Goal: Task Accomplishment & Management: Complete application form

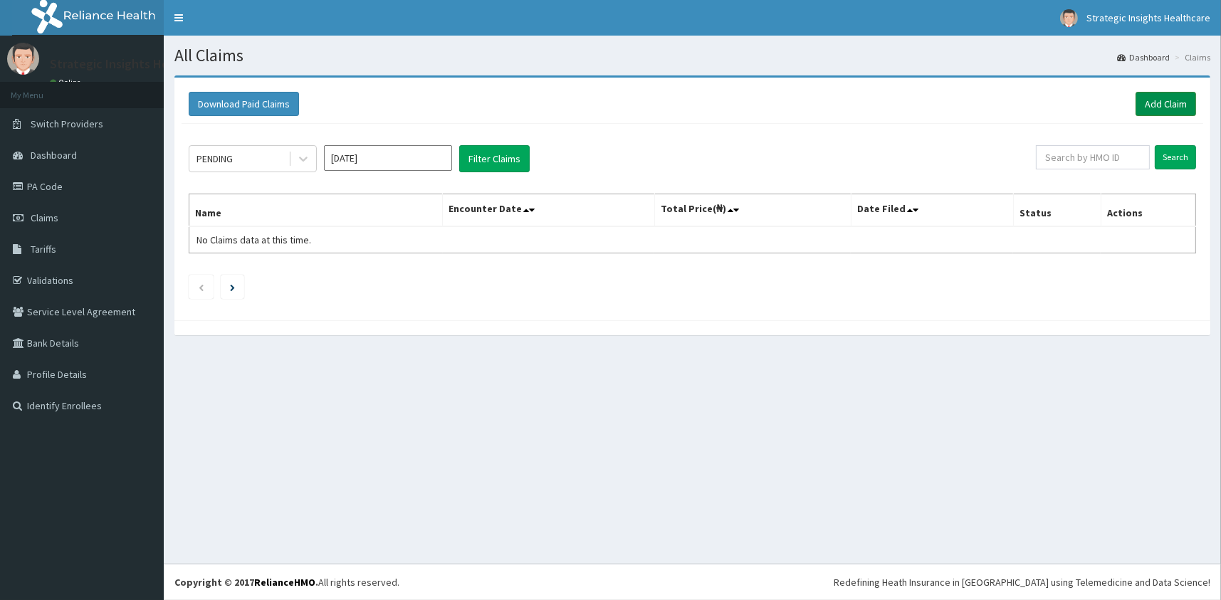
click at [1163, 105] on link "Add Claim" at bounding box center [1166, 104] width 61 height 24
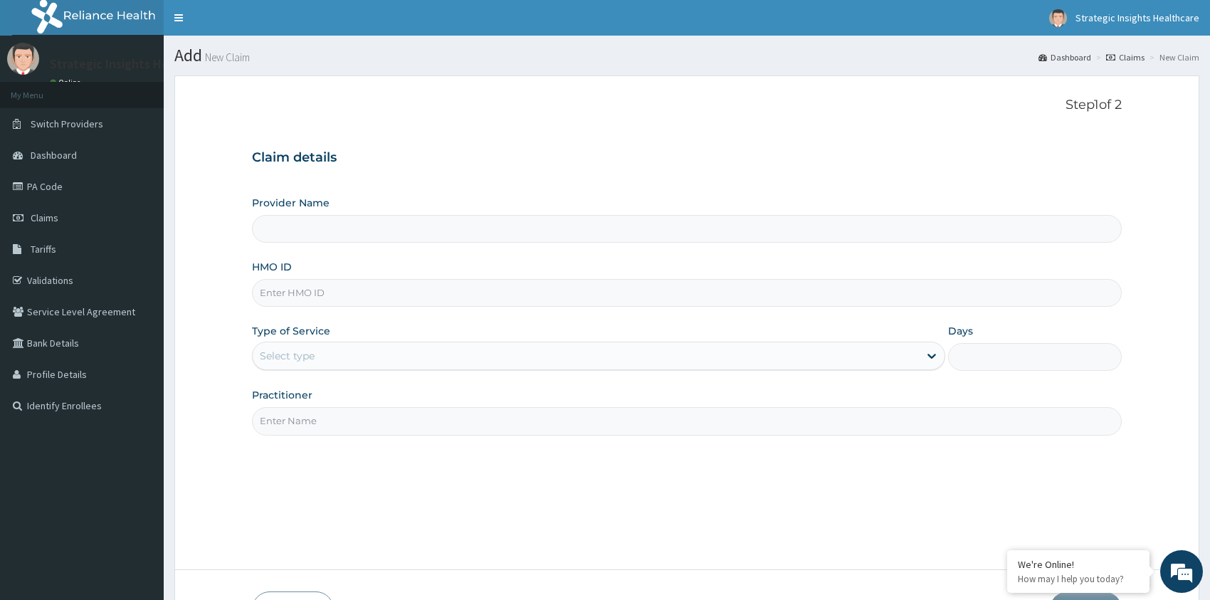
type input "Strategic Insight Healthcare (The Hospital)"
click at [320, 286] on input "HMO ID" at bounding box center [687, 293] width 870 height 28
type input "dff/10018/f"
click at [310, 352] on div "Select type" at bounding box center [287, 356] width 55 height 14
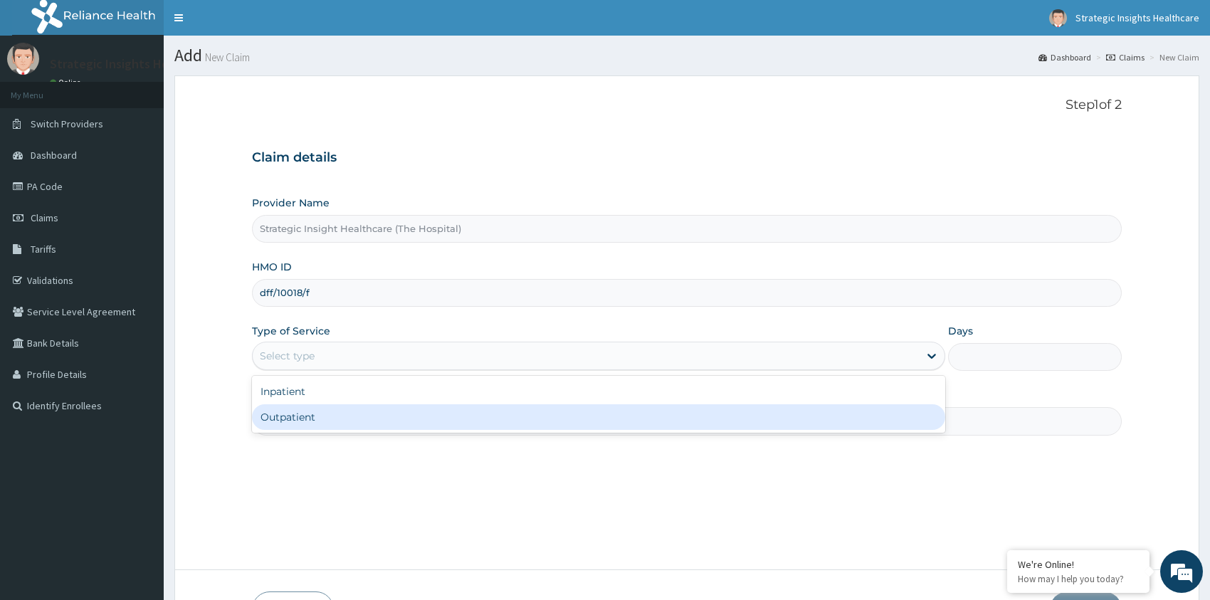
click at [351, 412] on div "Outpatient" at bounding box center [599, 417] width 694 height 26
type input "1"
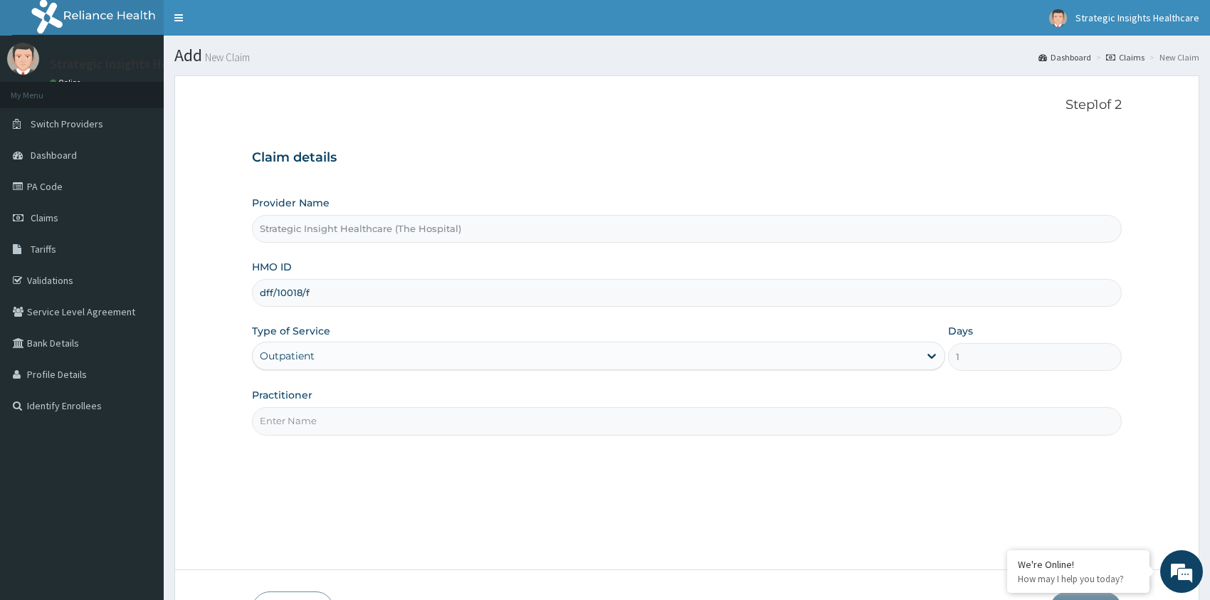
click at [380, 422] on input "Practitioner" at bounding box center [687, 421] width 870 height 28
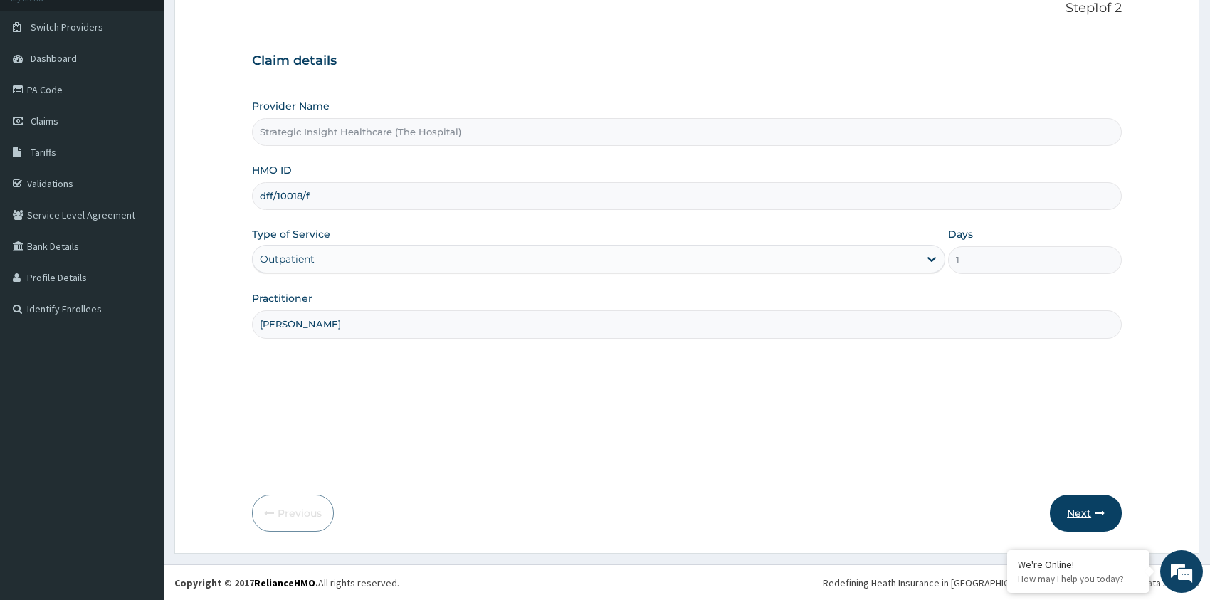
type input "Dr Ajayi"
click at [1082, 507] on button "Next" at bounding box center [1086, 513] width 72 height 37
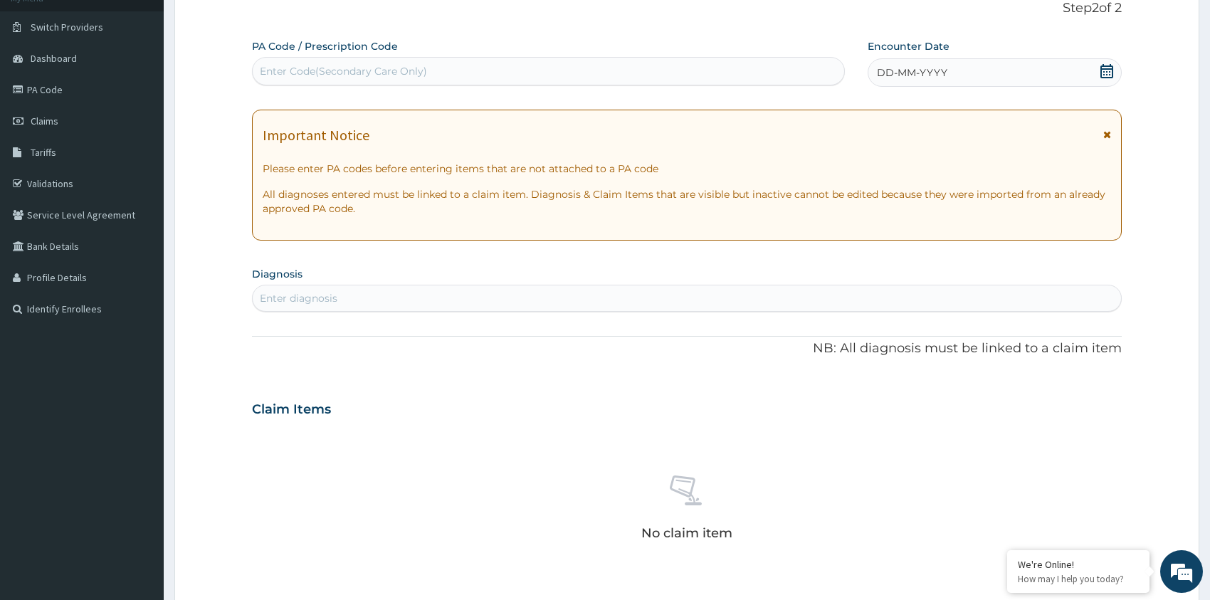
click at [326, 67] on div "Enter Code(Secondary Care Only)" at bounding box center [343, 71] width 167 height 14
click at [1105, 71] on icon at bounding box center [1107, 71] width 14 height 14
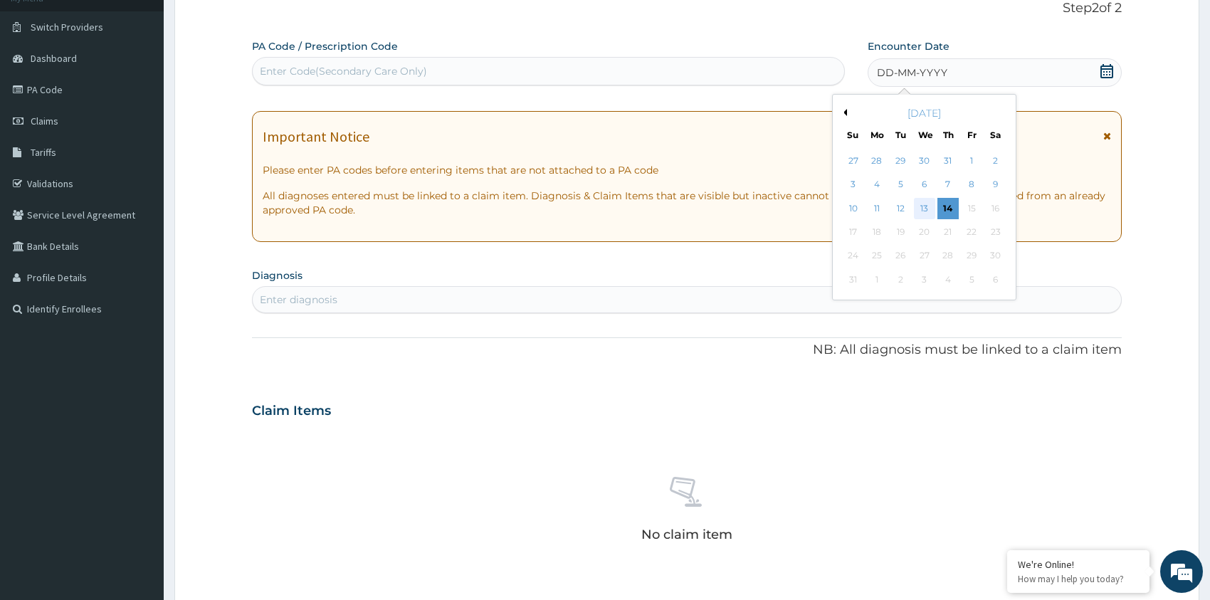
click at [924, 206] on div "13" at bounding box center [924, 208] width 21 height 21
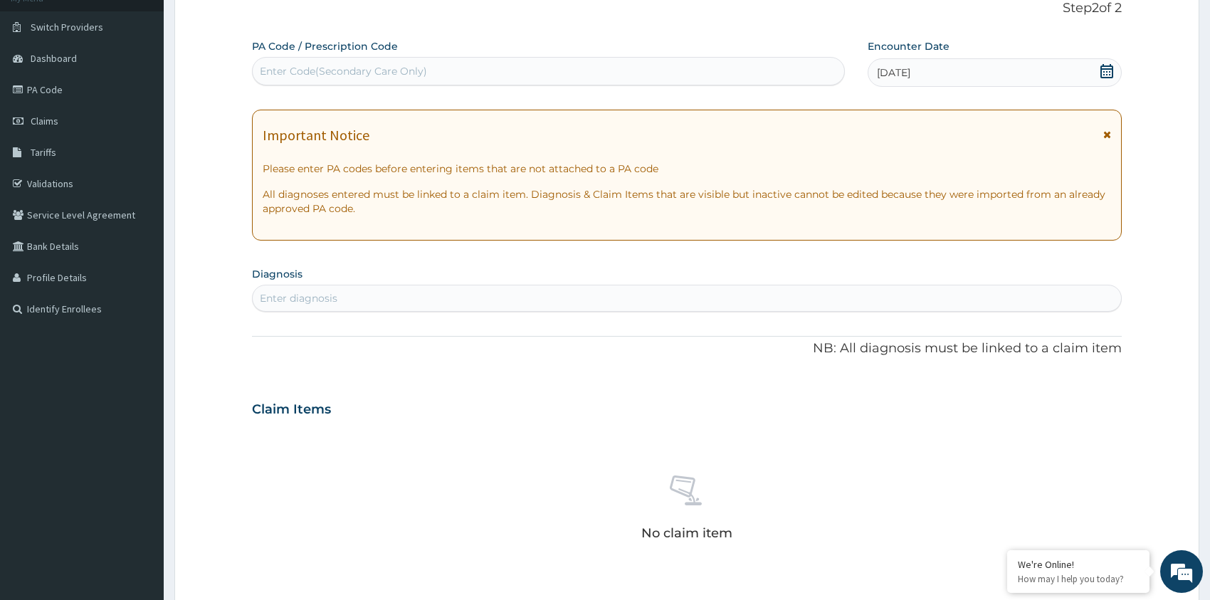
click at [448, 305] on div "Enter diagnosis" at bounding box center [687, 298] width 869 height 23
type input "malari"
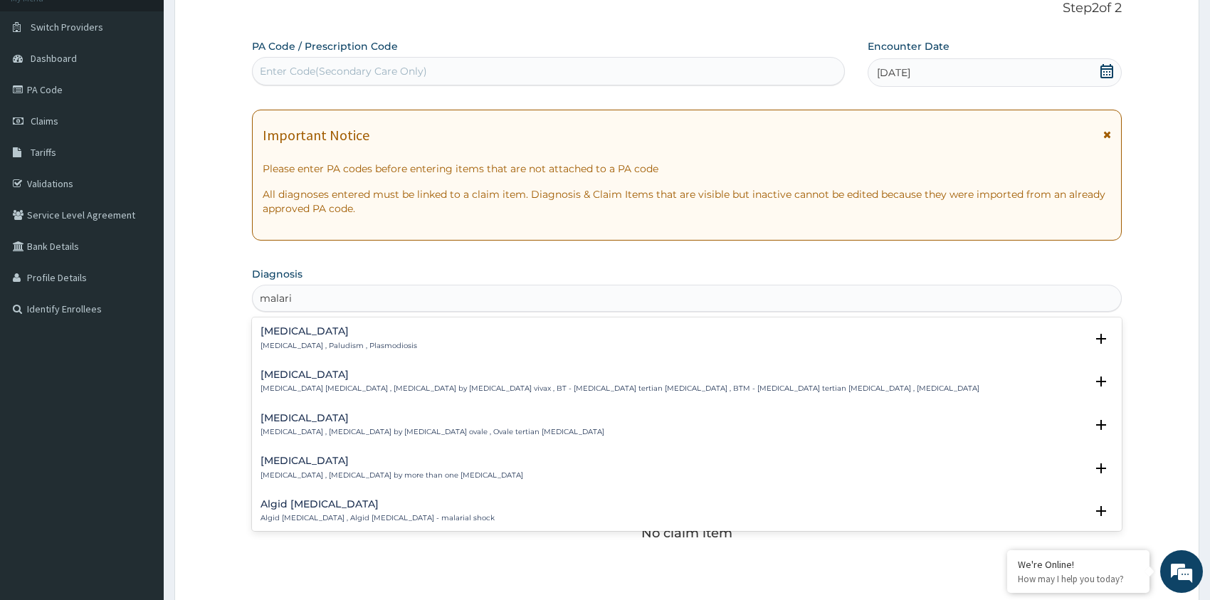
click at [328, 336] on div "Malaria Malaria , Paludism , Plasmodiosis" at bounding box center [339, 338] width 157 height 25
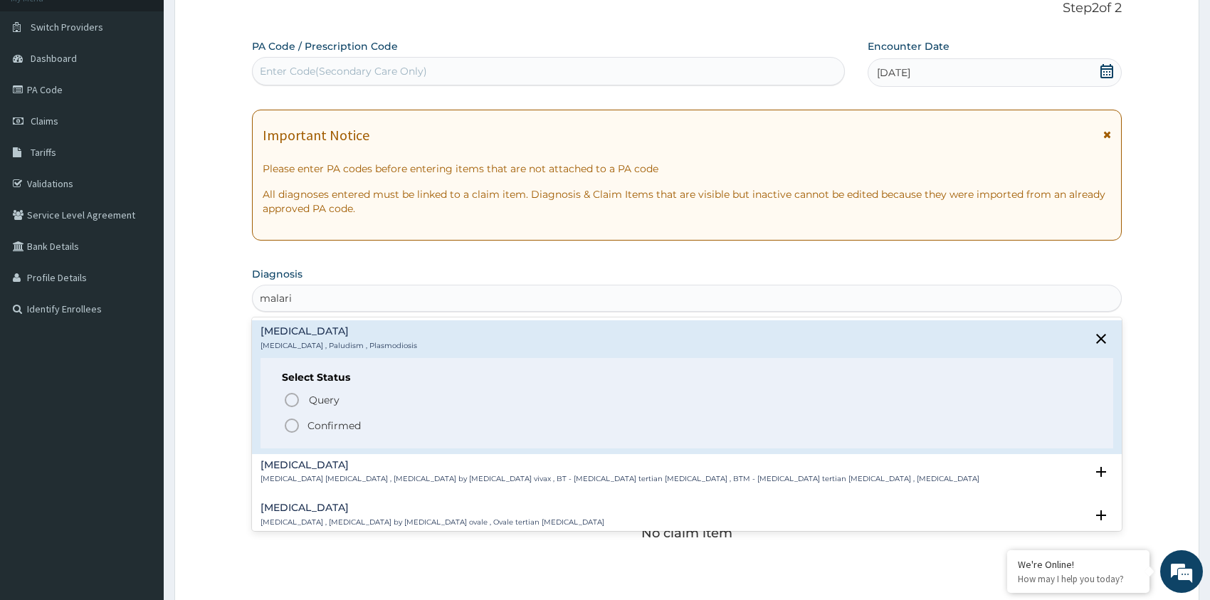
click at [352, 429] on p "Confirmed" at bounding box center [334, 426] width 53 height 14
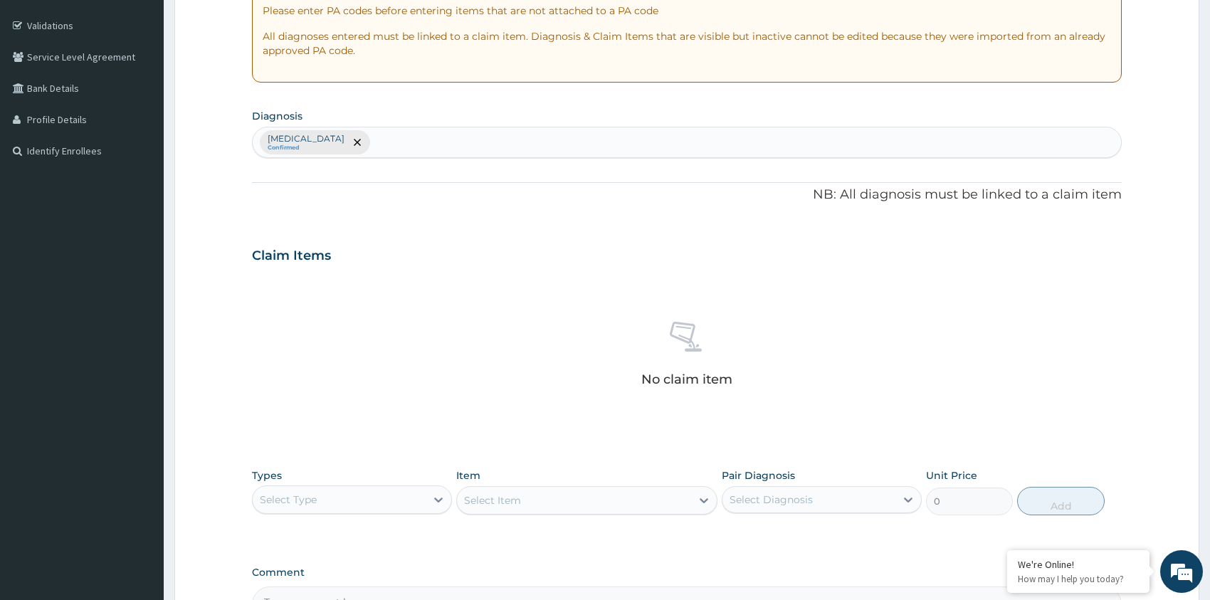
scroll to position [425, 0]
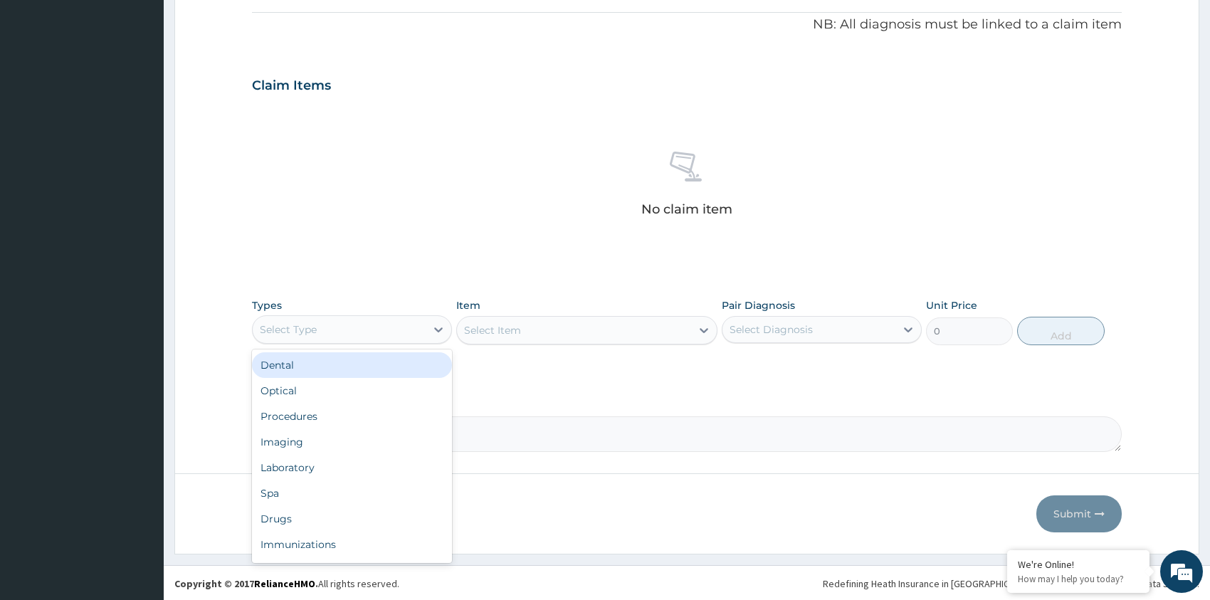
click at [356, 326] on div "Select Type" at bounding box center [339, 329] width 173 height 23
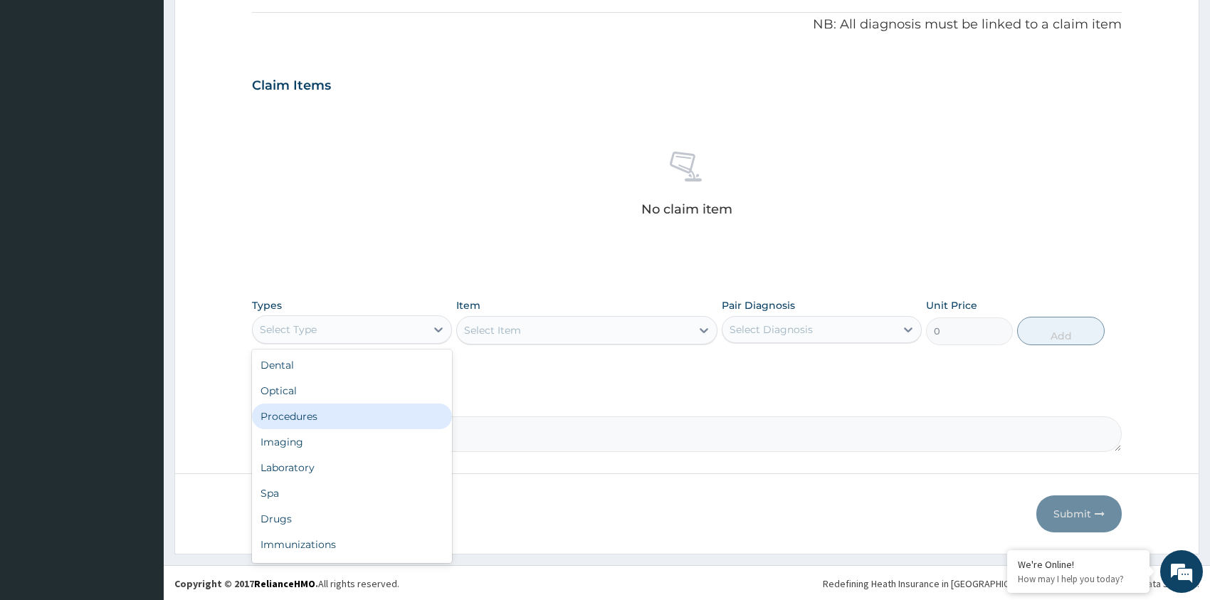
click at [380, 408] on div "Procedures" at bounding box center [352, 417] width 200 height 26
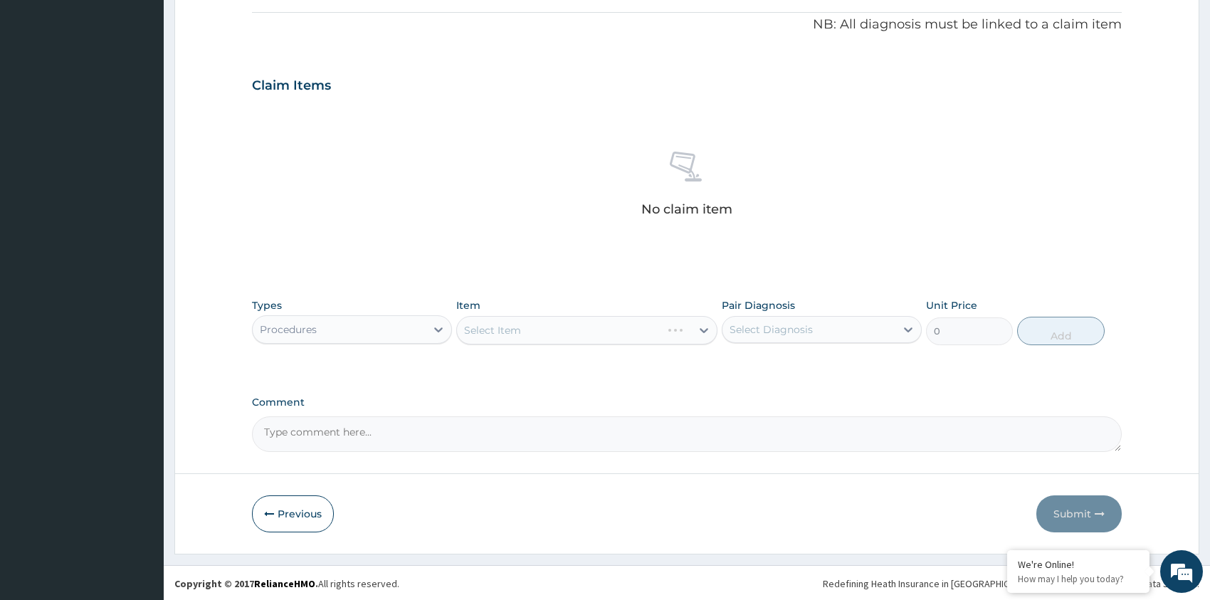
click at [541, 330] on div "Select Item" at bounding box center [586, 330] width 261 height 28
click at [570, 329] on div "Select Item" at bounding box center [574, 330] width 234 height 23
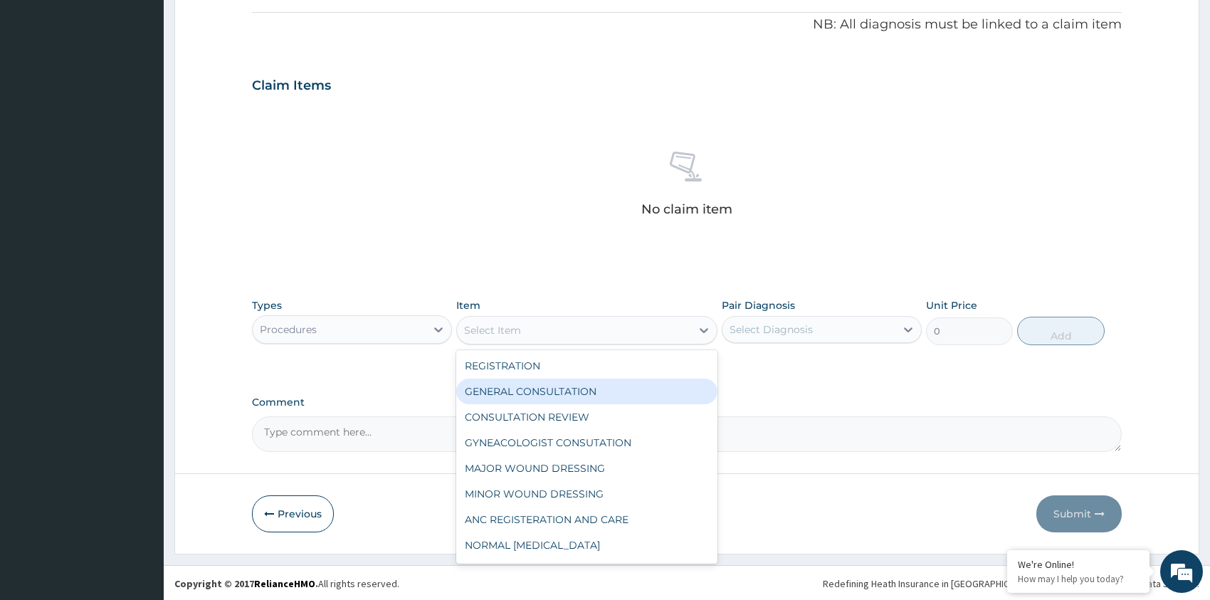
drag, startPoint x: 595, startPoint y: 394, endPoint x: 593, endPoint y: 383, distance: 11.5
click at [593, 388] on div "GENERAL CONSULTATION" at bounding box center [586, 392] width 261 height 26
type input "4500"
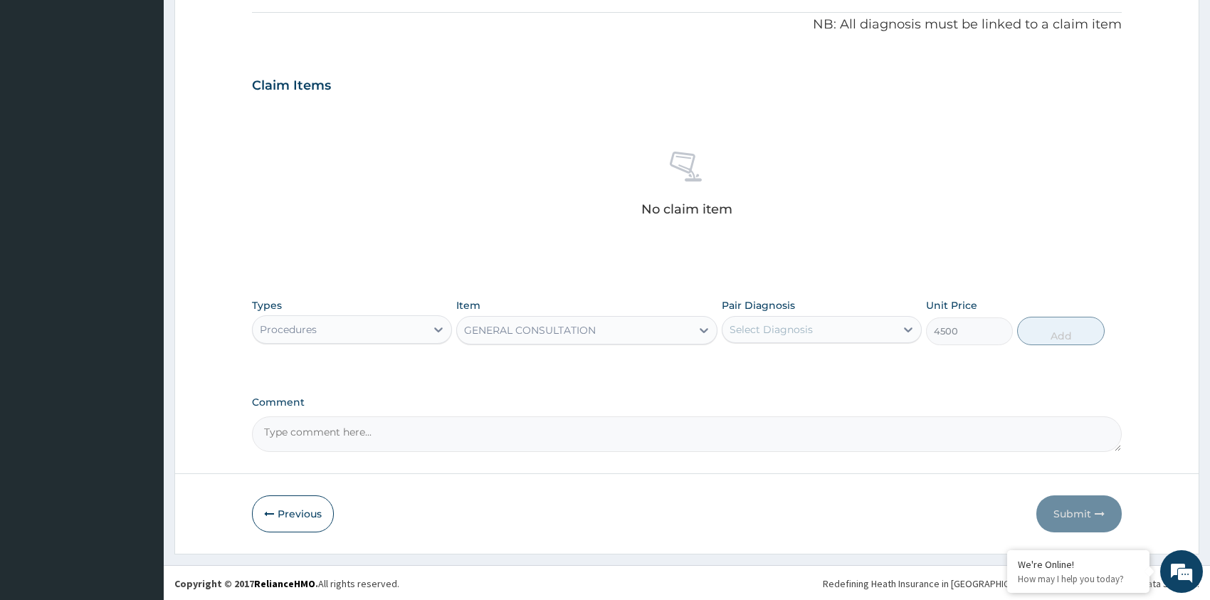
drag, startPoint x: 819, startPoint y: 342, endPoint x: 822, endPoint y: 333, distance: 10.6
click at [820, 340] on div "Pair Diagnosis Select Diagnosis" at bounding box center [822, 321] width 200 height 47
click at [823, 330] on div "Select Diagnosis" at bounding box center [809, 329] width 173 height 23
click at [823, 357] on div "Malaria" at bounding box center [822, 366] width 200 height 29
checkbox input "true"
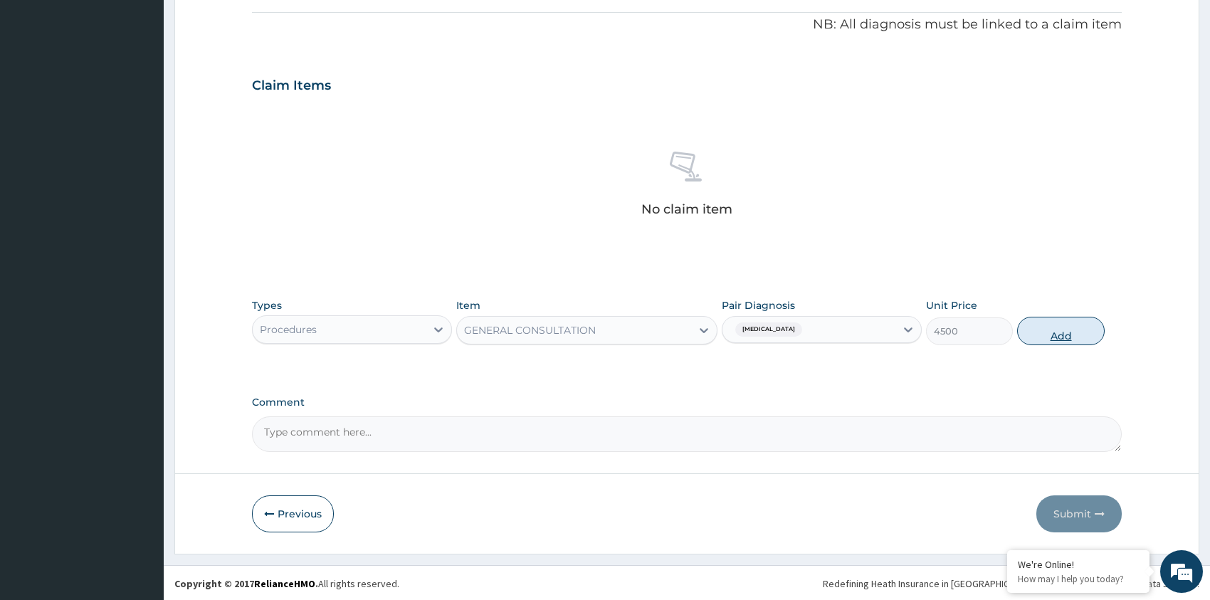
click at [1057, 337] on button "Add" at bounding box center [1060, 331] width 87 height 28
type input "0"
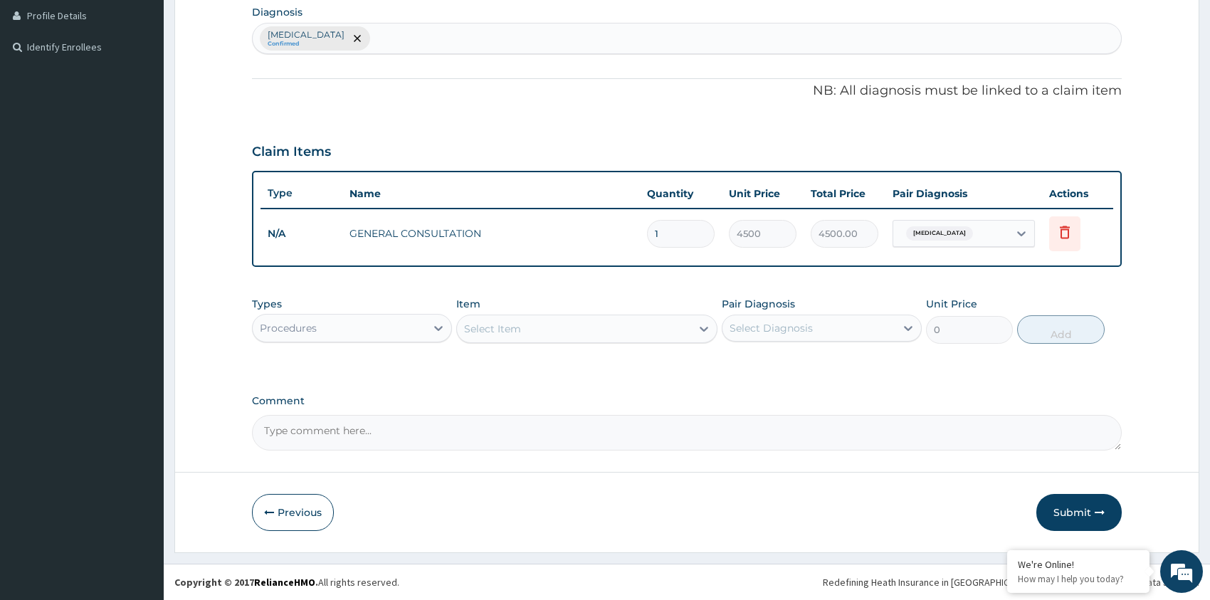
scroll to position [357, 0]
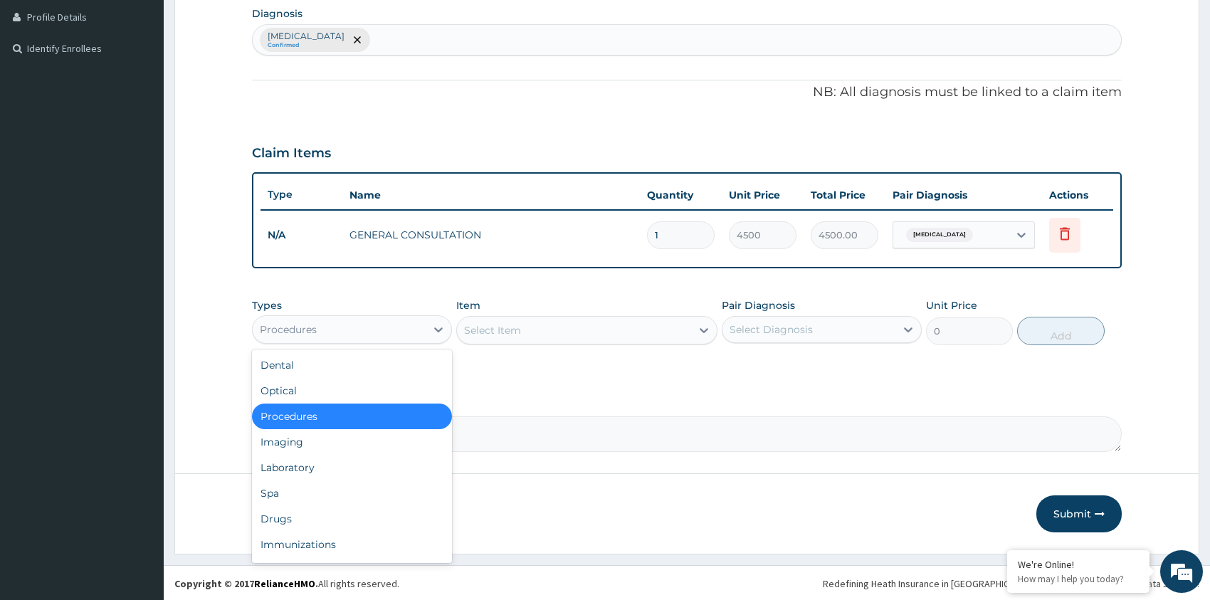
click at [409, 330] on div "Procedures" at bounding box center [339, 329] width 173 height 23
drag, startPoint x: 321, startPoint y: 509, endPoint x: 392, endPoint y: 407, distance: 124.8
click at [320, 508] on div "Drugs" at bounding box center [352, 519] width 200 height 26
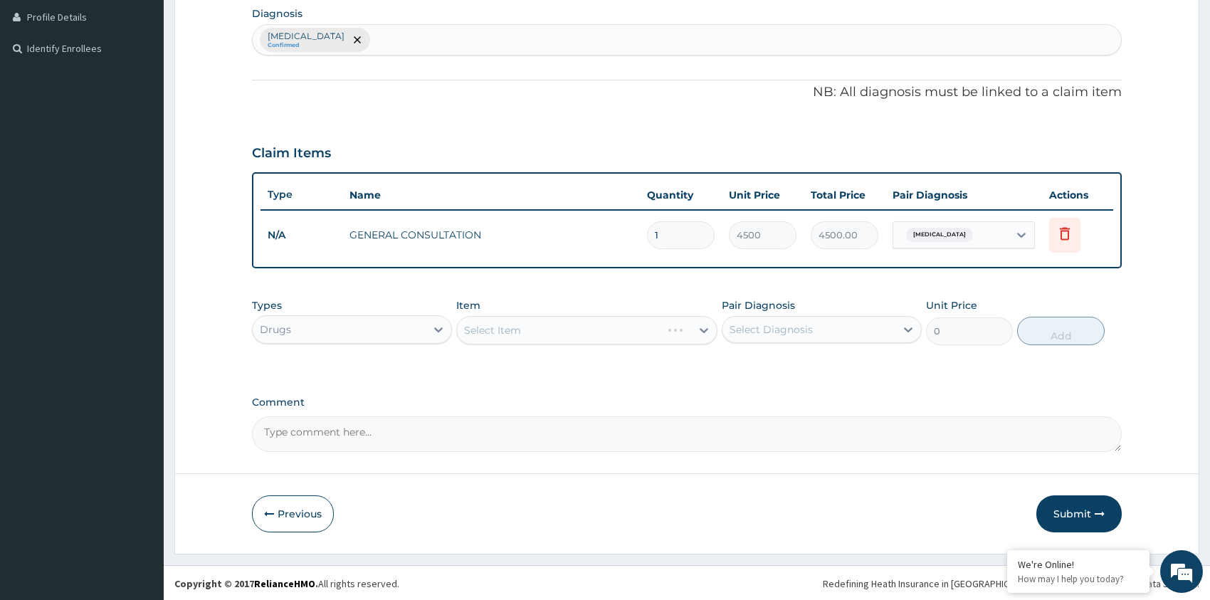
click at [550, 337] on div "Select Item" at bounding box center [586, 330] width 261 height 28
click at [550, 341] on div "Select Item" at bounding box center [586, 330] width 261 height 28
click at [568, 334] on div "Select Item" at bounding box center [574, 330] width 234 height 23
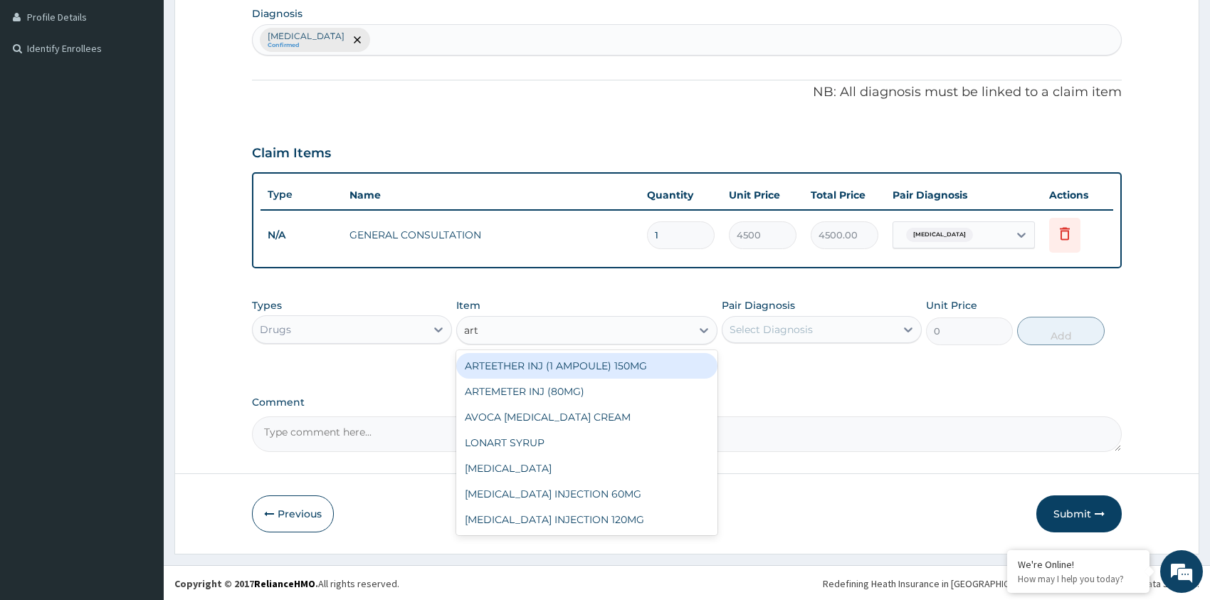
type input "arte"
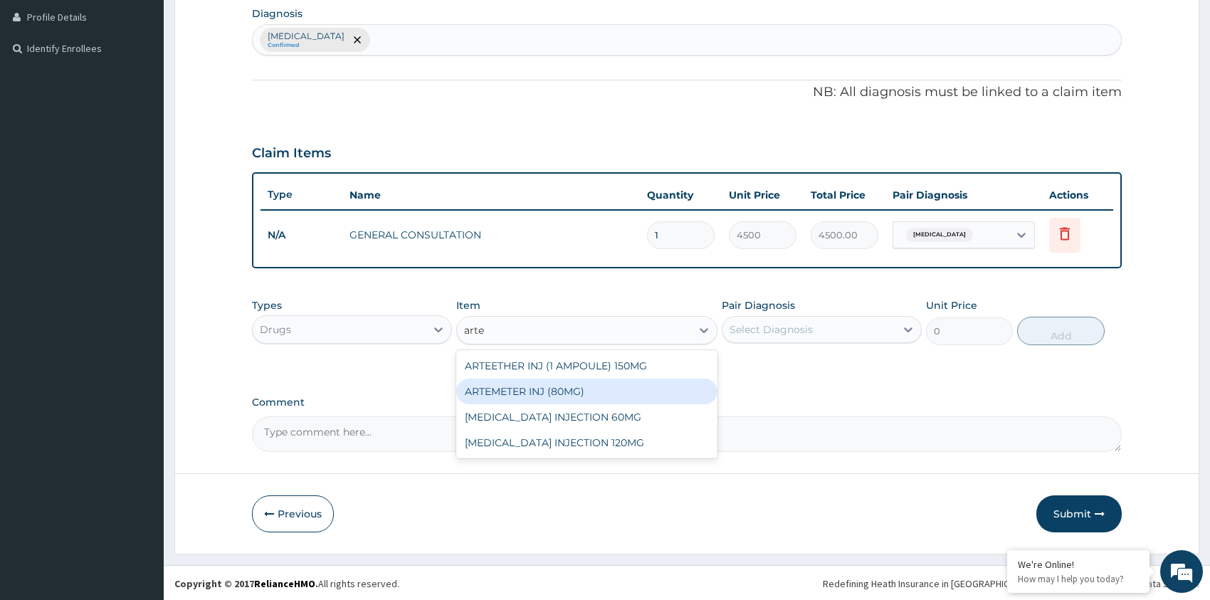
click at [586, 388] on div "ARTEMETER INJ (80MG)" at bounding box center [586, 392] width 261 height 26
type input "2002"
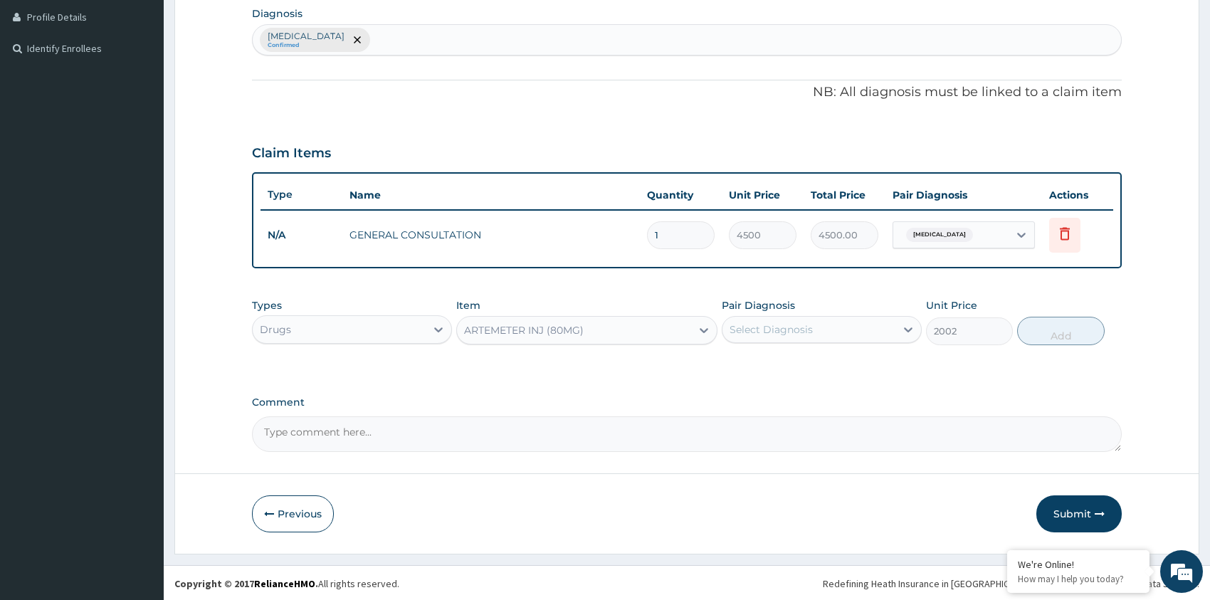
click at [771, 334] on div "Select Diagnosis" at bounding box center [771, 330] width 83 height 14
click at [778, 357] on label "Malaria" at bounding box center [789, 364] width 88 height 14
checkbox input "true"
drag, startPoint x: 1070, startPoint y: 334, endPoint x: 1045, endPoint y: 327, distance: 26.6
click at [1070, 335] on button "Add" at bounding box center [1060, 331] width 87 height 28
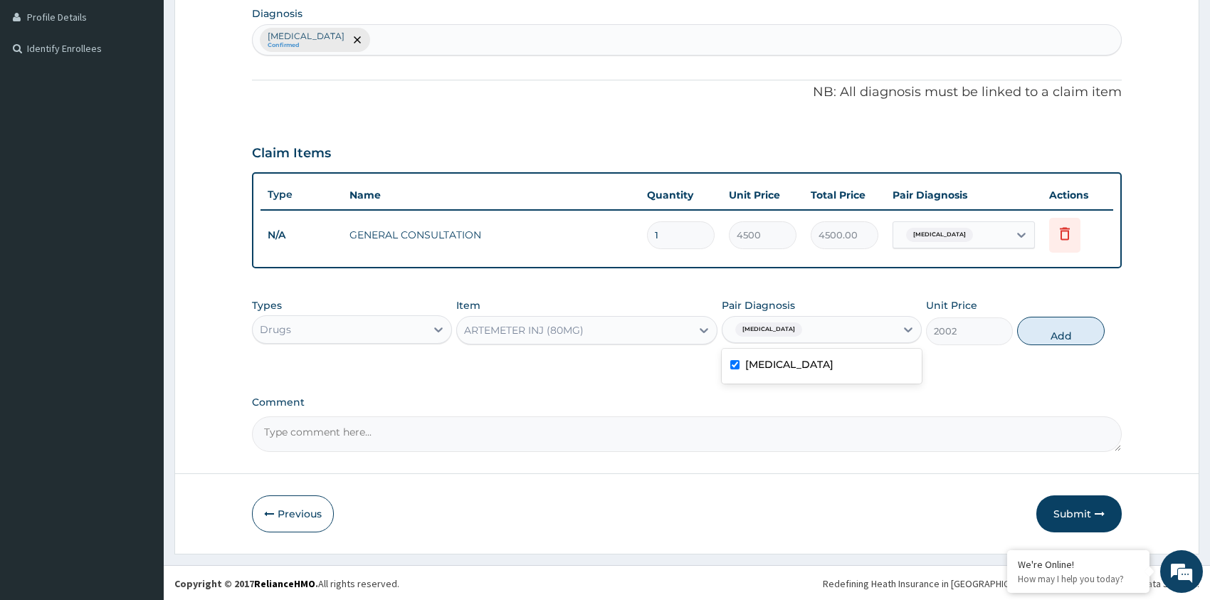
type input "0"
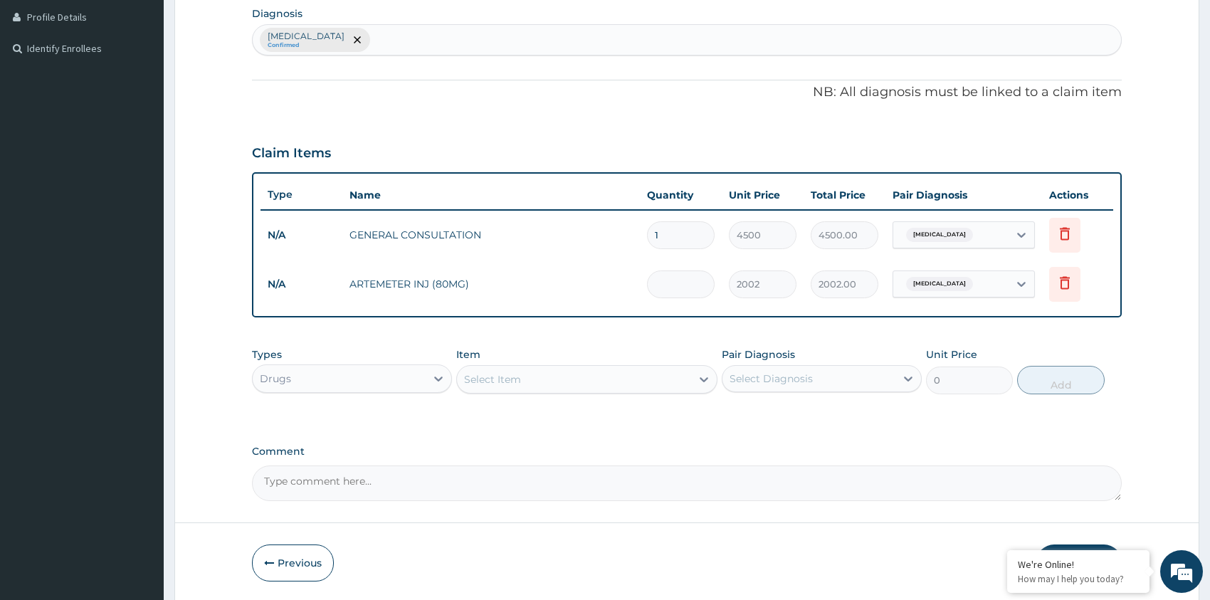
type input "0.00"
type input "6"
type input "12012.00"
type input "6"
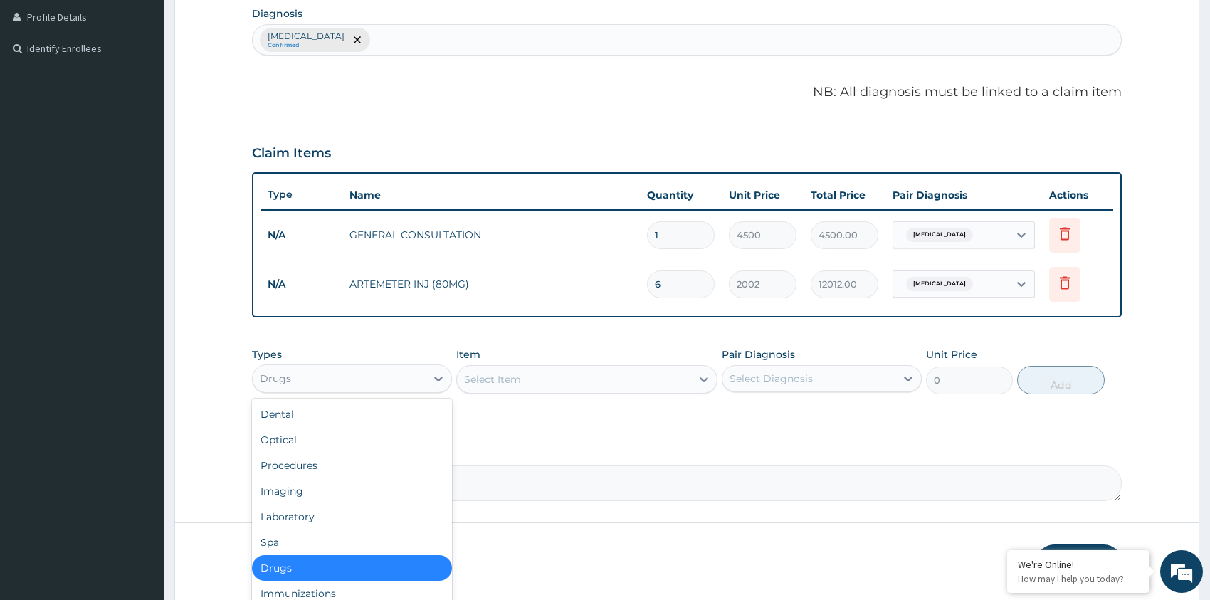
click at [362, 383] on div "Drugs" at bounding box center [339, 378] width 173 height 23
click at [538, 372] on div "Select Item" at bounding box center [574, 379] width 234 height 23
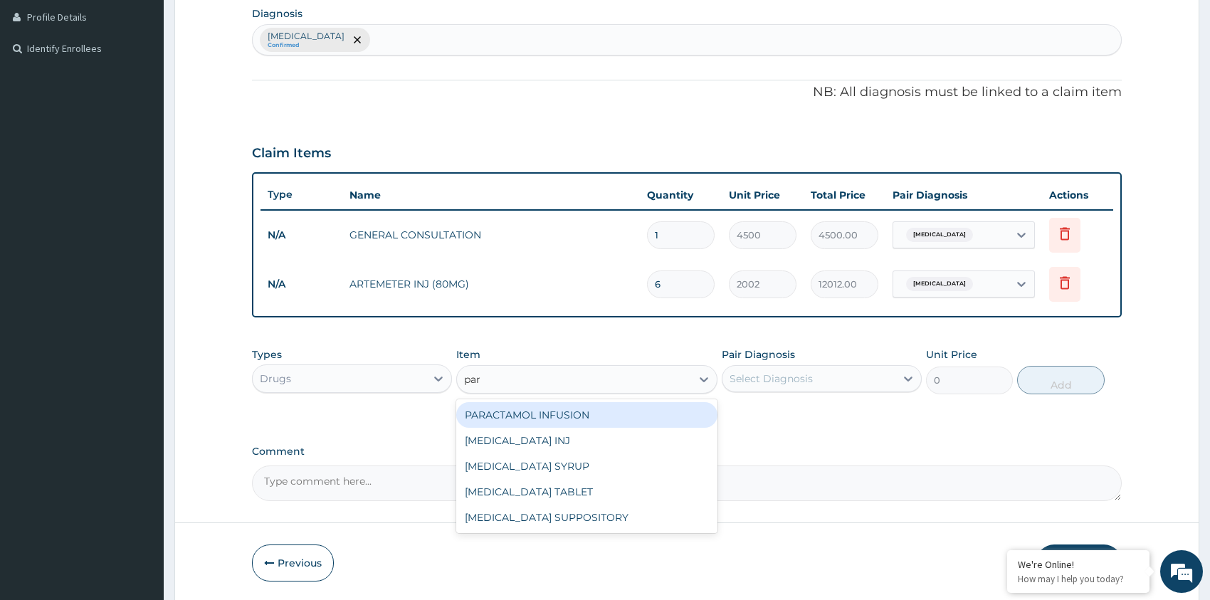
type input "para"
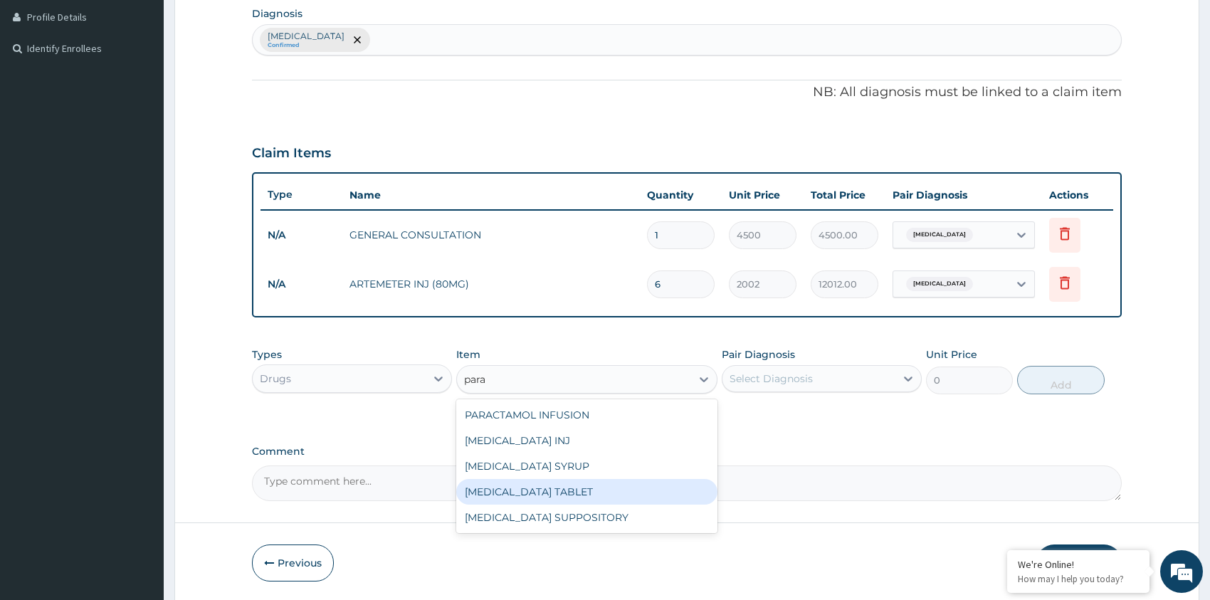
click at [565, 487] on div "PARACETAMOL TABLET" at bounding box center [586, 492] width 261 height 26
type input "35"
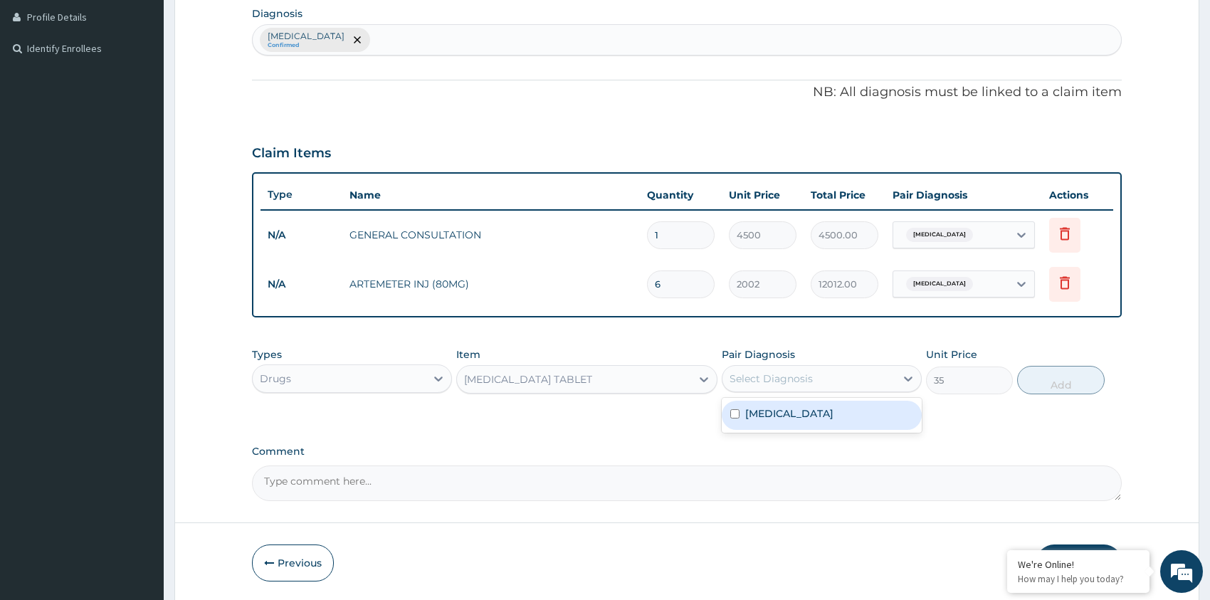
click at [792, 381] on div "Select Diagnosis" at bounding box center [771, 379] width 83 height 14
click at [848, 410] on div "Malaria" at bounding box center [822, 415] width 200 height 29
checkbox input "true"
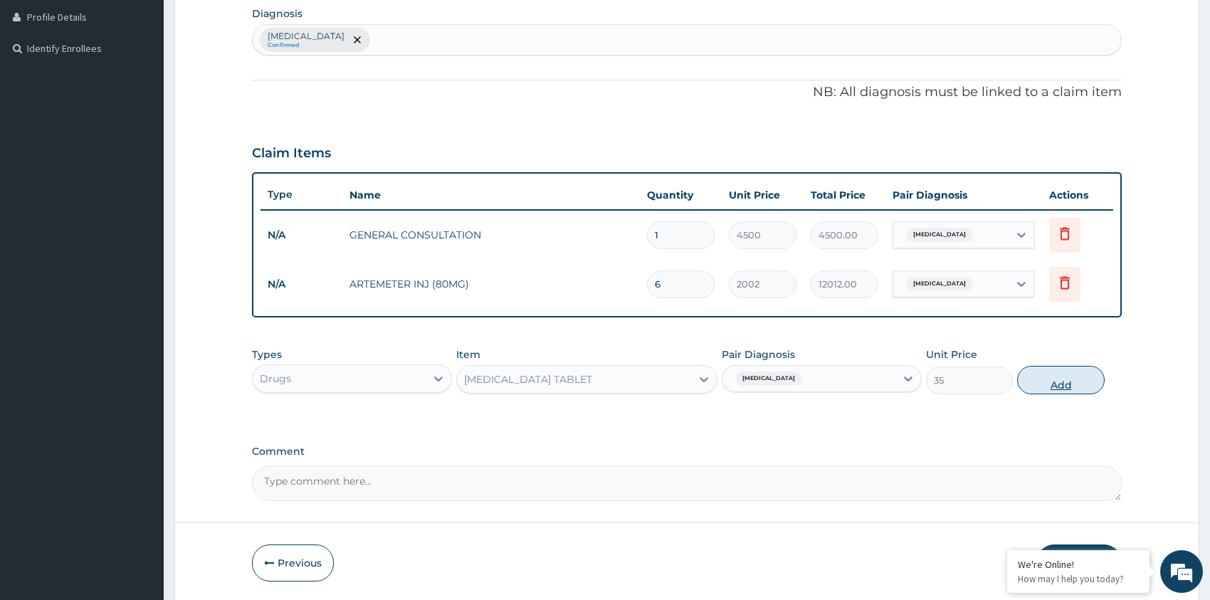
click at [1074, 379] on button "Add" at bounding box center [1060, 380] width 87 height 28
type input "0"
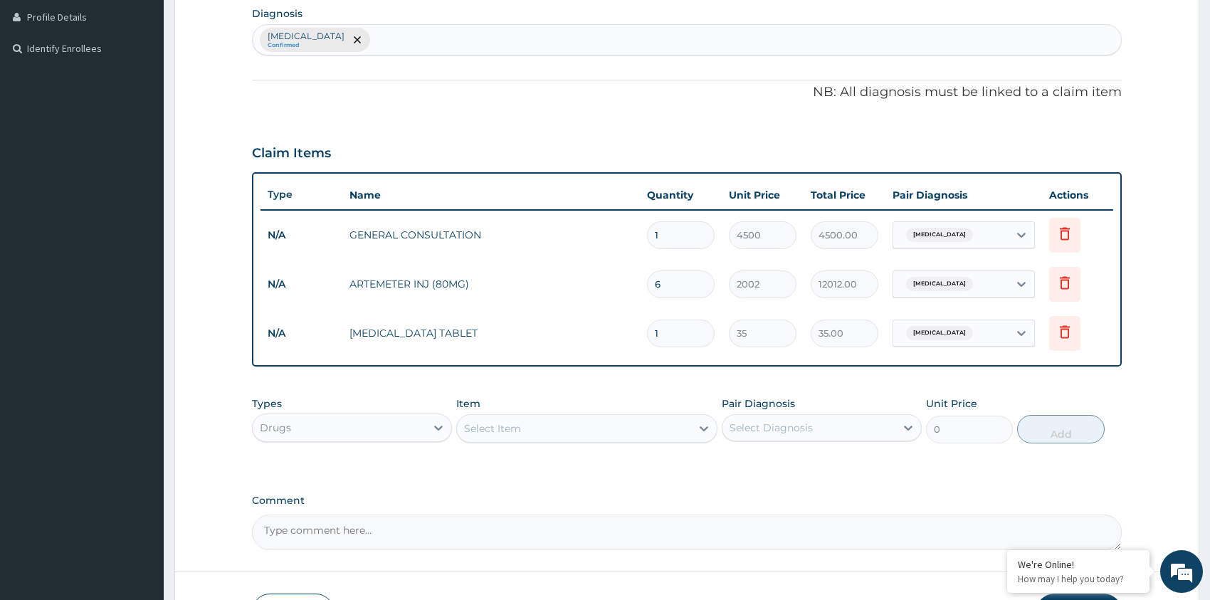
type input "18"
type input "630.00"
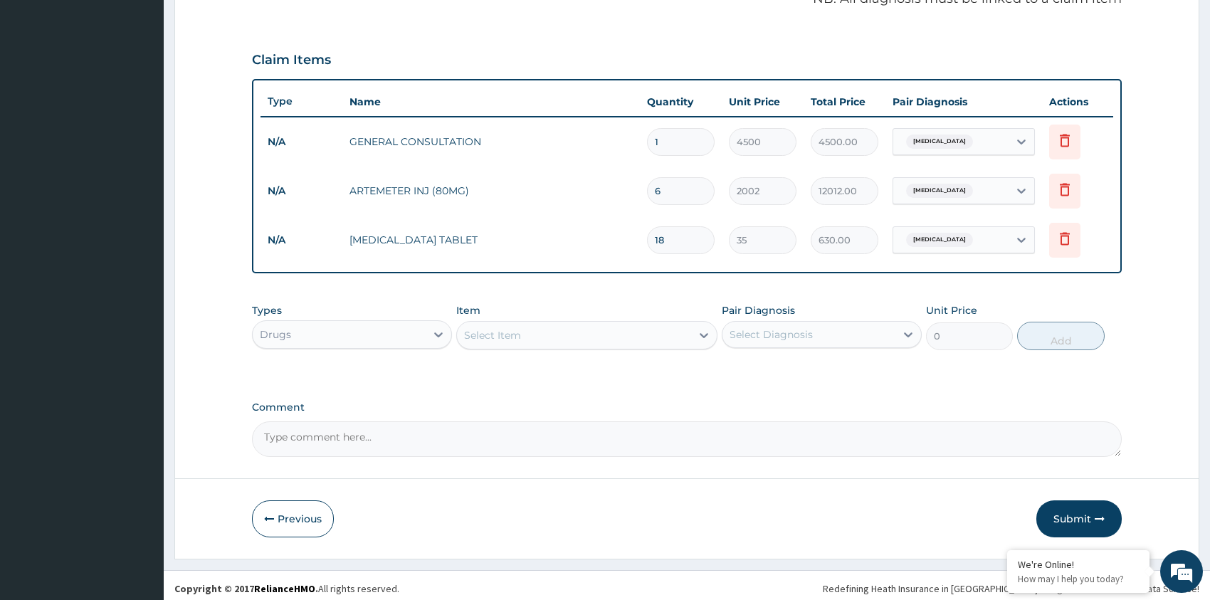
scroll to position [456, 0]
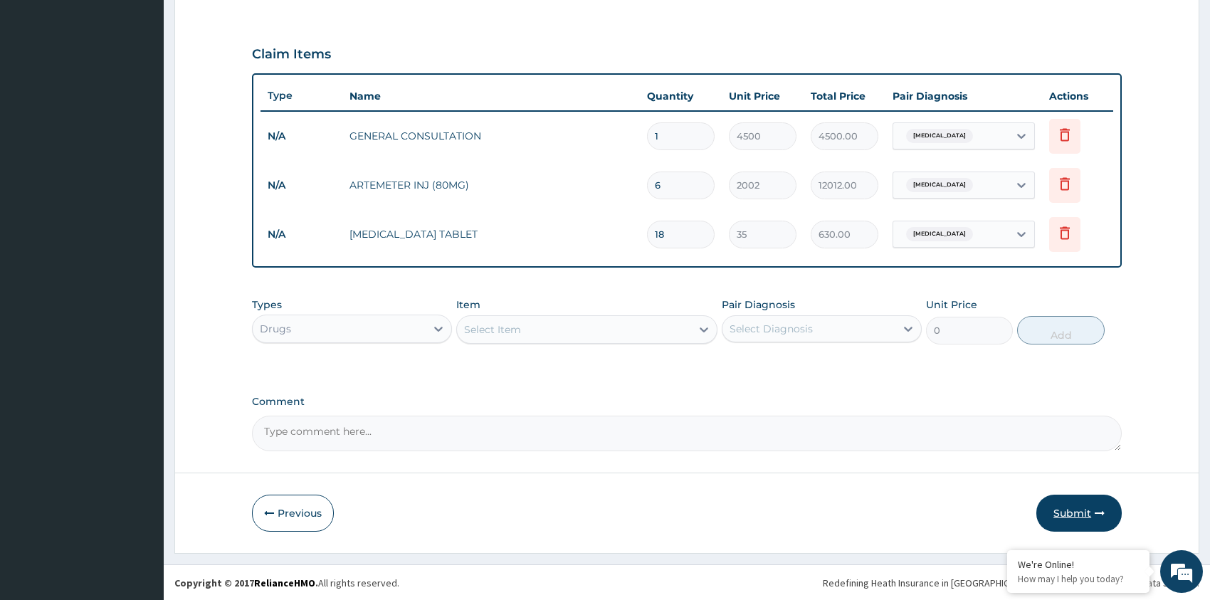
type input "18"
click at [1072, 510] on button "Submit" at bounding box center [1079, 513] width 85 height 37
click at [1062, 510] on button "Submit" at bounding box center [1079, 513] width 85 height 37
click at [1066, 506] on button "Submit" at bounding box center [1079, 513] width 85 height 37
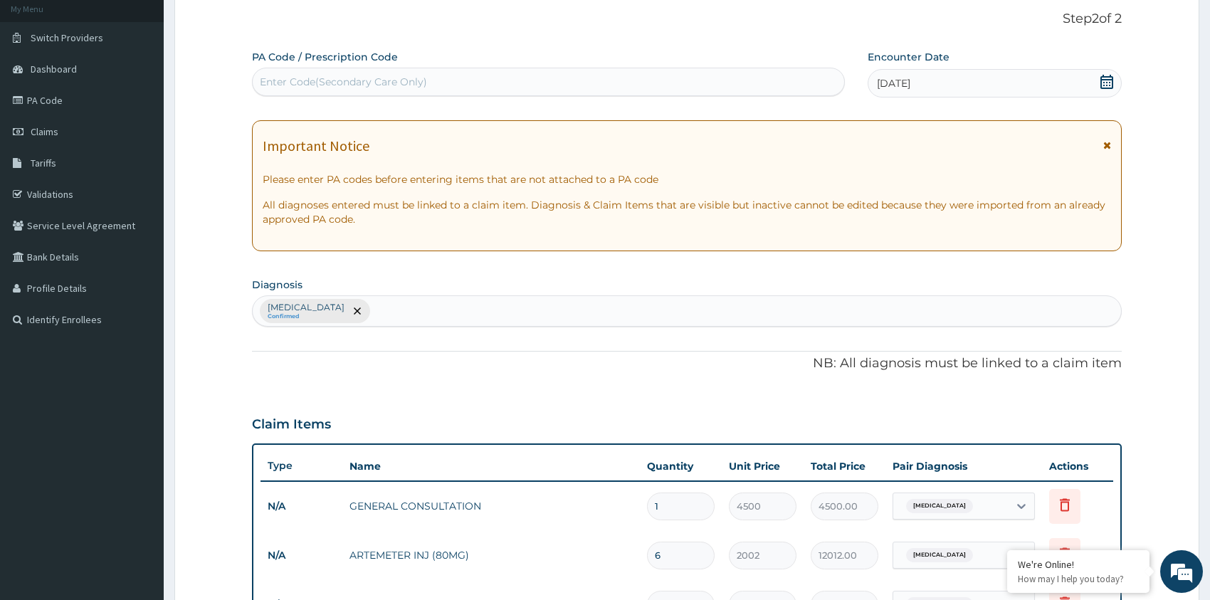
scroll to position [285, 0]
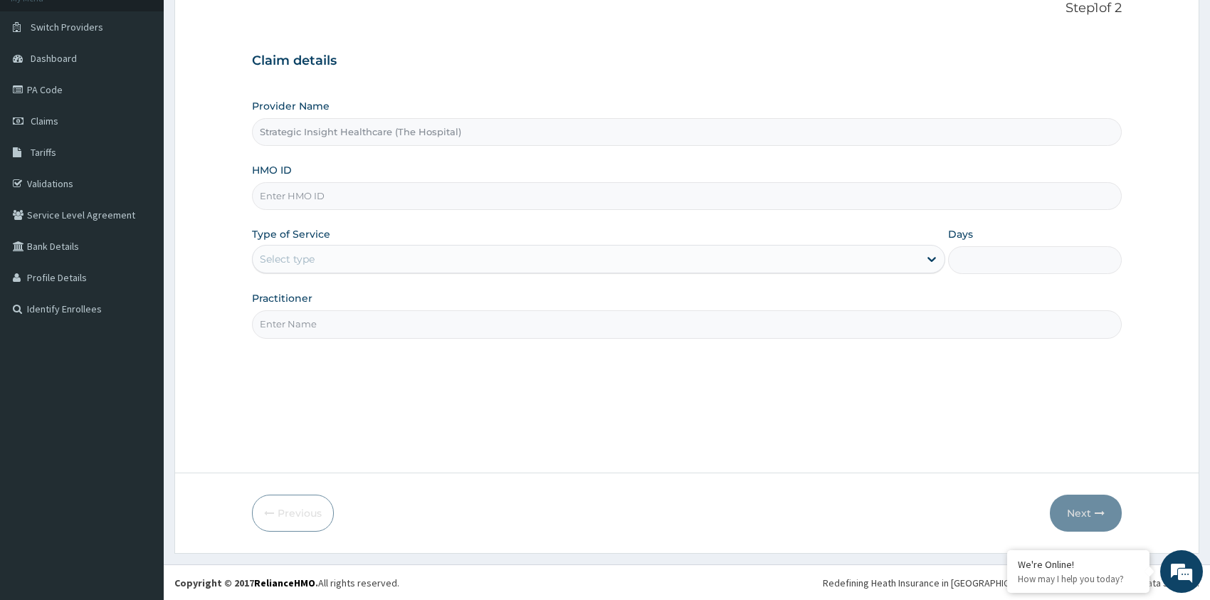
click at [332, 194] on input "HMO ID" at bounding box center [687, 196] width 870 height 28
type input "bar/10054/a"
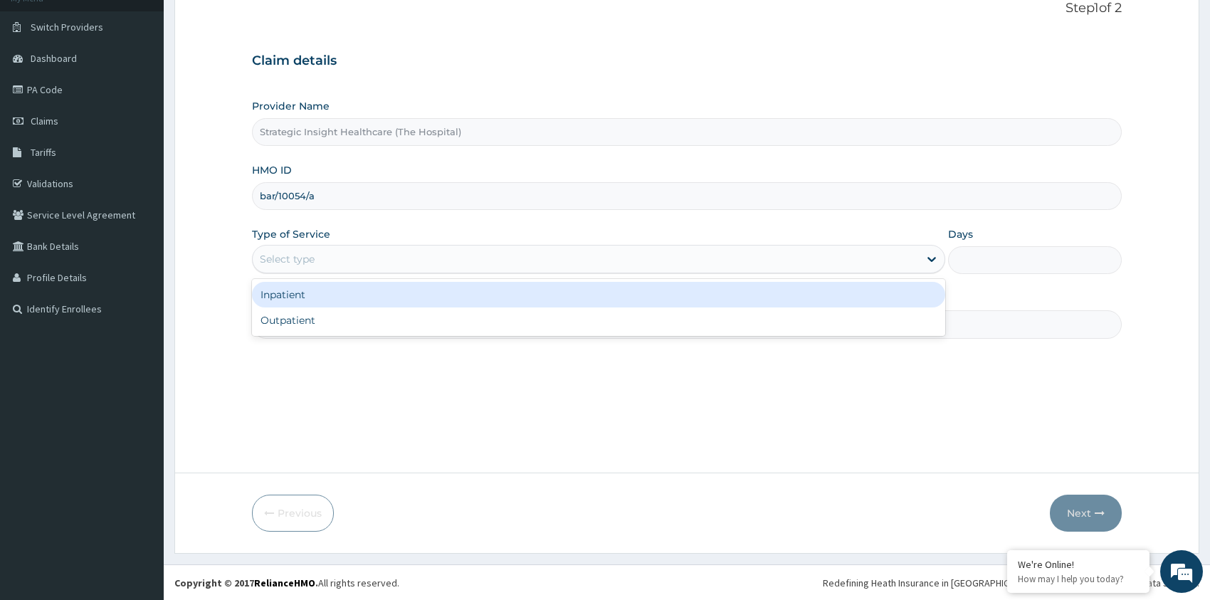
click at [344, 268] on div "Select type" at bounding box center [586, 259] width 667 height 23
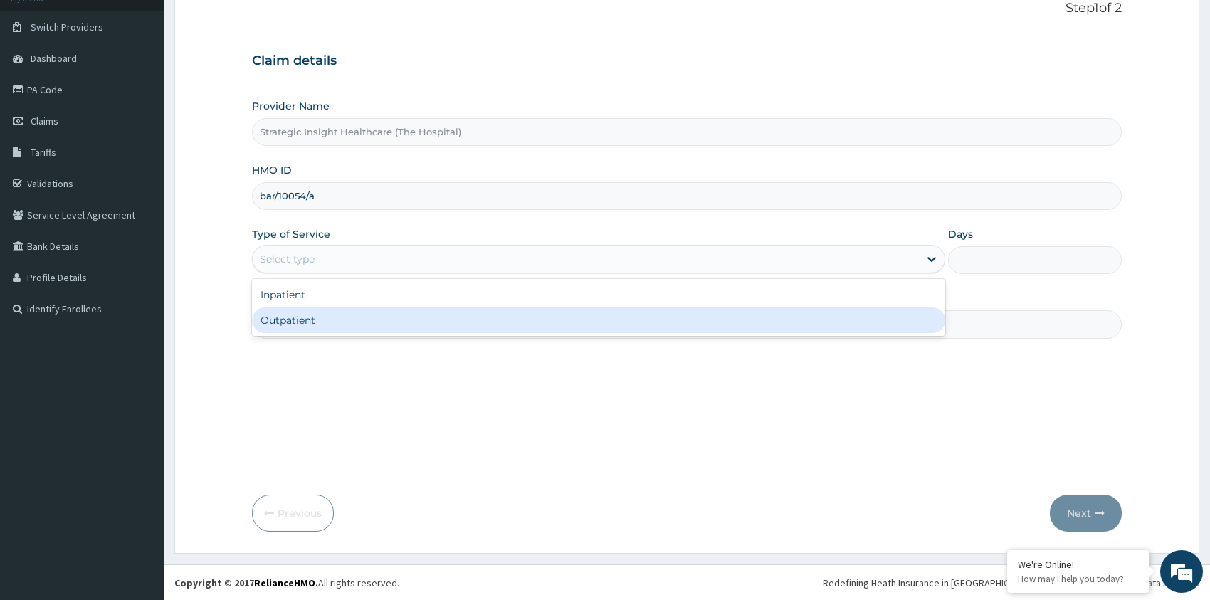
click at [350, 320] on div "Outpatient" at bounding box center [599, 321] width 694 height 26
type input "1"
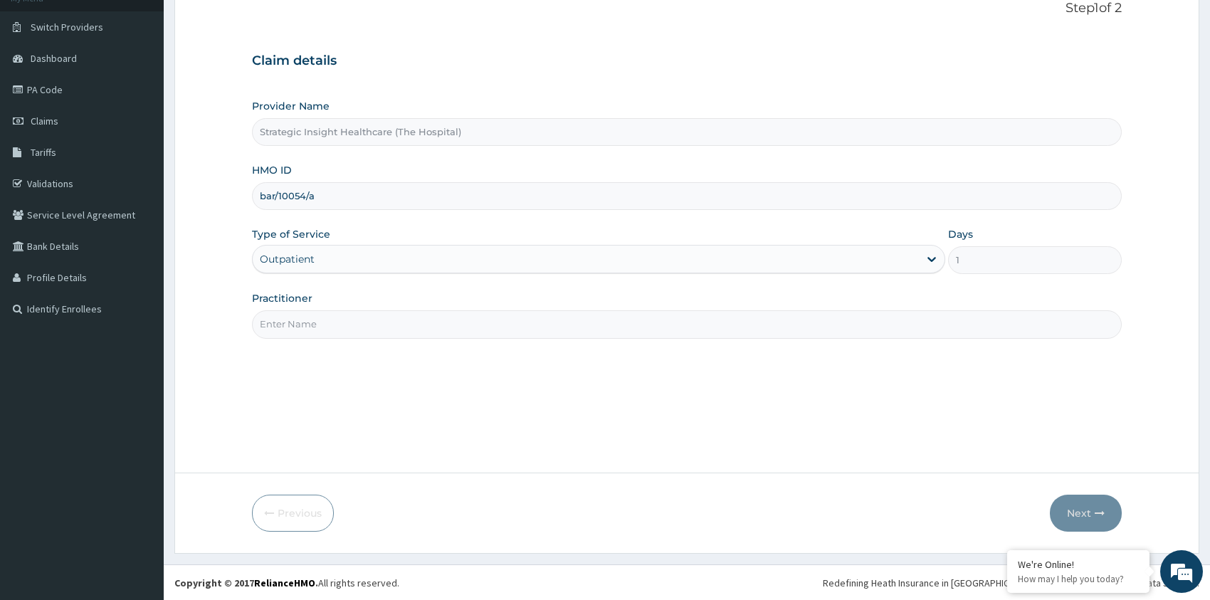
click at [350, 323] on input "Practitioner" at bounding box center [687, 324] width 870 height 28
type input "Dr Alabi"
click at [1068, 510] on button "Next" at bounding box center [1086, 513] width 72 height 37
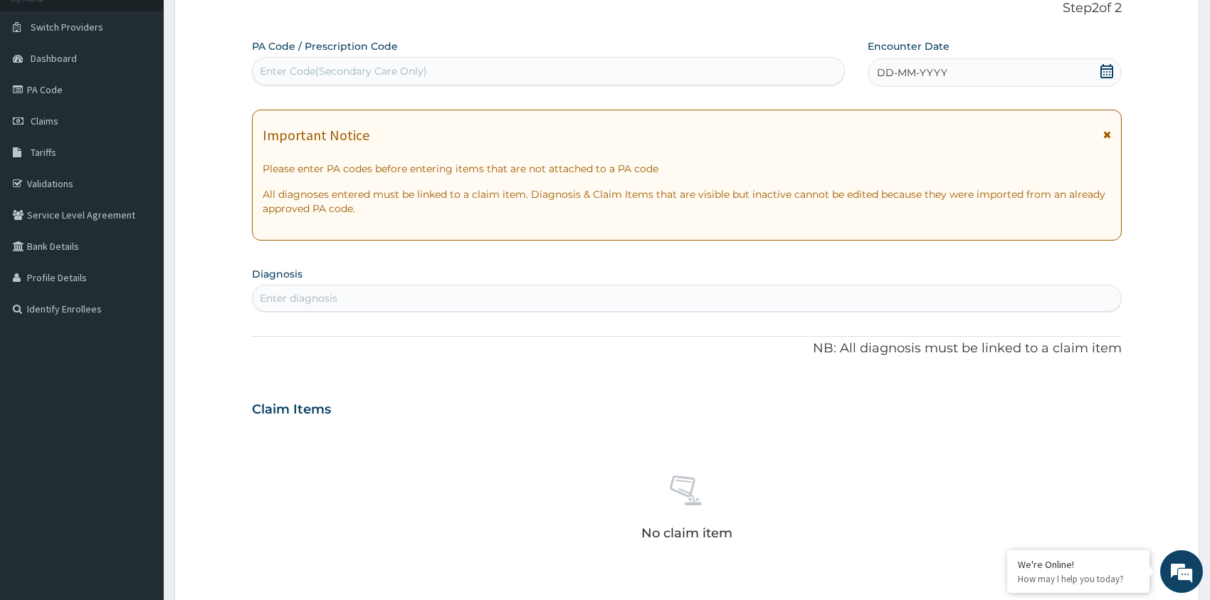
drag, startPoint x: 508, startPoint y: 49, endPoint x: 503, endPoint y: 60, distance: 11.5
click at [505, 53] on div "PA Code / Prescription Code Enter Code(Secondary Care Only)" at bounding box center [548, 62] width 593 height 46
click at [503, 61] on div "Enter Code(Secondary Care Only)" at bounding box center [549, 71] width 592 height 23
paste input "PA/1C0405"
type input "PA/1C0405"
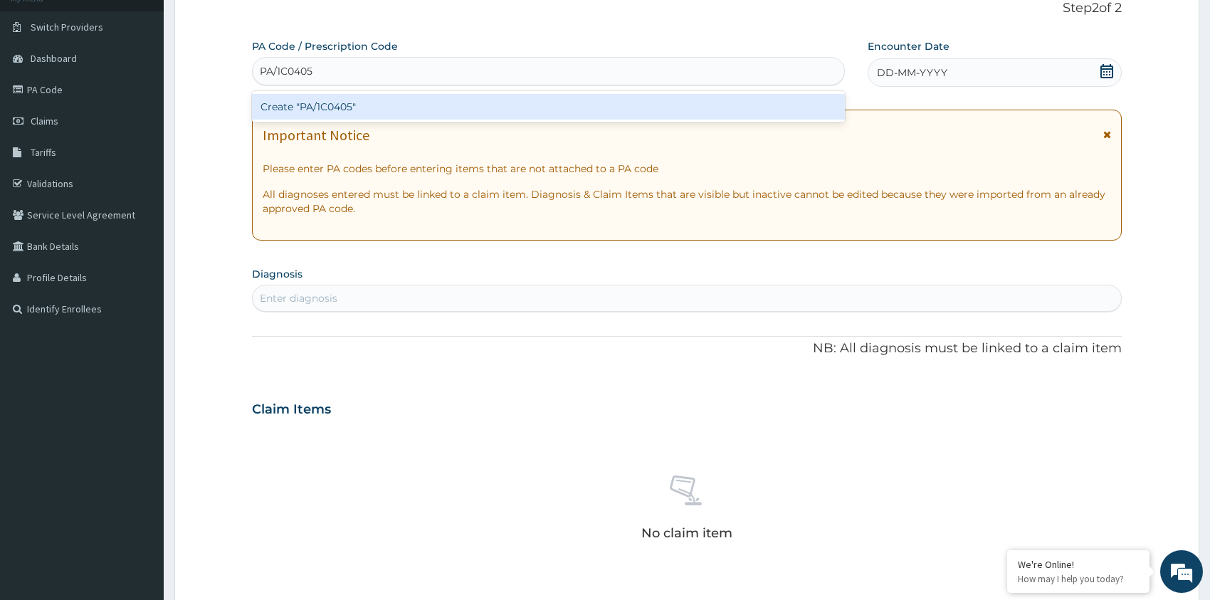
click at [602, 104] on div "Create "PA/1C0405"" at bounding box center [548, 107] width 593 height 26
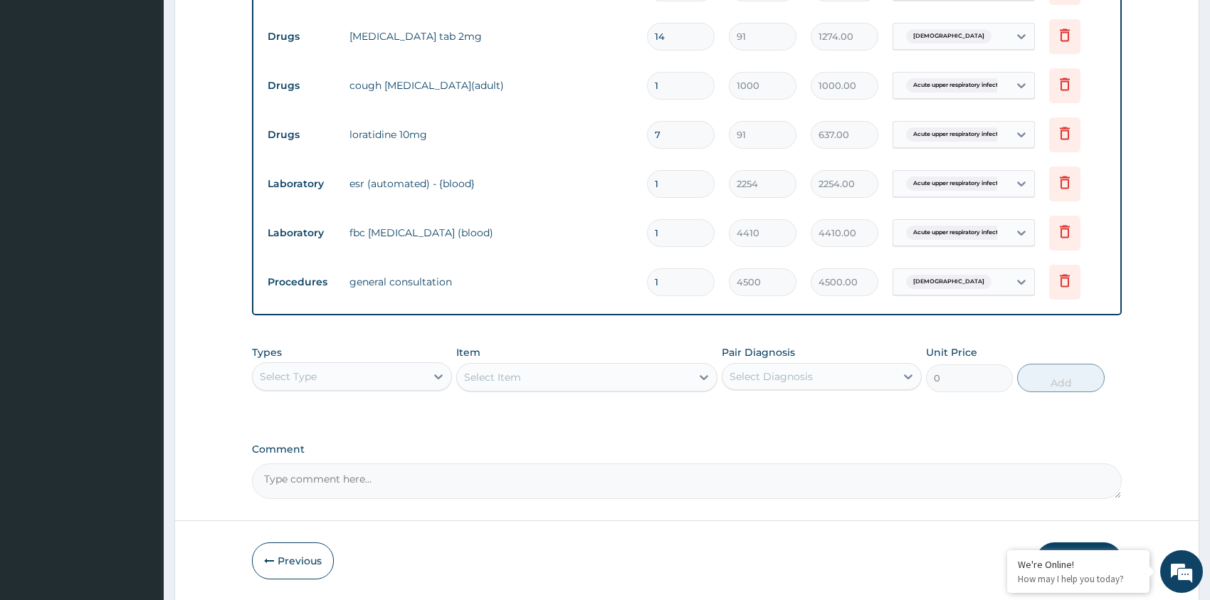
scroll to position [655, 0]
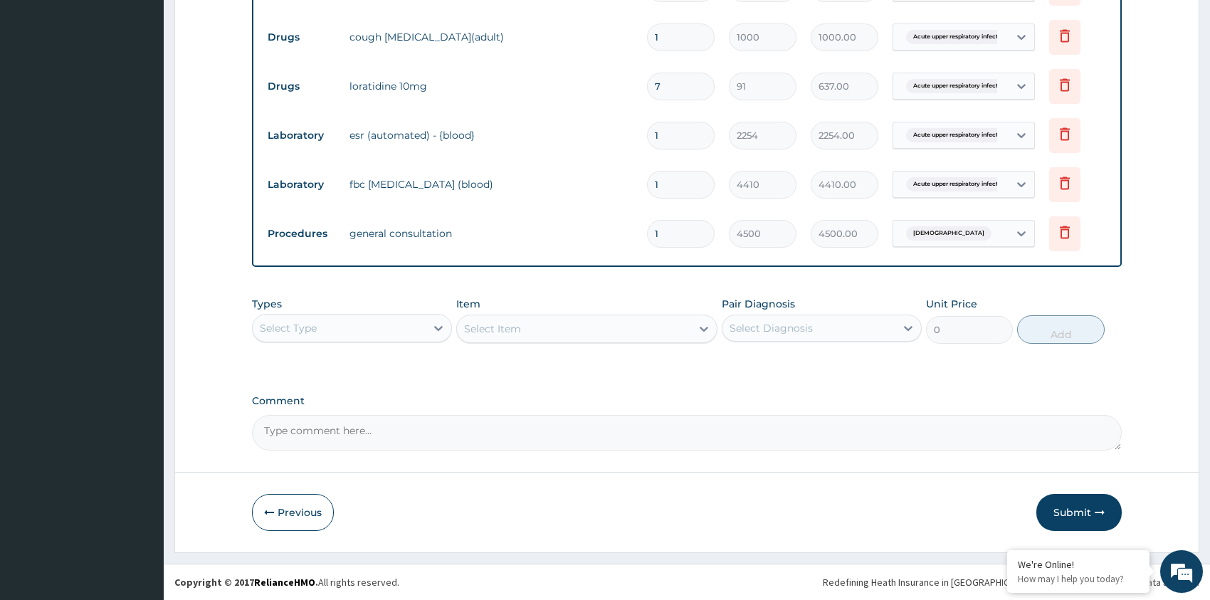
drag, startPoint x: 1069, startPoint y: 500, endPoint x: 1078, endPoint y: 503, distance: 9.0
click at [1074, 501] on button "Submit" at bounding box center [1079, 512] width 85 height 37
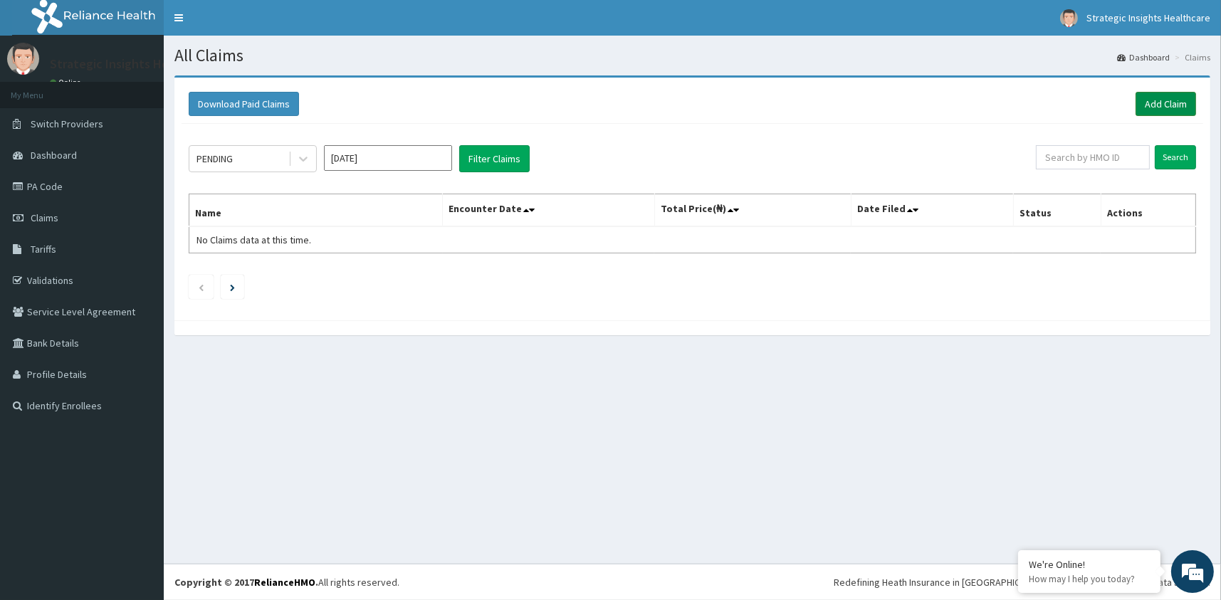
click at [1166, 100] on link "Add Claim" at bounding box center [1166, 104] width 61 height 24
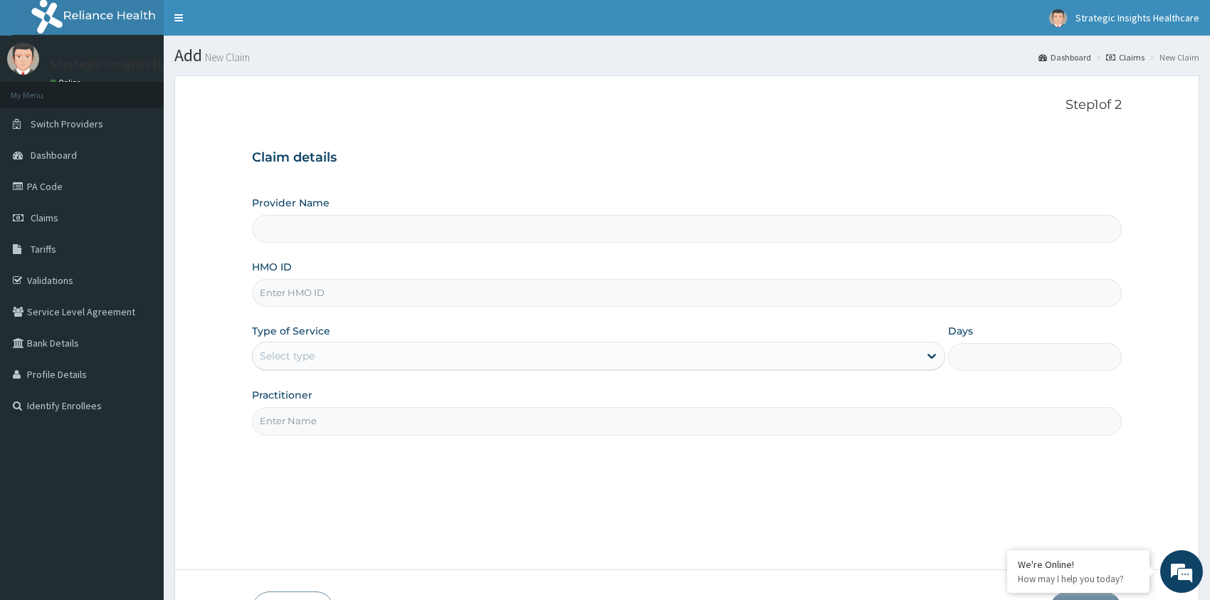
type input "Strategic Insight Healthcare (The Hospital)"
click at [293, 292] on input "HMO ID" at bounding box center [687, 293] width 870 height 28
type input "smc/10016/a"
click at [403, 353] on div "Select type" at bounding box center [586, 356] width 667 height 23
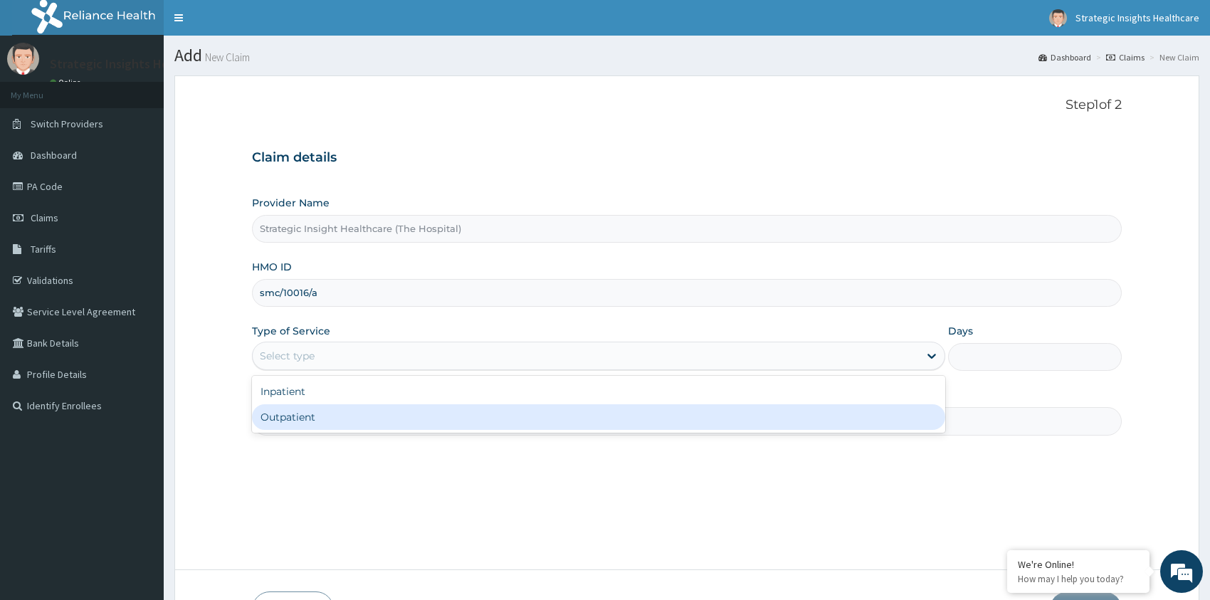
click at [419, 420] on div "Outpatient" at bounding box center [599, 417] width 694 height 26
type input "1"
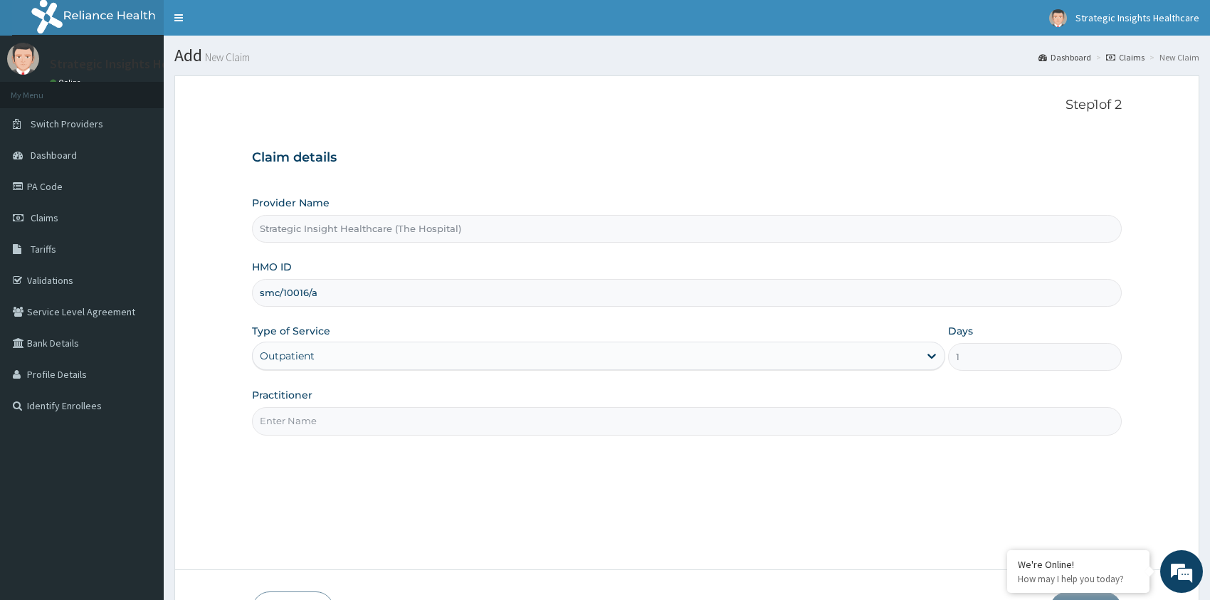
scroll to position [71, 0]
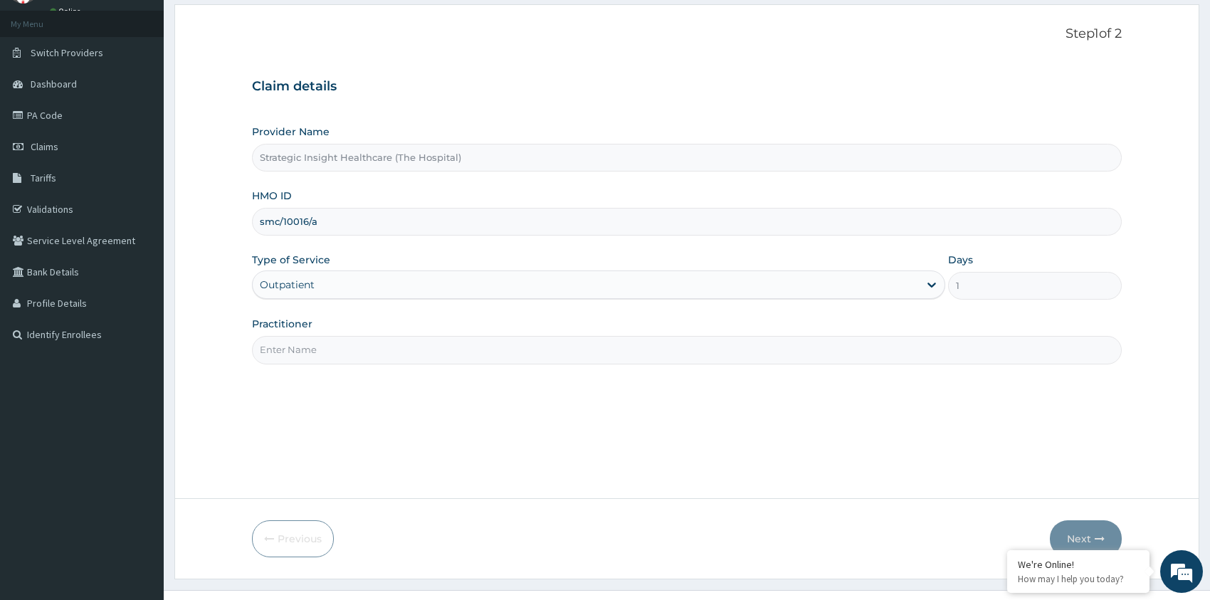
click at [436, 355] on input "Practitioner" at bounding box center [687, 350] width 870 height 28
type input "Dr Bukola"
click at [1086, 538] on button "Next" at bounding box center [1086, 538] width 72 height 37
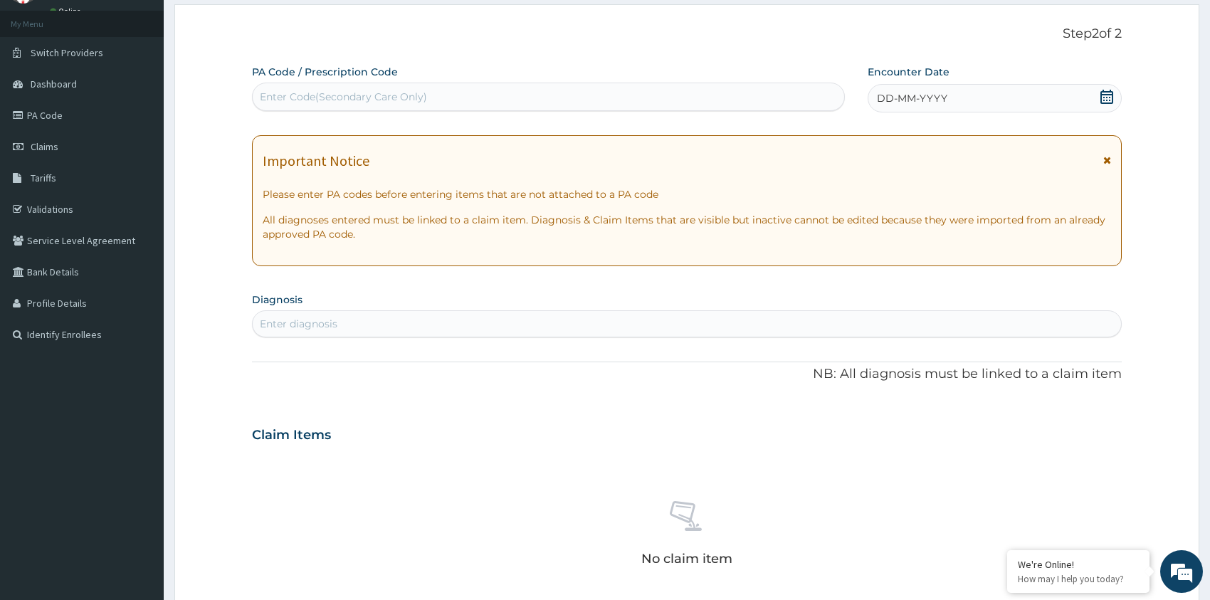
click at [345, 96] on div "Enter Code(Secondary Care Only)" at bounding box center [343, 97] width 167 height 14
paste input "PA/390981"
type input "PA/390981"
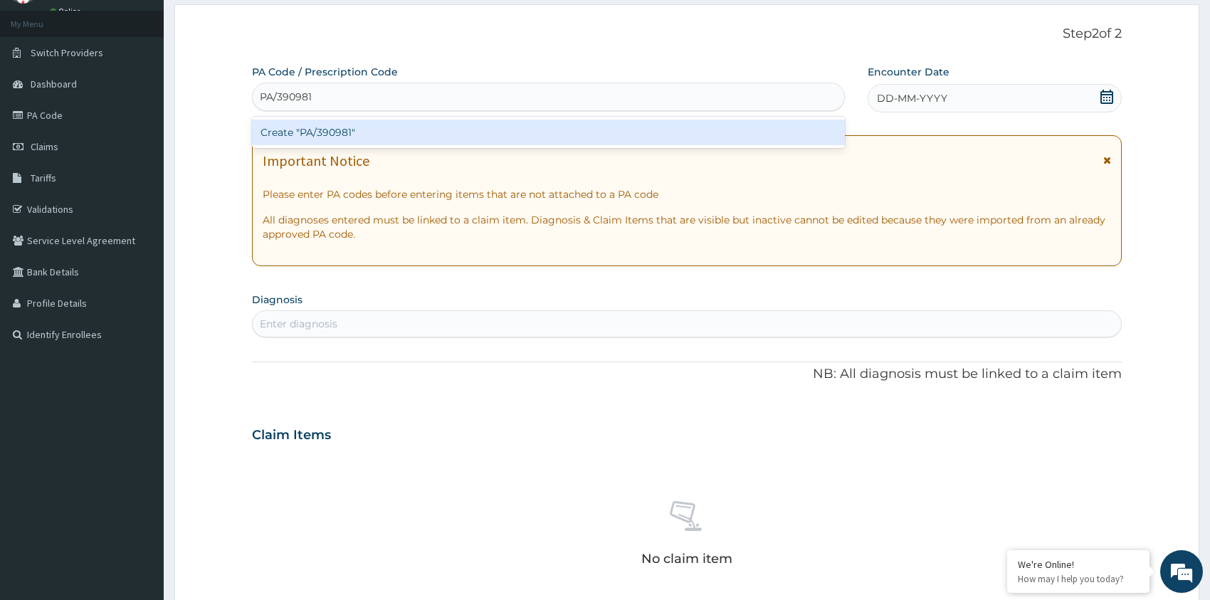
click at [499, 135] on div "Create "PA/390981"" at bounding box center [548, 133] width 593 height 26
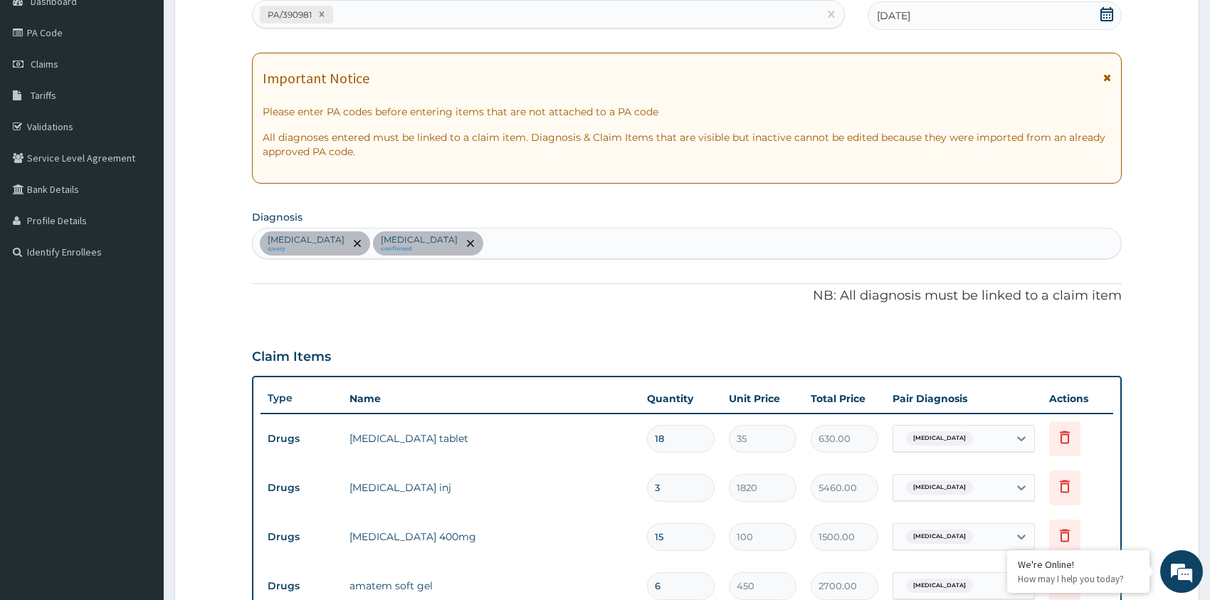
scroll to position [125, 0]
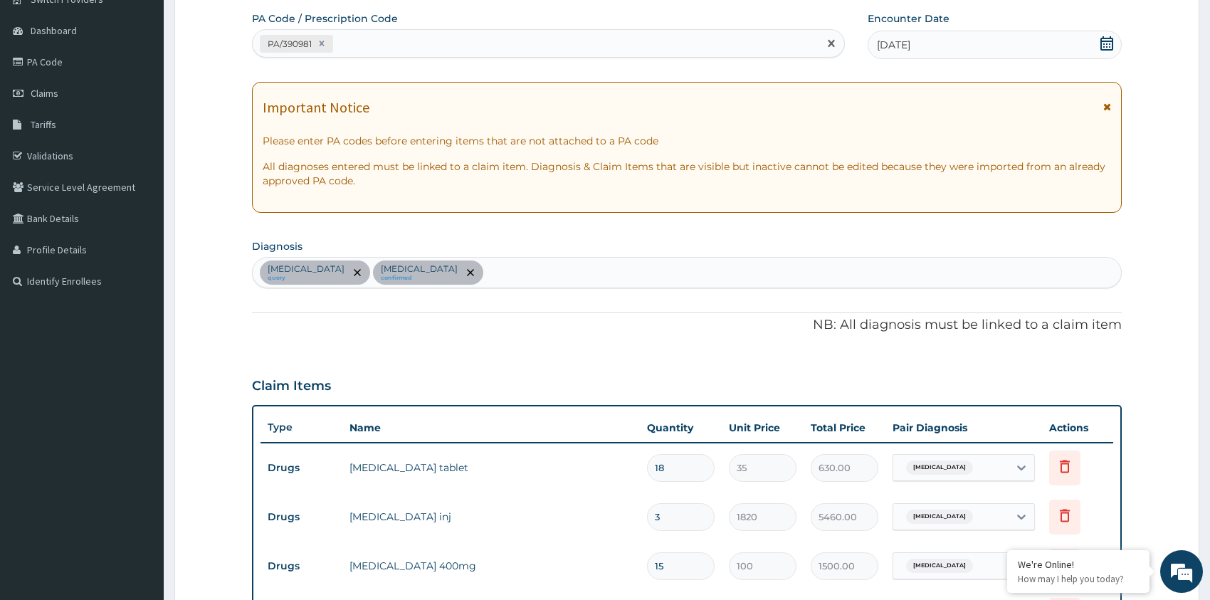
drag, startPoint x: 439, startPoint y: 41, endPoint x: 439, endPoint y: 33, distance: 7.9
click at [439, 36] on div "PA/390981" at bounding box center [536, 43] width 566 height 23
paste input "PA/2C34CD"
type input "PA/2C34CD"
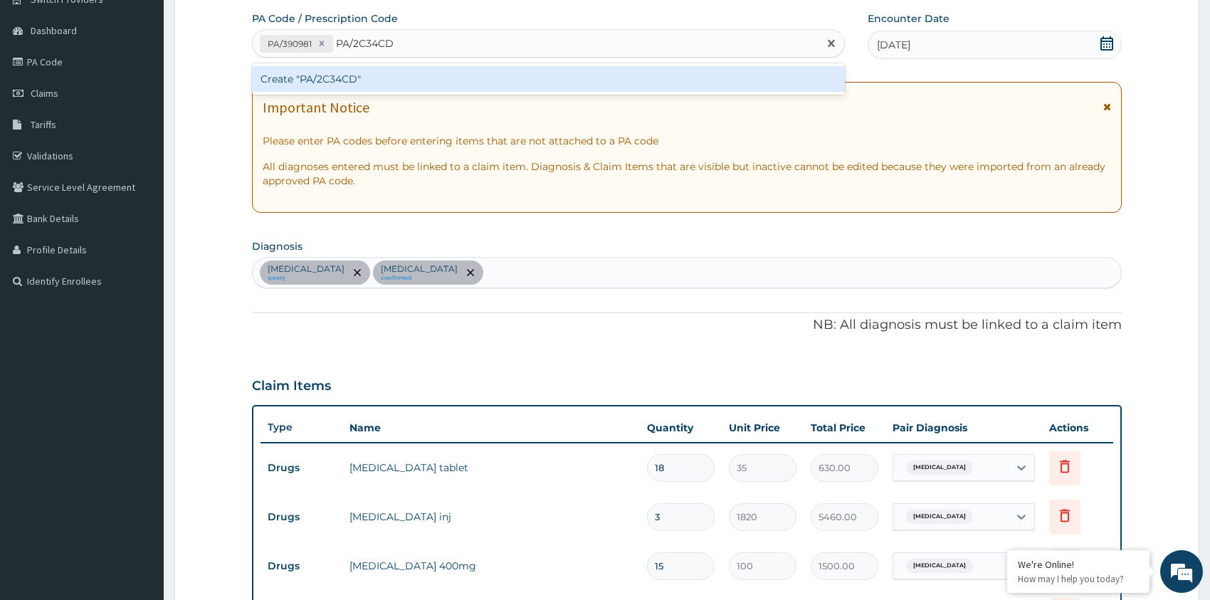
click at [414, 80] on div "Create "PA/2C34CD"" at bounding box center [548, 79] width 593 height 26
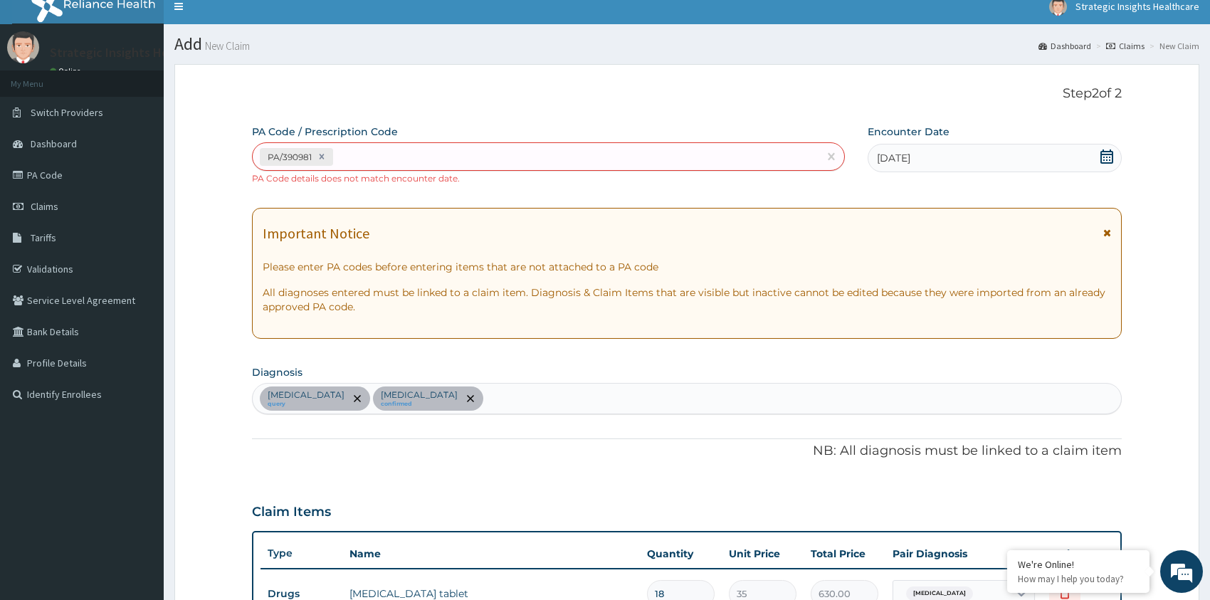
scroll to position [0, 0]
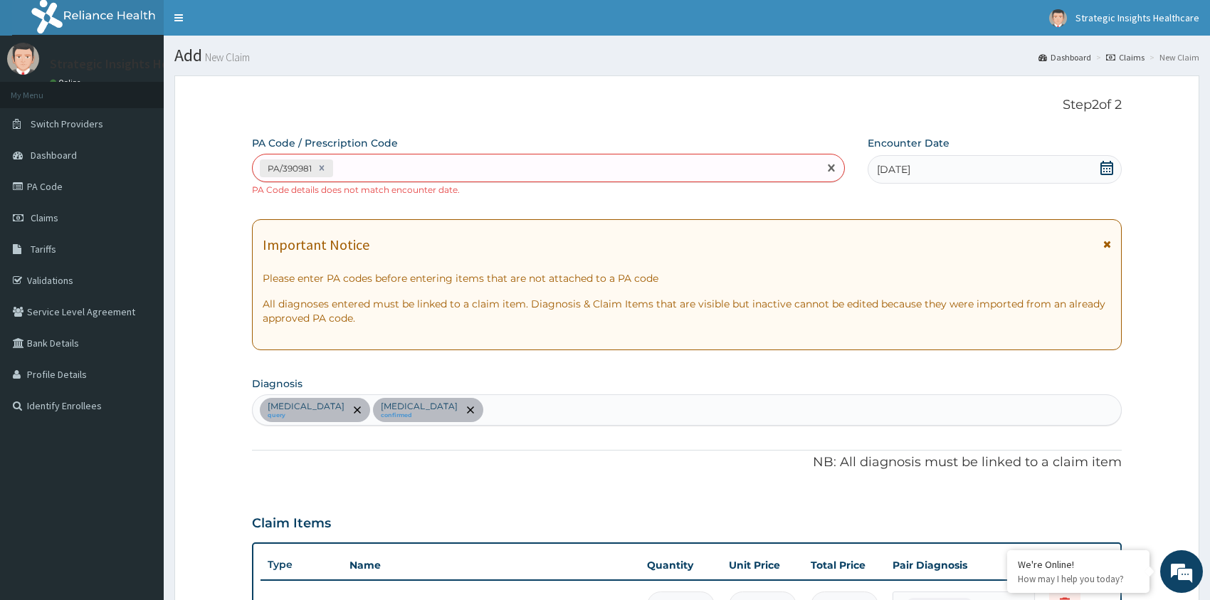
click at [456, 169] on div "PA/390981" at bounding box center [536, 168] width 566 height 23
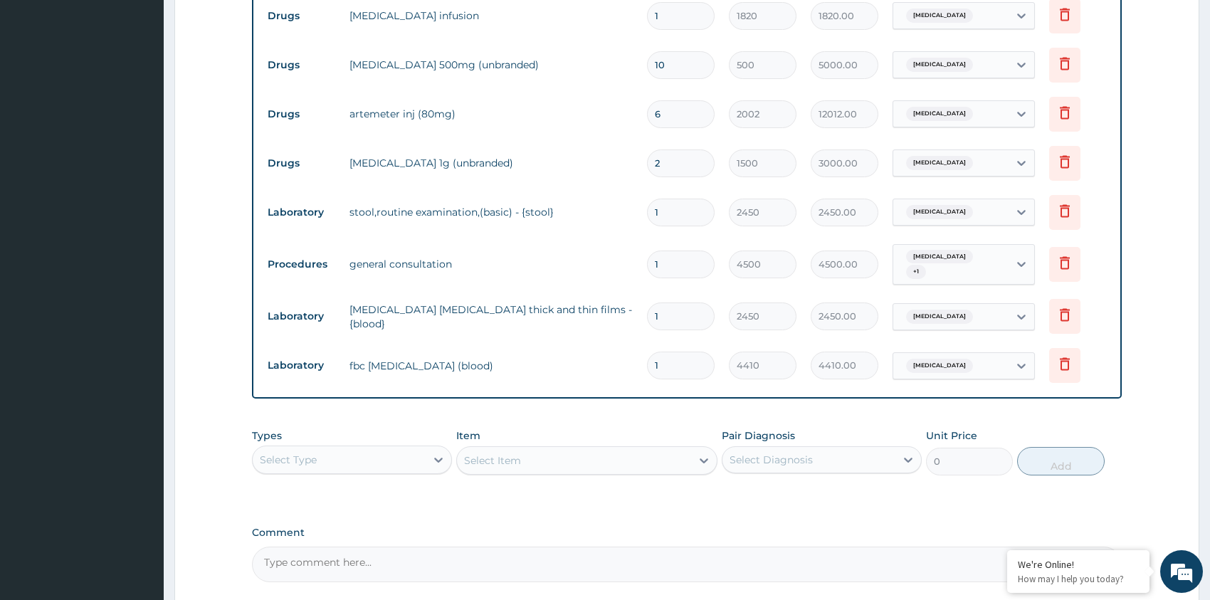
scroll to position [916, 0]
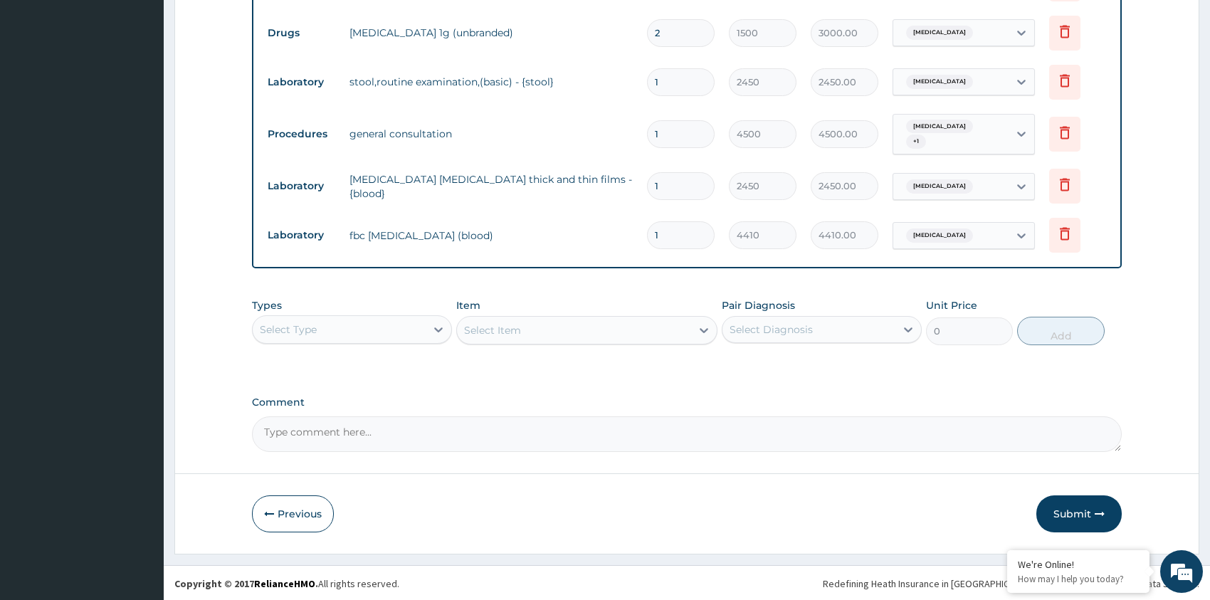
click at [344, 326] on div "Select Type" at bounding box center [339, 329] width 173 height 23
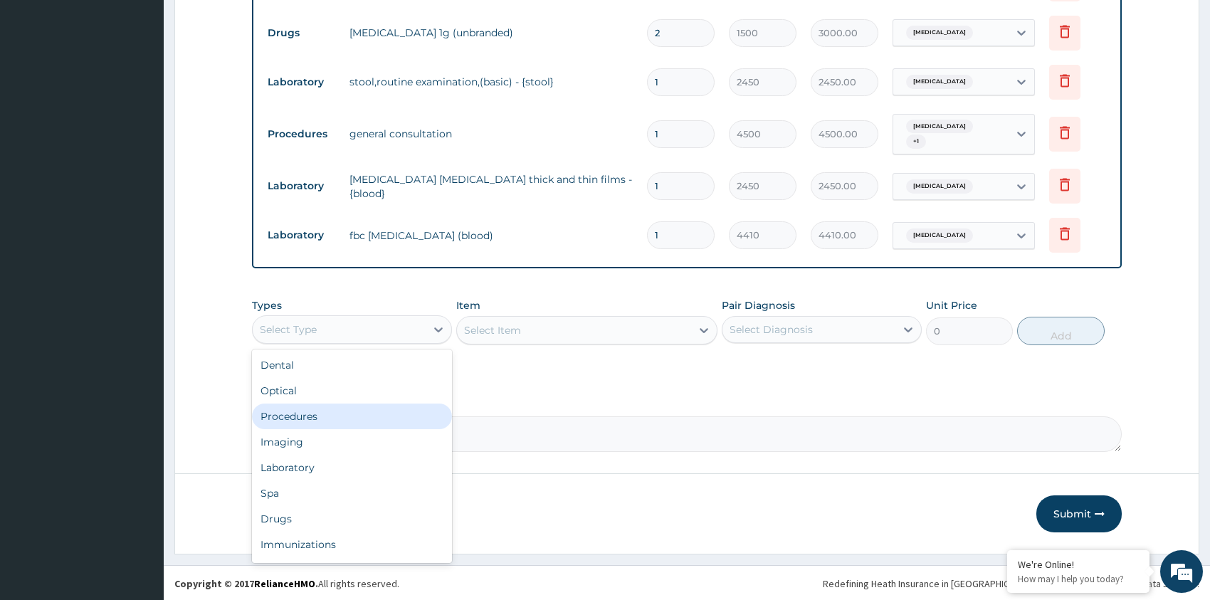
click at [373, 409] on div "Procedures" at bounding box center [352, 417] width 200 height 26
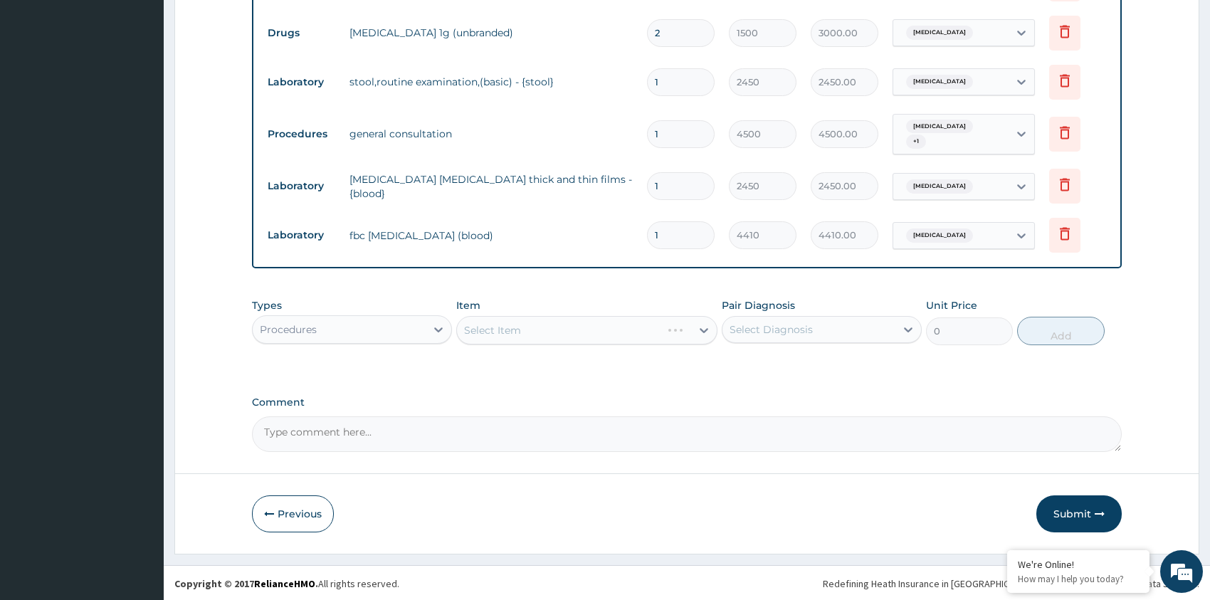
click at [556, 332] on div "Select Item" at bounding box center [586, 330] width 261 height 28
click at [577, 335] on div "Select Item" at bounding box center [574, 330] width 234 height 23
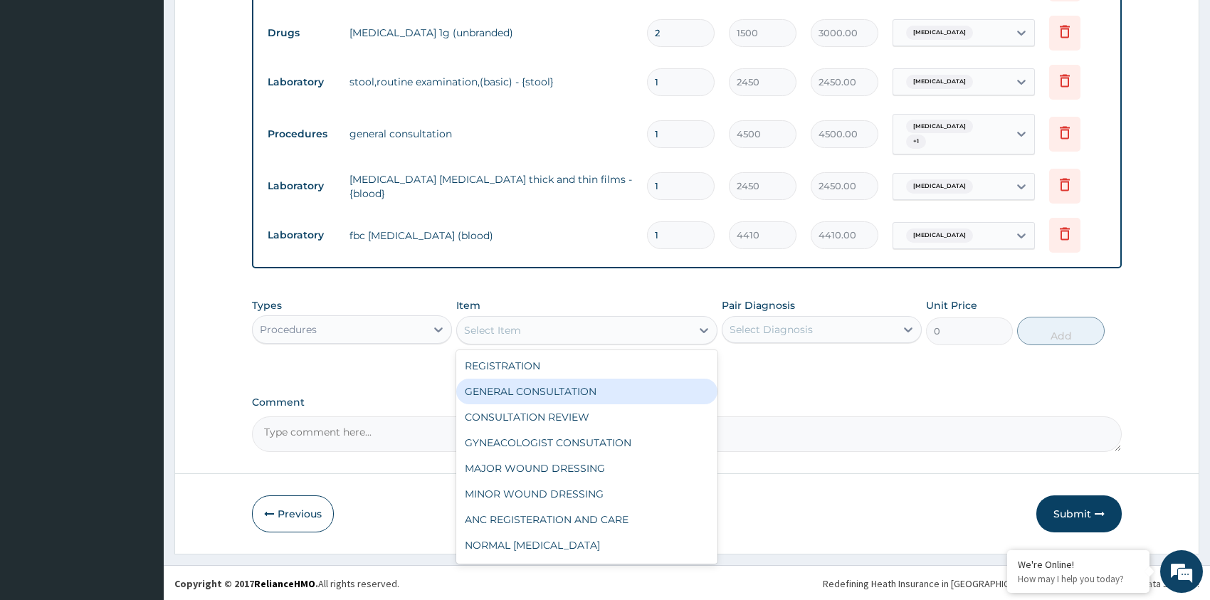
click at [570, 394] on div "GENERAL CONSULTATION" at bounding box center [586, 392] width 261 height 26
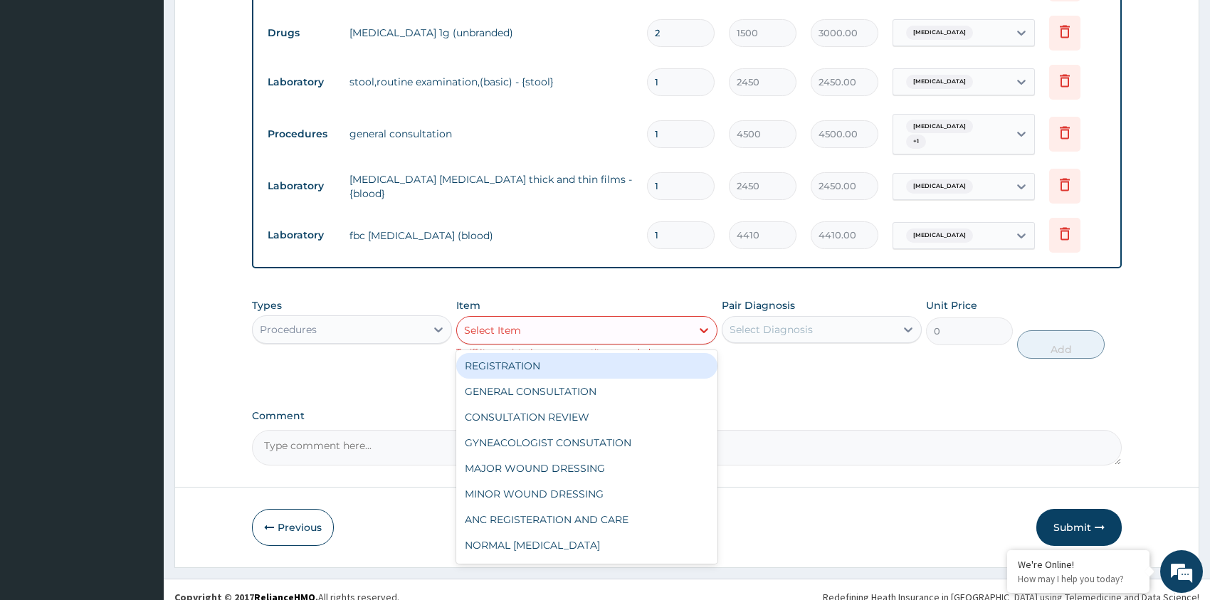
click at [651, 331] on div "Select Item" at bounding box center [574, 330] width 234 height 23
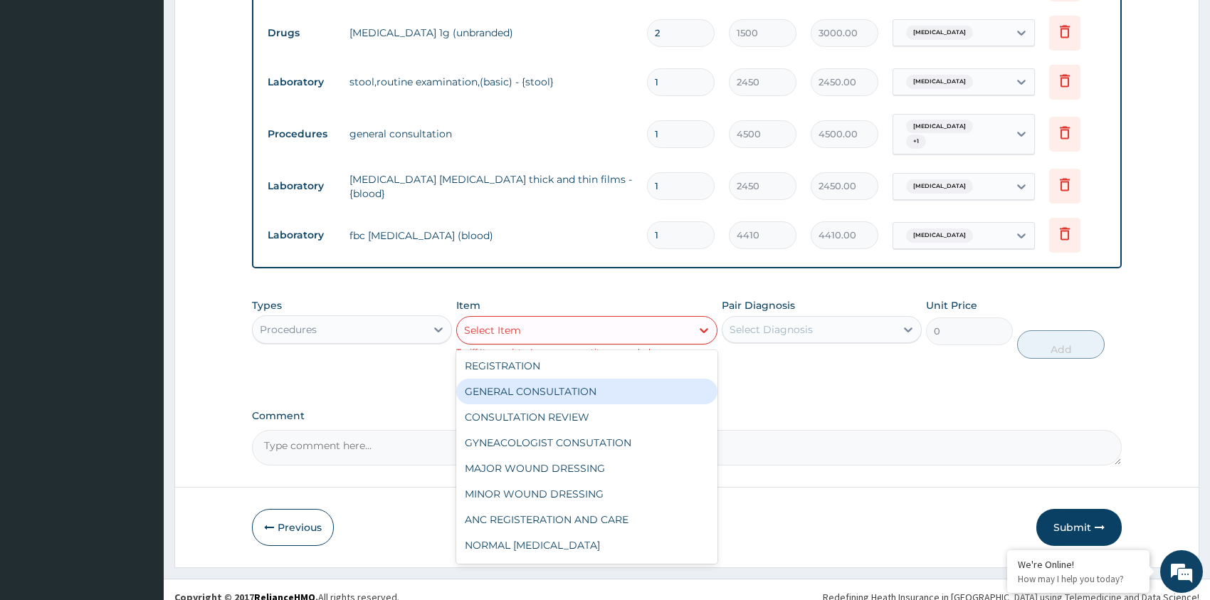
click at [617, 390] on div "GENERAL CONSULTATION" at bounding box center [586, 392] width 261 height 26
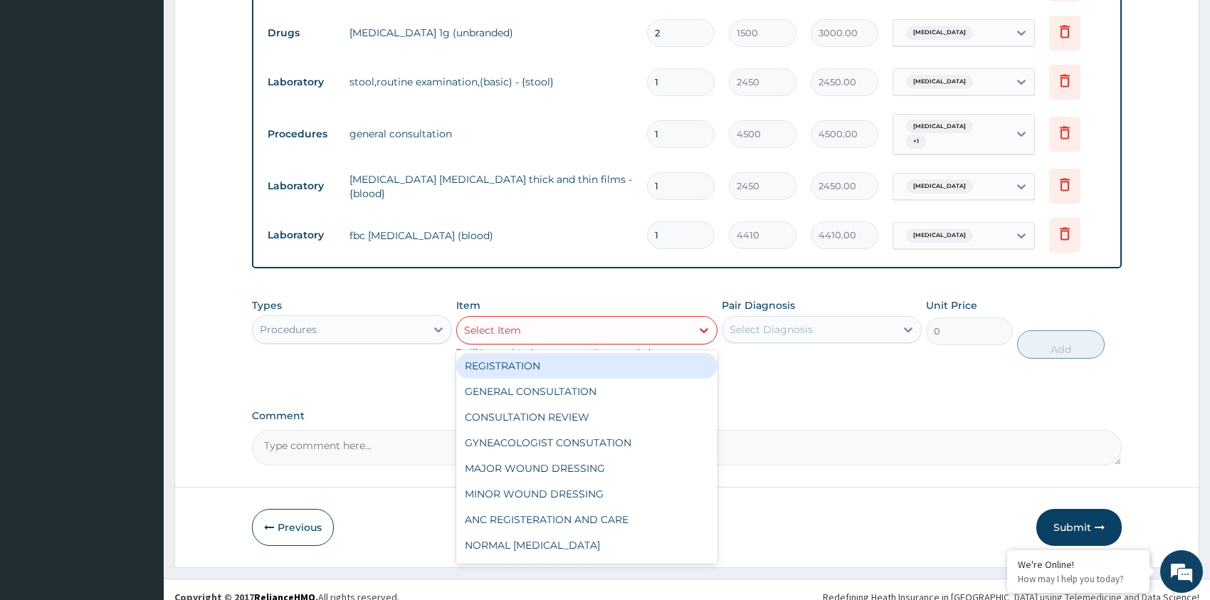
click at [628, 334] on div "Select Item" at bounding box center [574, 330] width 234 height 23
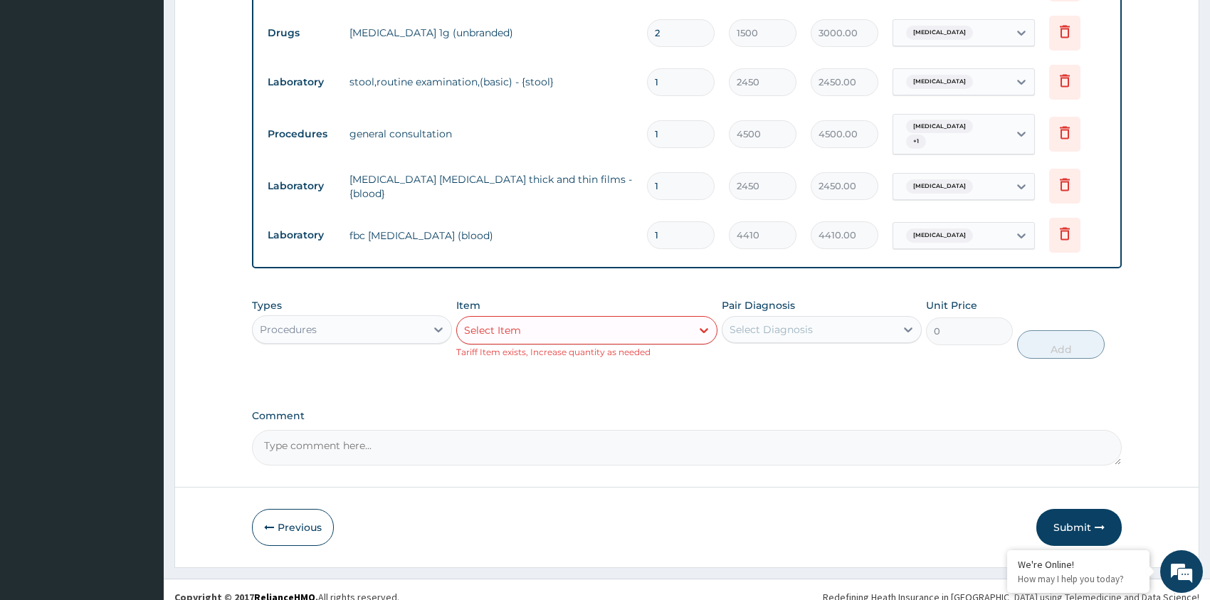
drag, startPoint x: 763, startPoint y: 412, endPoint x: 662, endPoint y: 348, distance: 119.7
click at [763, 412] on label "Comment" at bounding box center [687, 416] width 870 height 12
click at [763, 430] on textarea "Comment" at bounding box center [687, 448] width 870 height 36
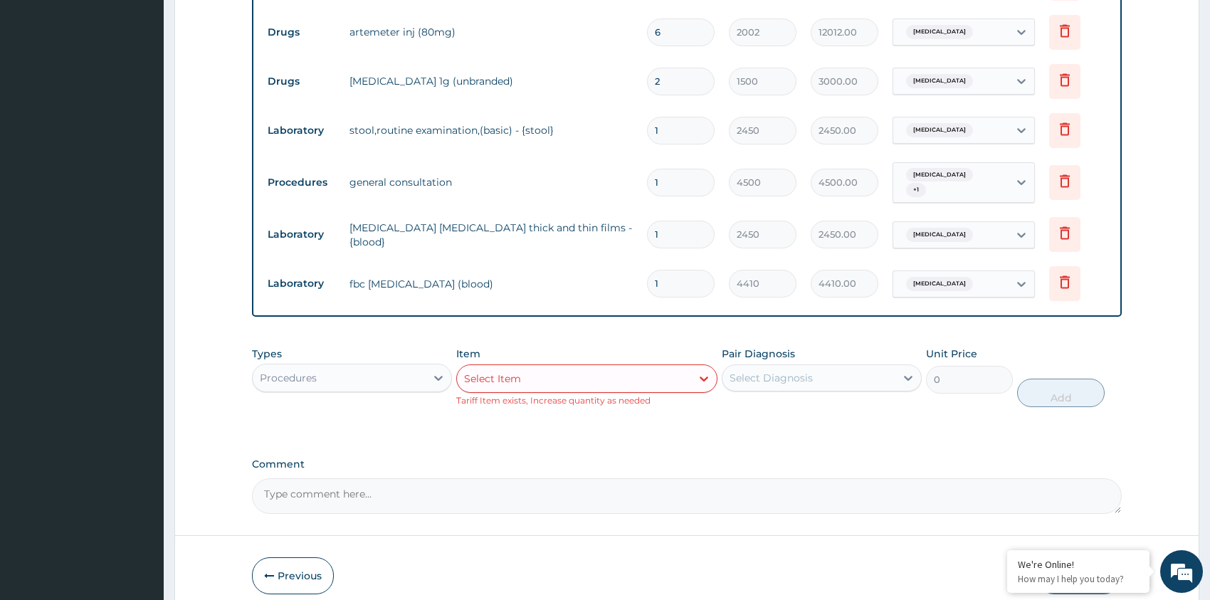
scroll to position [930, 0]
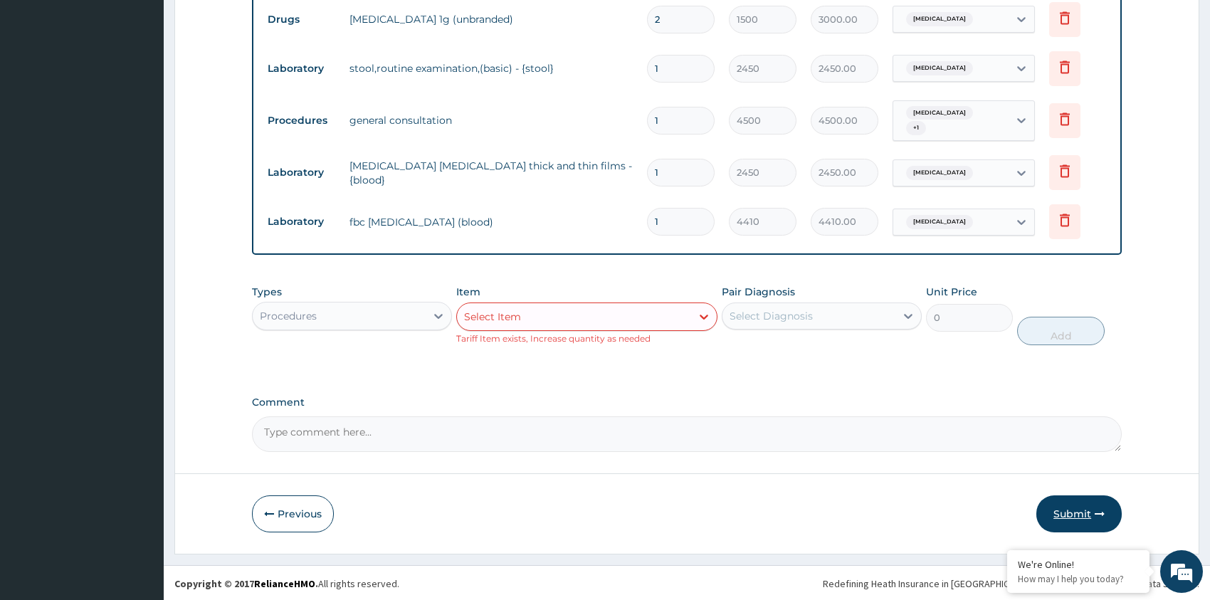
click at [1074, 514] on button "Submit" at bounding box center [1079, 514] width 85 height 37
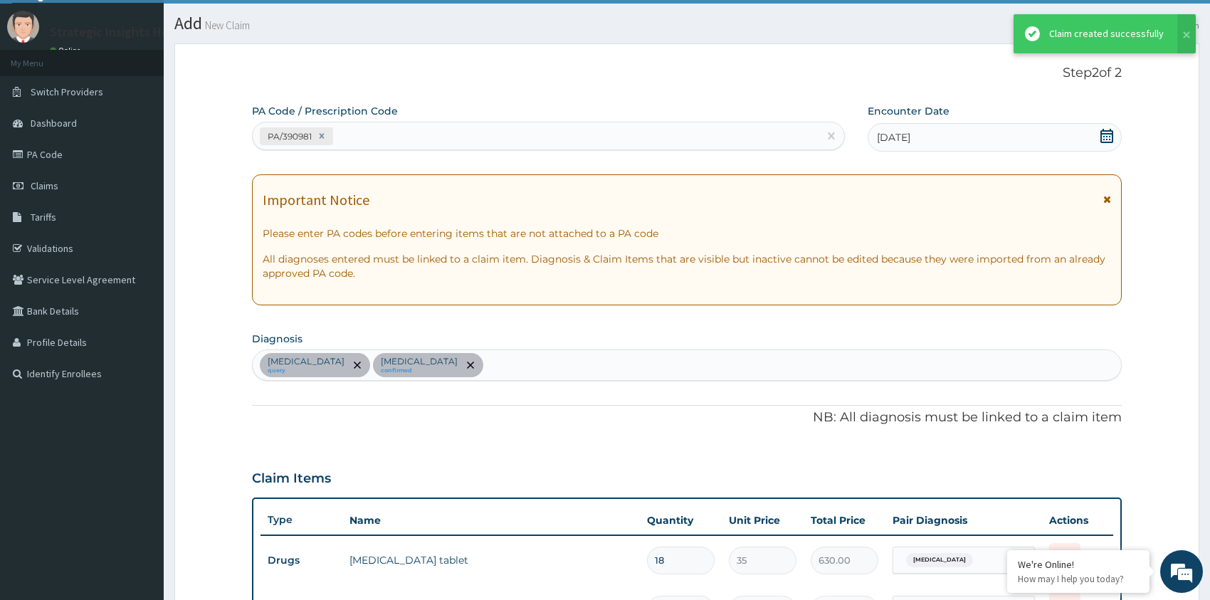
scroll to position [903, 0]
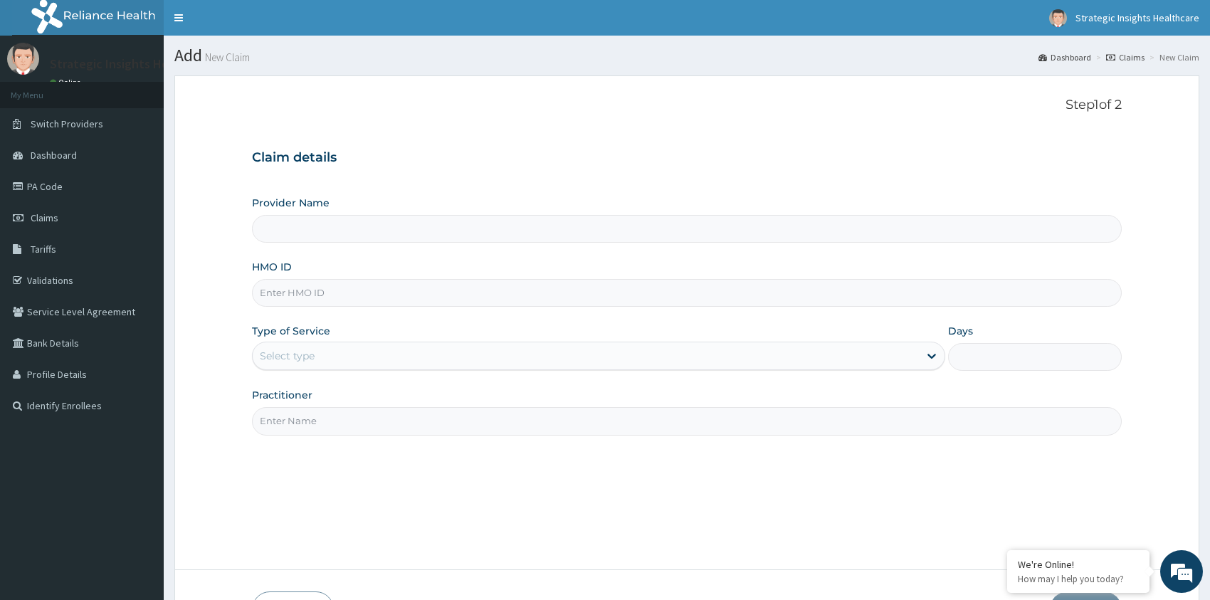
type input "Strategic Insight Healthcare (The Hospital)"
click at [354, 293] on input "HMO ID" at bounding box center [687, 293] width 870 height 28
type input "smc/10016/a"
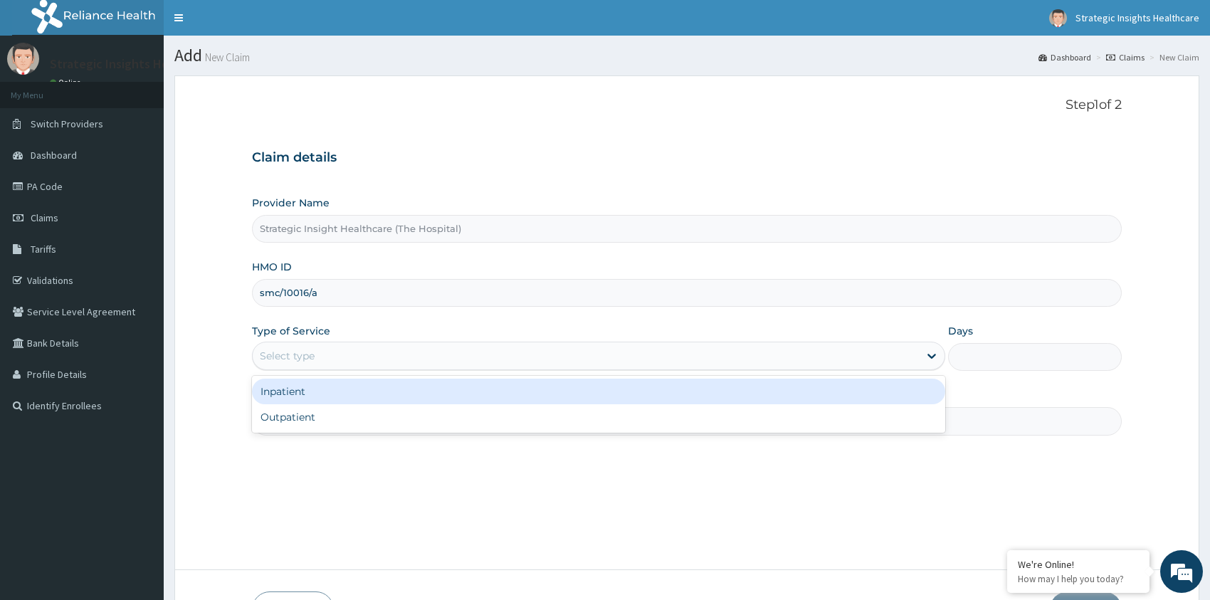
click at [500, 365] on div "Select type" at bounding box center [586, 356] width 667 height 23
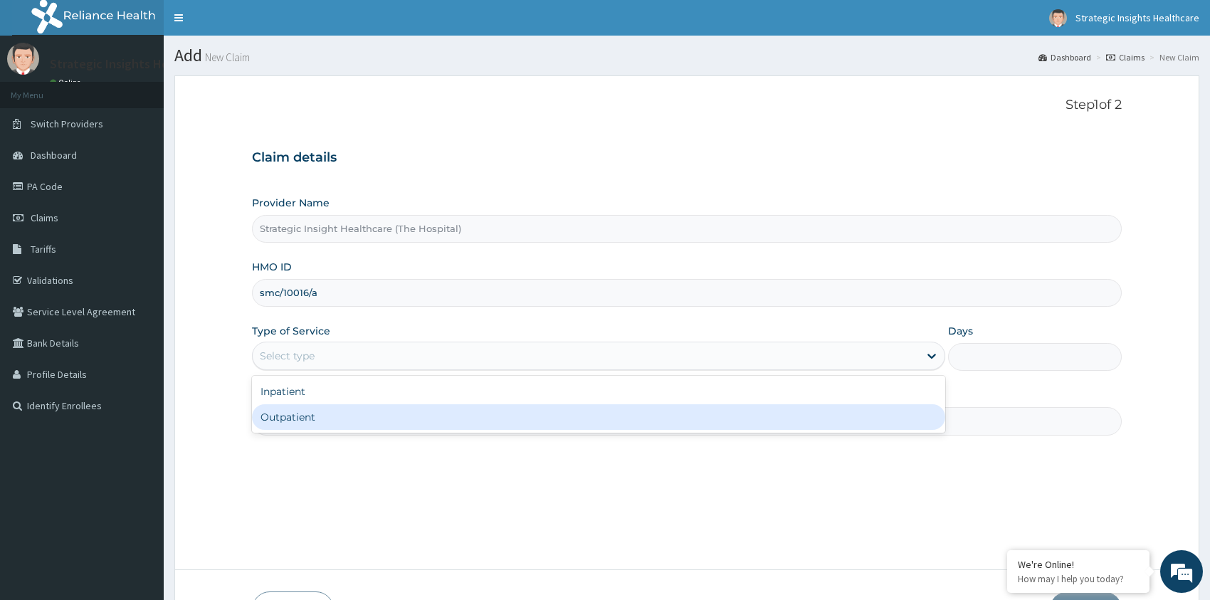
click at [502, 416] on div "Outpatient" at bounding box center [599, 417] width 694 height 26
type input "1"
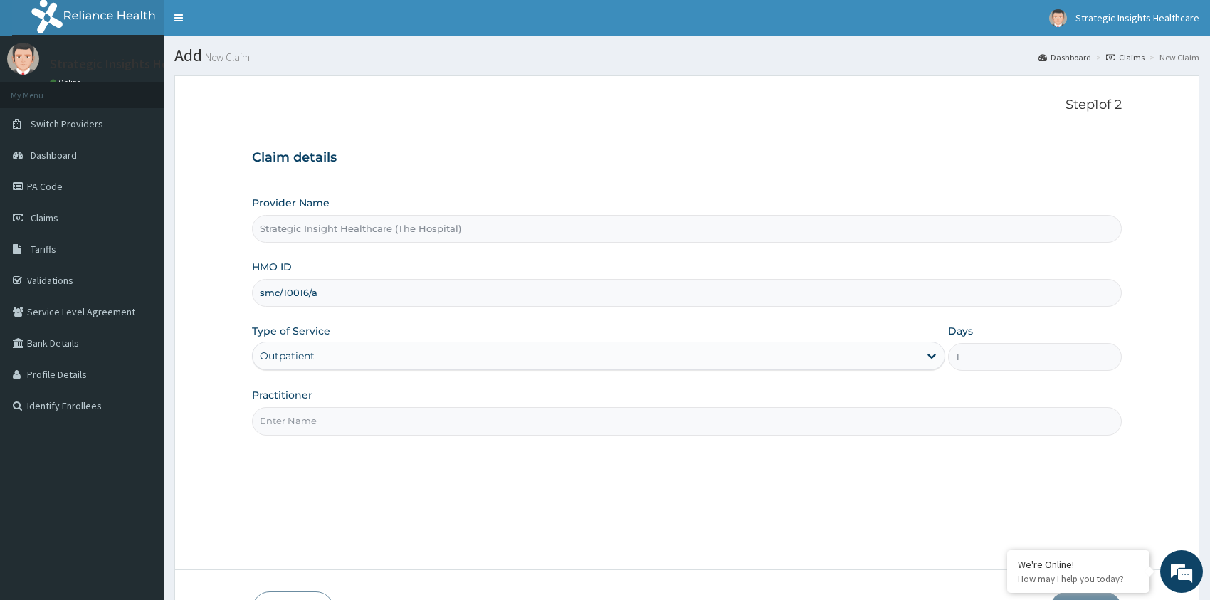
click at [492, 430] on input "Practitioner" at bounding box center [687, 421] width 870 height 28
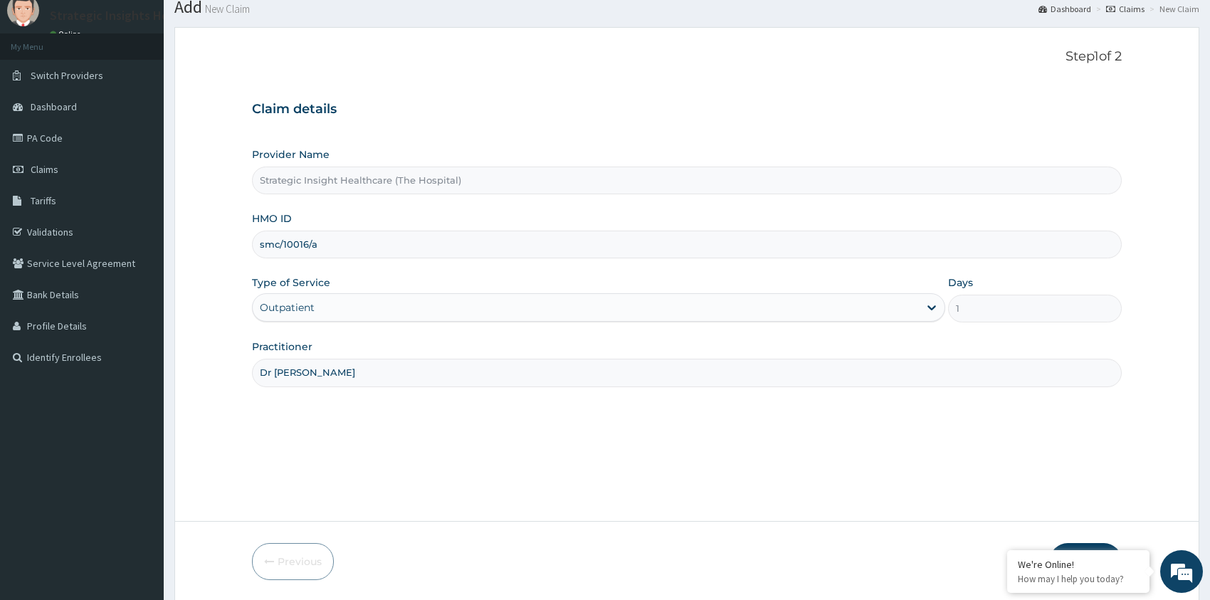
scroll to position [97, 0]
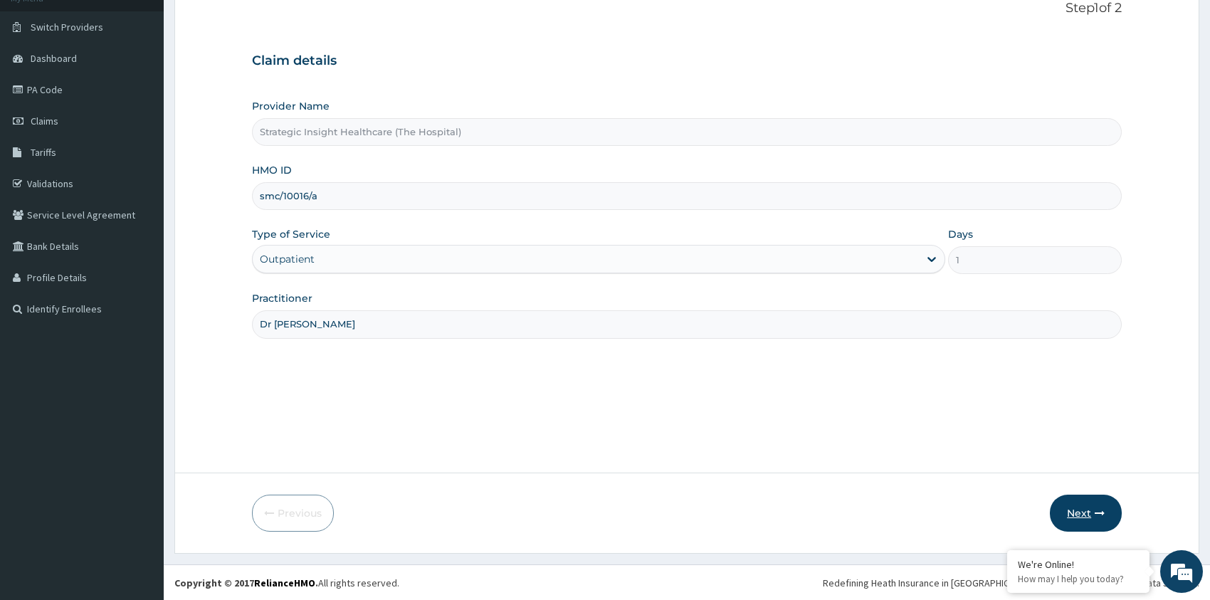
type input "Dr [PERSON_NAME]"
click at [1078, 513] on button "Next" at bounding box center [1086, 513] width 72 height 37
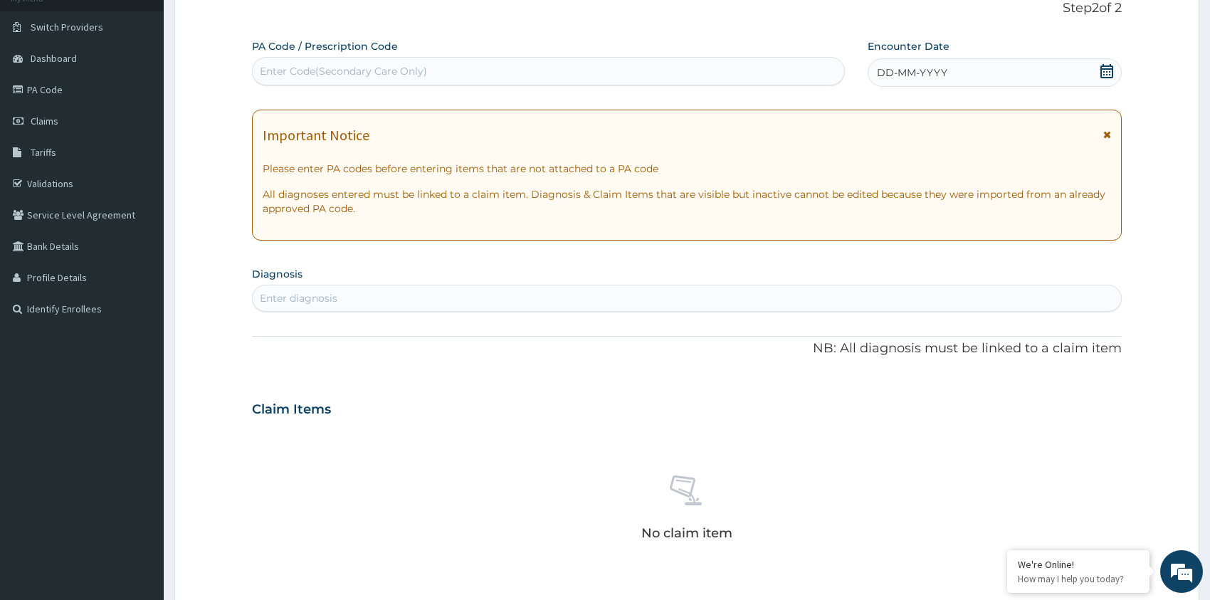
drag, startPoint x: 404, startPoint y: 69, endPoint x: 412, endPoint y: 73, distance: 8.6
click at [406, 69] on div "Enter Code(Secondary Care Only)" at bounding box center [343, 71] width 167 height 14
paste input "PA/2C34CD"
type input "PA/2C34CD"
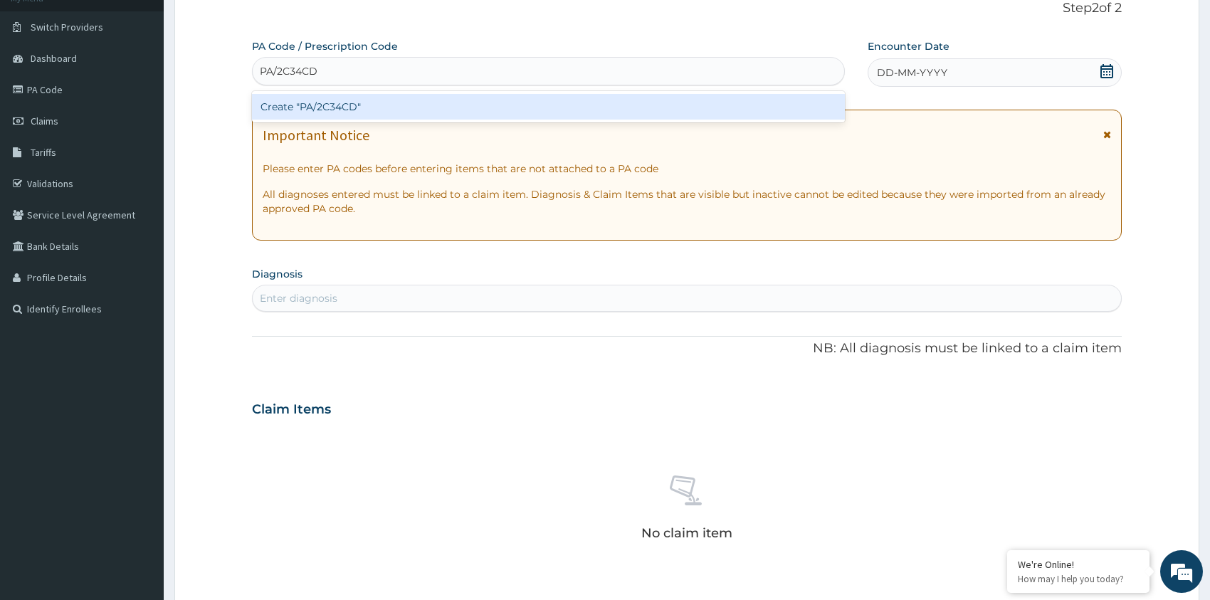
click at [373, 103] on div "Create "PA/2C34CD"" at bounding box center [548, 107] width 593 height 26
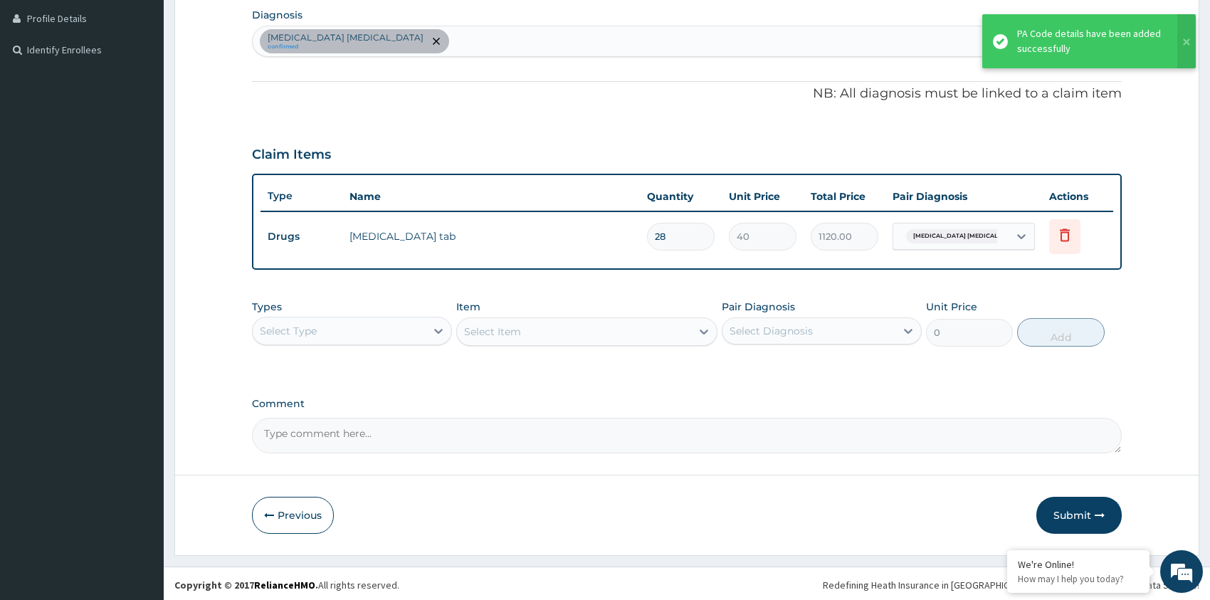
scroll to position [357, 0]
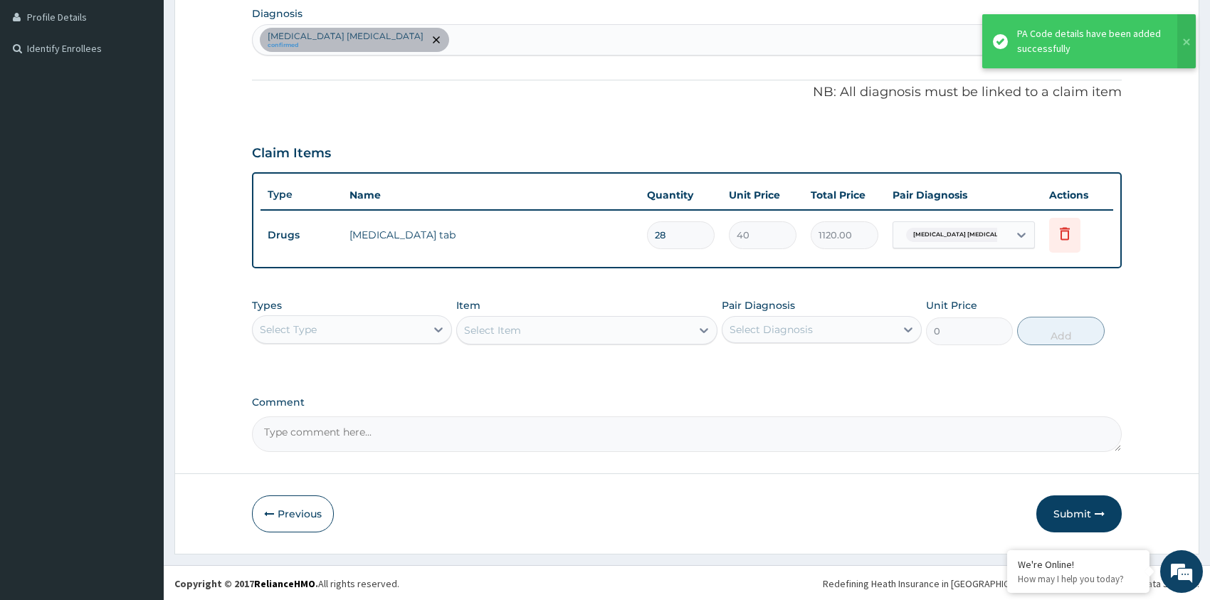
type input "27"
type input "1080.00"
type input "27"
click at [1075, 509] on button "Submit" at bounding box center [1079, 514] width 85 height 37
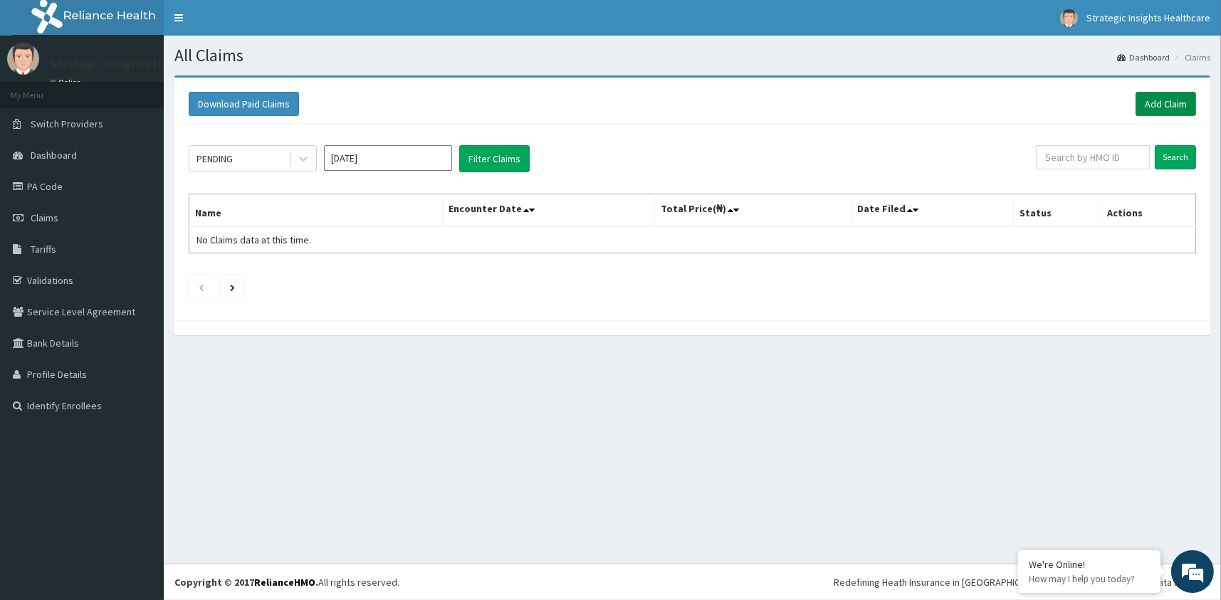
click at [1145, 104] on link "Add Claim" at bounding box center [1166, 104] width 61 height 24
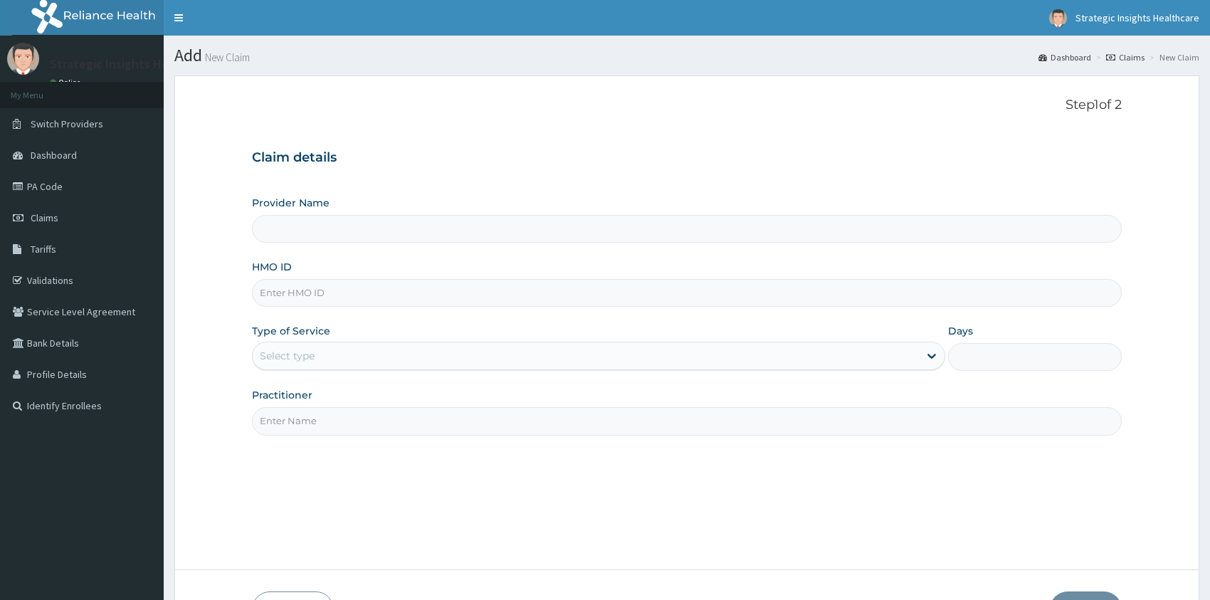
click at [350, 292] on input "HMO ID" at bounding box center [687, 293] width 870 height 28
type input "ar"
type input "Strategic Insight Healthcare (The Hospital)"
type input "arm/10082/a"
click at [353, 357] on div "Select type" at bounding box center [586, 356] width 667 height 23
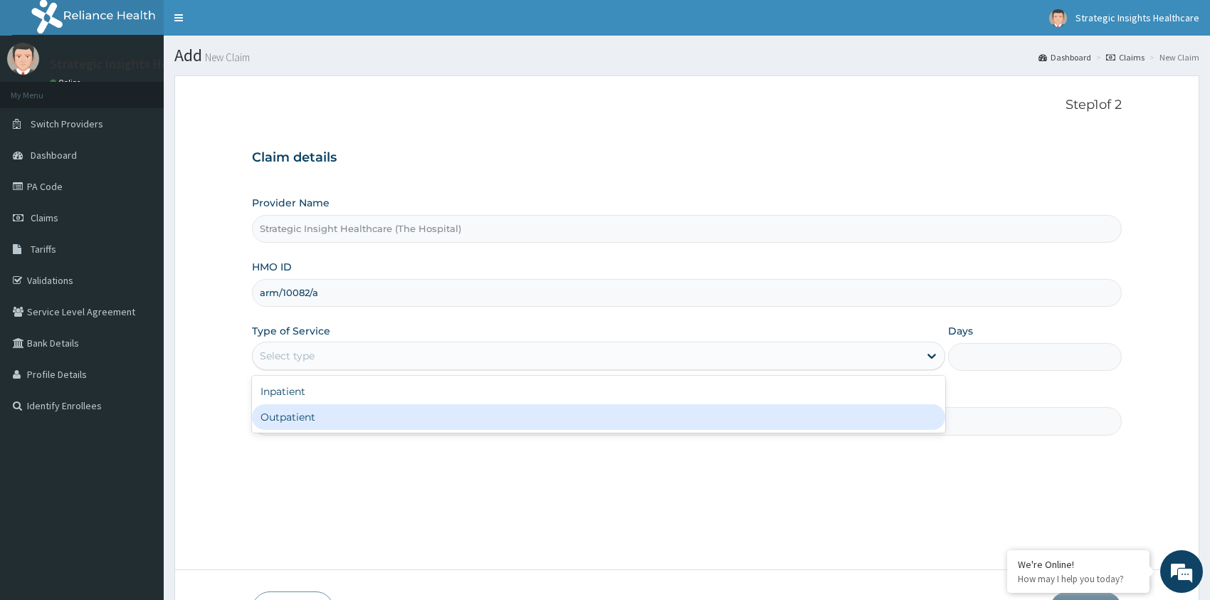
click at [377, 424] on div "Outpatient" at bounding box center [599, 417] width 694 height 26
type input "1"
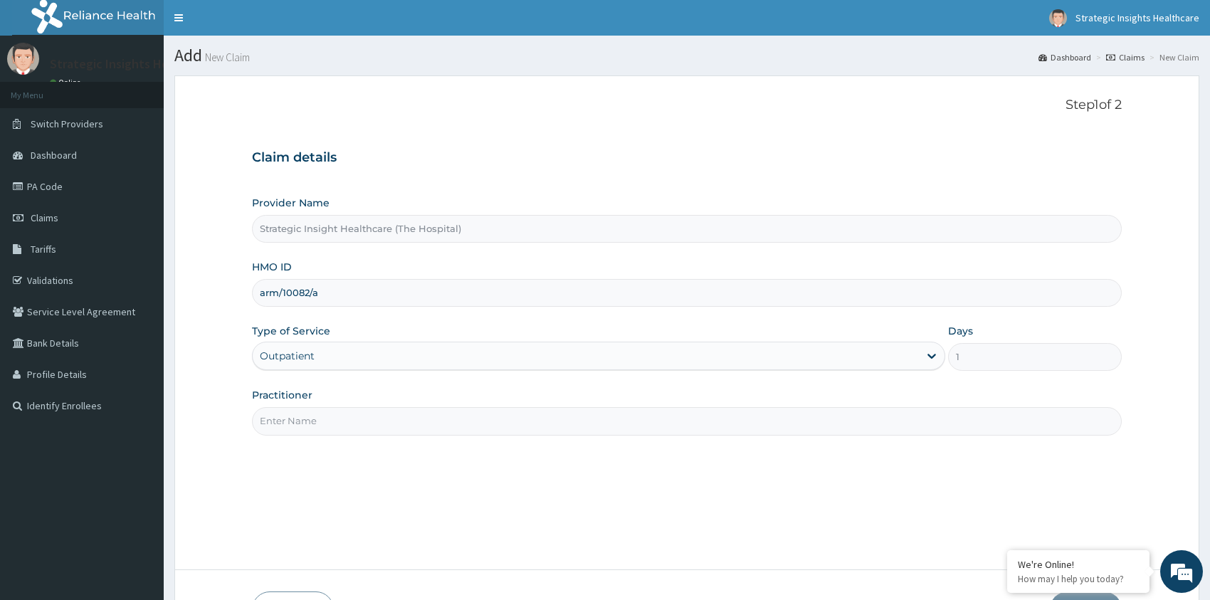
click at [424, 415] on input "Practitioner" at bounding box center [687, 421] width 870 height 28
drag, startPoint x: 837, startPoint y: 424, endPoint x: 813, endPoint y: 445, distance: 31.8
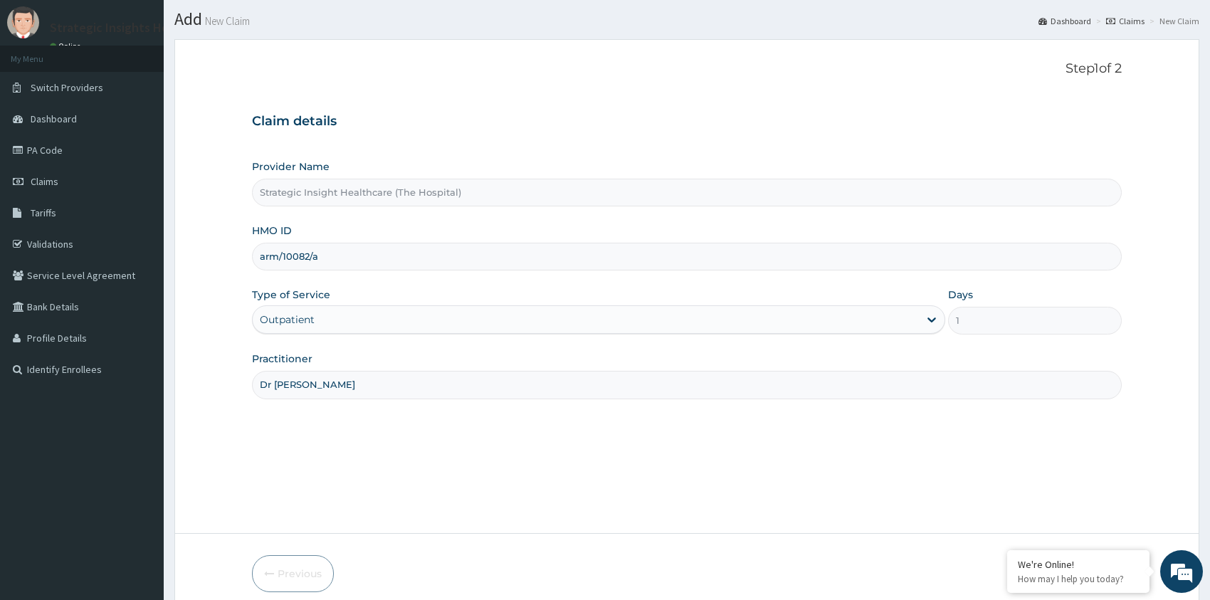
scroll to position [97, 0]
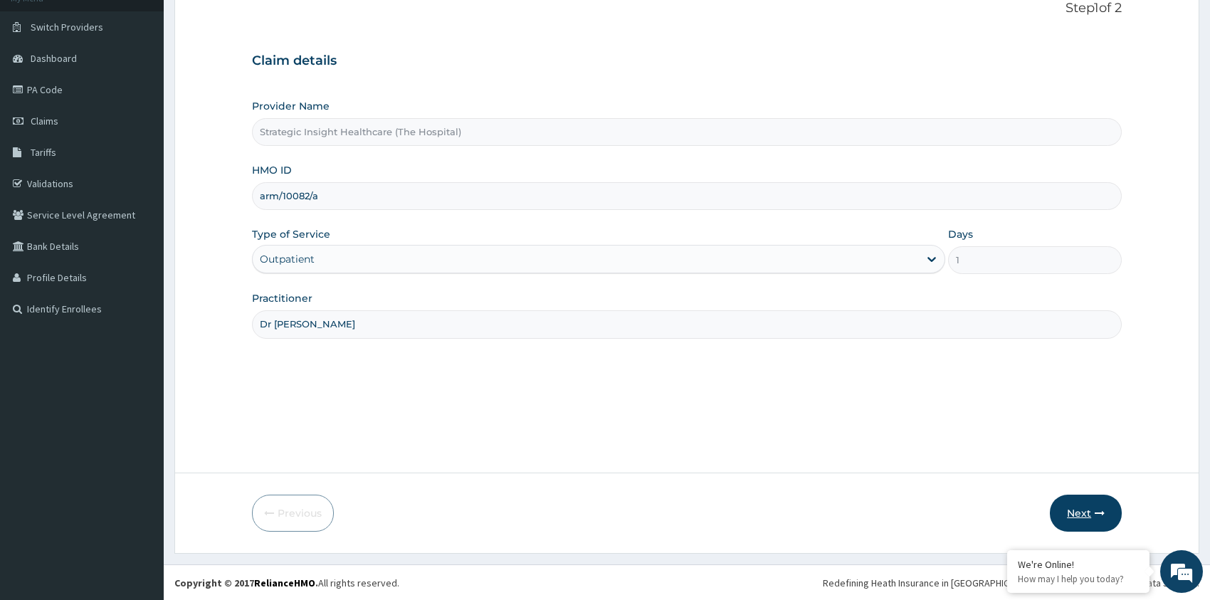
type input "Dr [PERSON_NAME]"
click at [1092, 508] on button "Next" at bounding box center [1086, 513] width 72 height 37
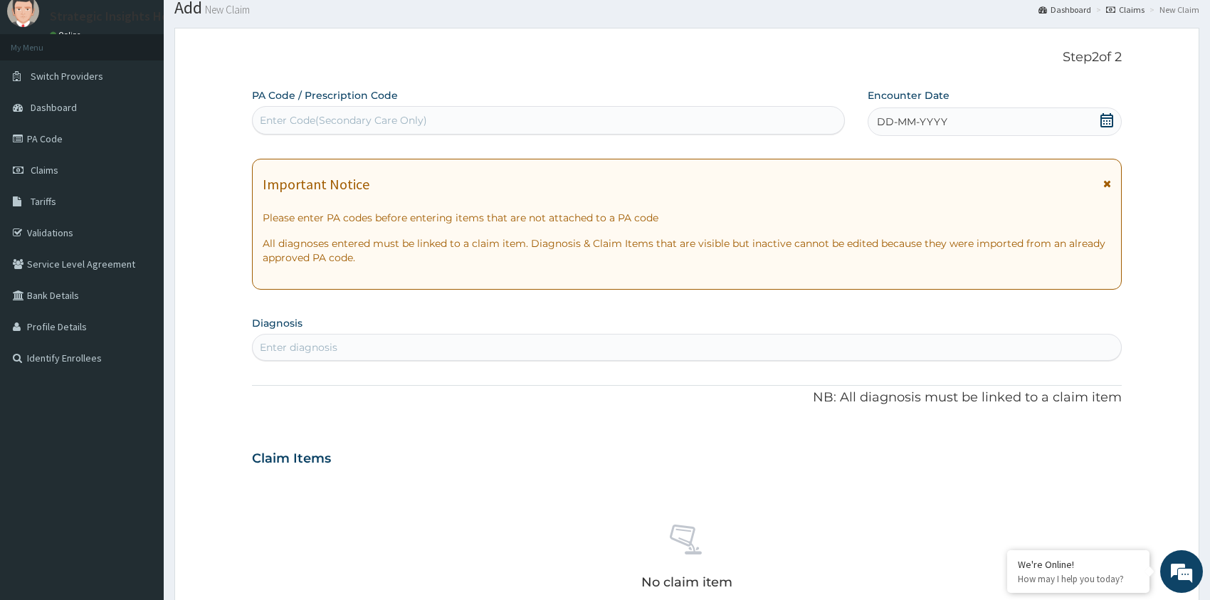
scroll to position [0, 0]
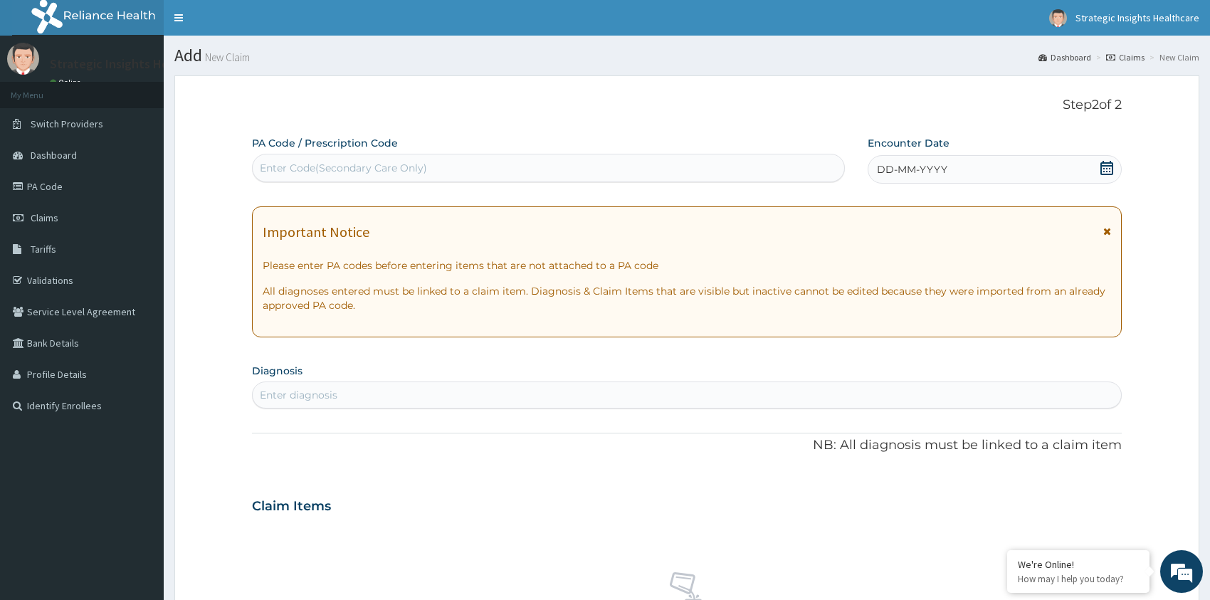
click at [339, 157] on div "Enter Code(Secondary Care Only)" at bounding box center [549, 168] width 592 height 23
paste input "PA/BA6514"
type input "PA/BA6514"
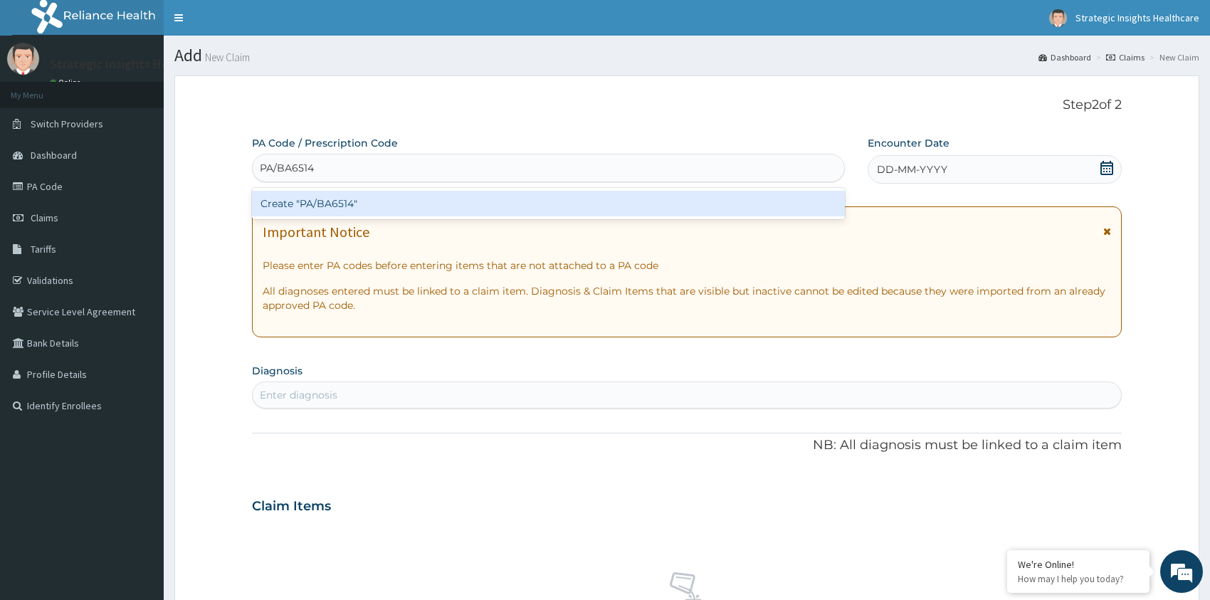
click at [379, 202] on div "Create "PA/BA6514"" at bounding box center [548, 204] width 593 height 26
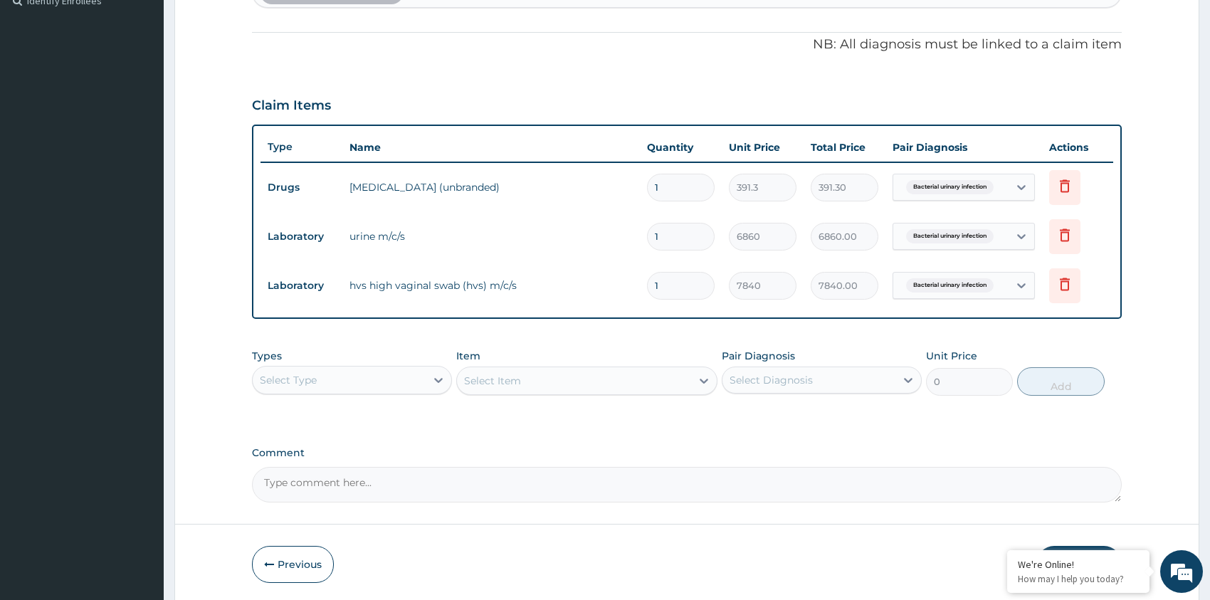
scroll to position [456, 0]
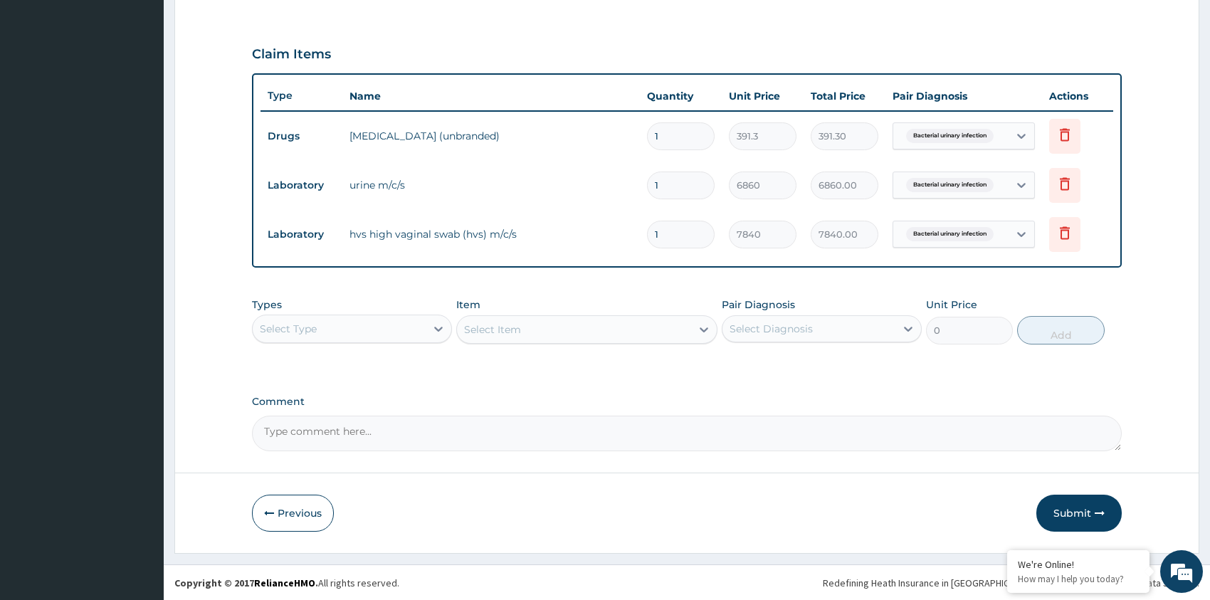
click at [1077, 512] on button "Submit" at bounding box center [1079, 513] width 85 height 37
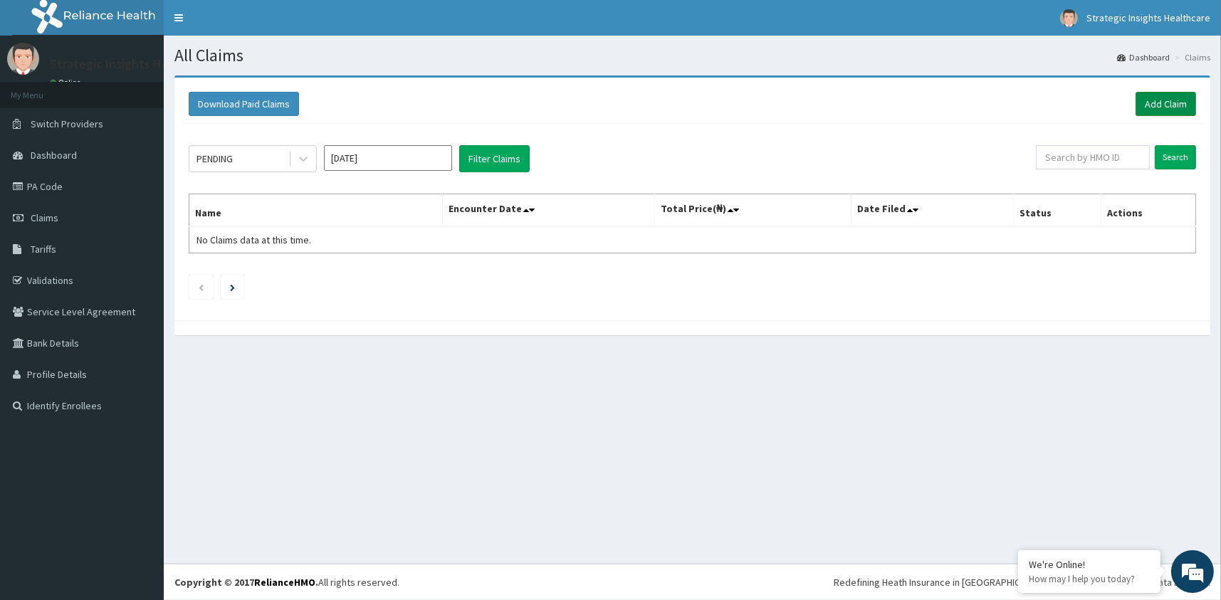
click at [1156, 98] on link "Add Claim" at bounding box center [1166, 104] width 61 height 24
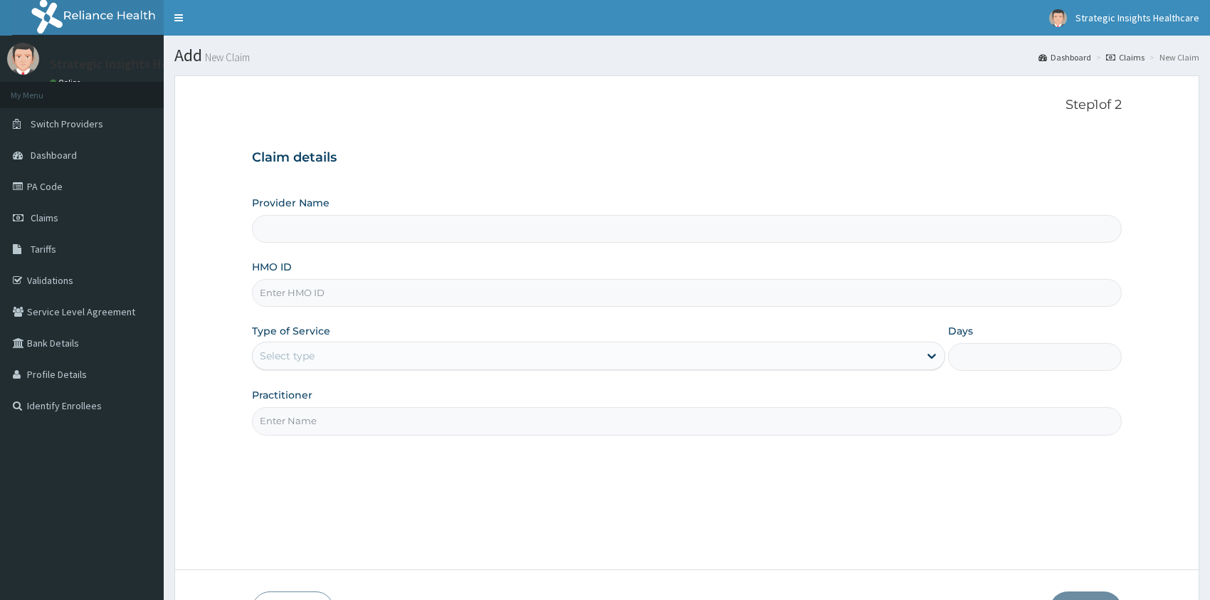
type input "Strategic Insight Healthcare (The Hospital)"
click at [294, 296] on input "HMO ID" at bounding box center [687, 293] width 870 height 28
type input "cno/10005/a"
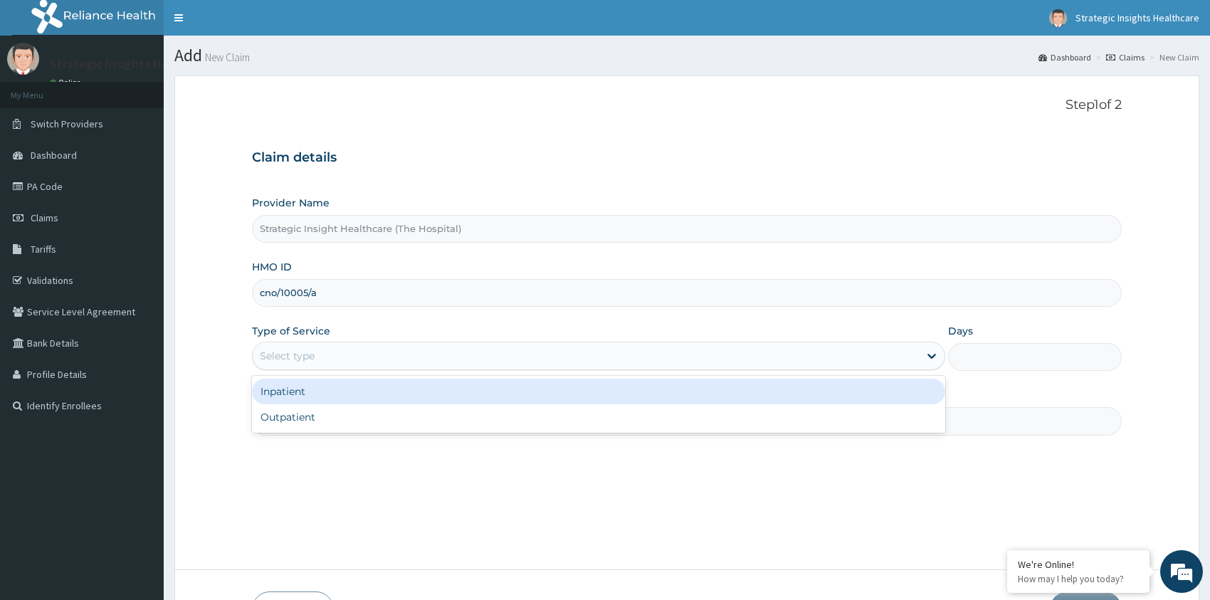
click at [303, 346] on div "Select type" at bounding box center [586, 356] width 667 height 23
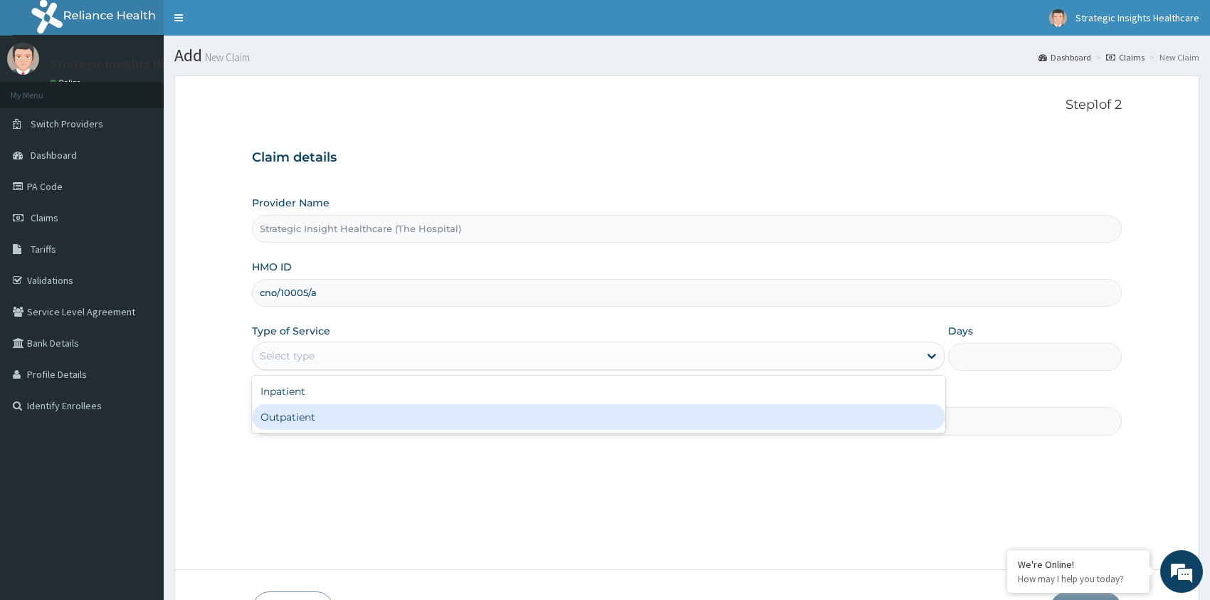
click at [344, 422] on div "Outpatient" at bounding box center [599, 417] width 694 height 26
type input "1"
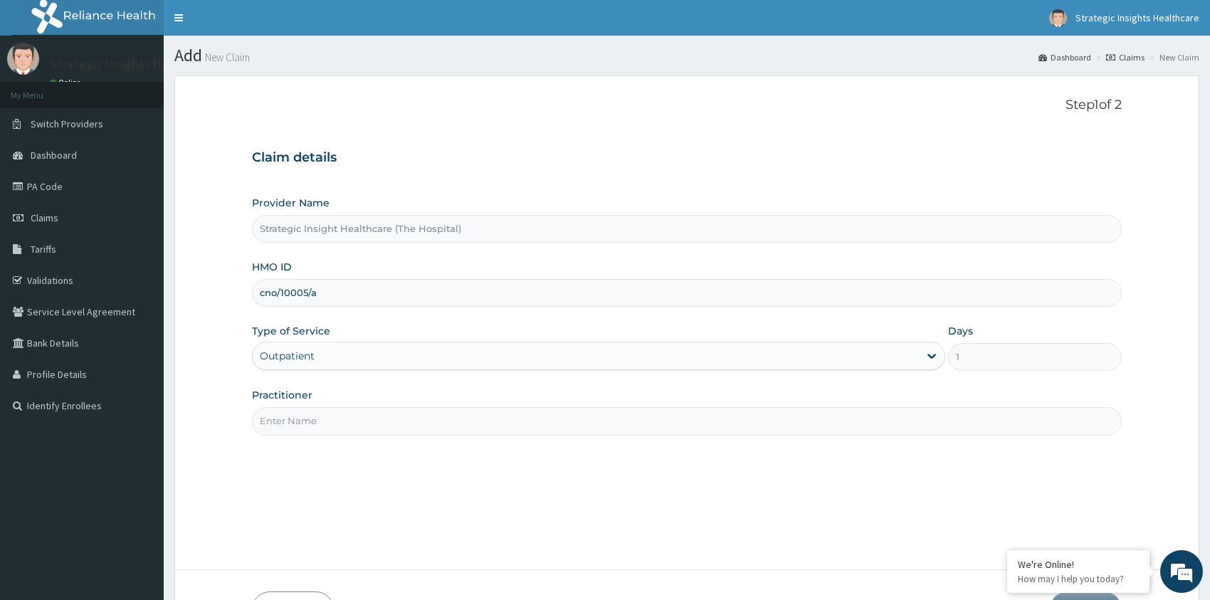
click at [376, 428] on input "Practitioner" at bounding box center [687, 421] width 870 height 28
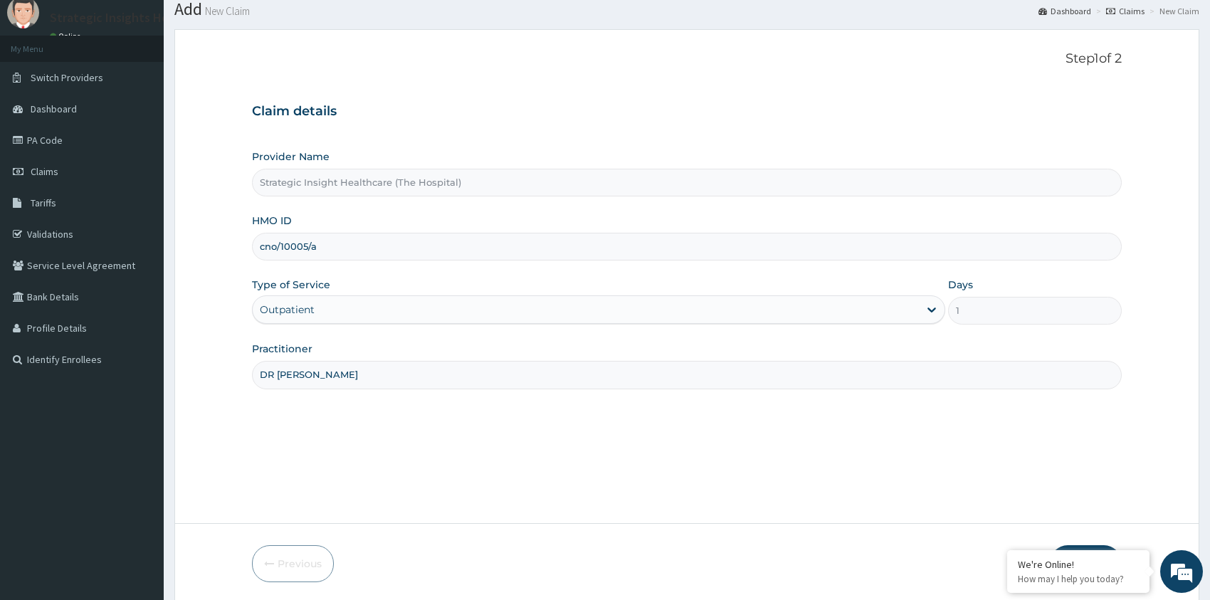
scroll to position [97, 0]
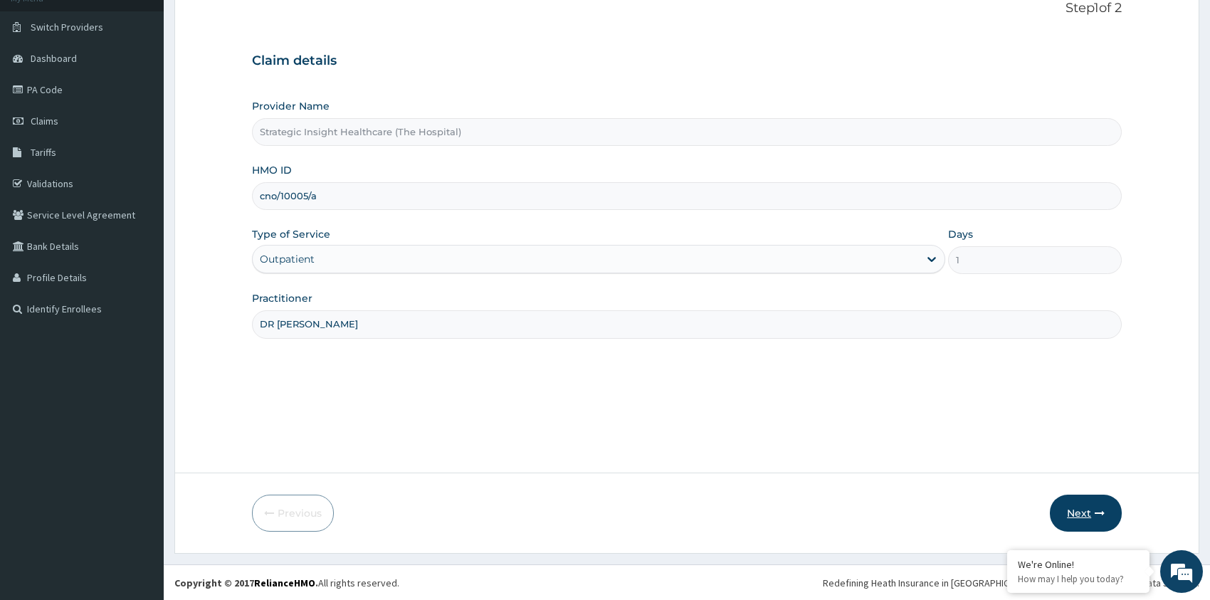
type input "DR bUKOLA"
click at [1089, 508] on button "Next" at bounding box center [1086, 513] width 72 height 37
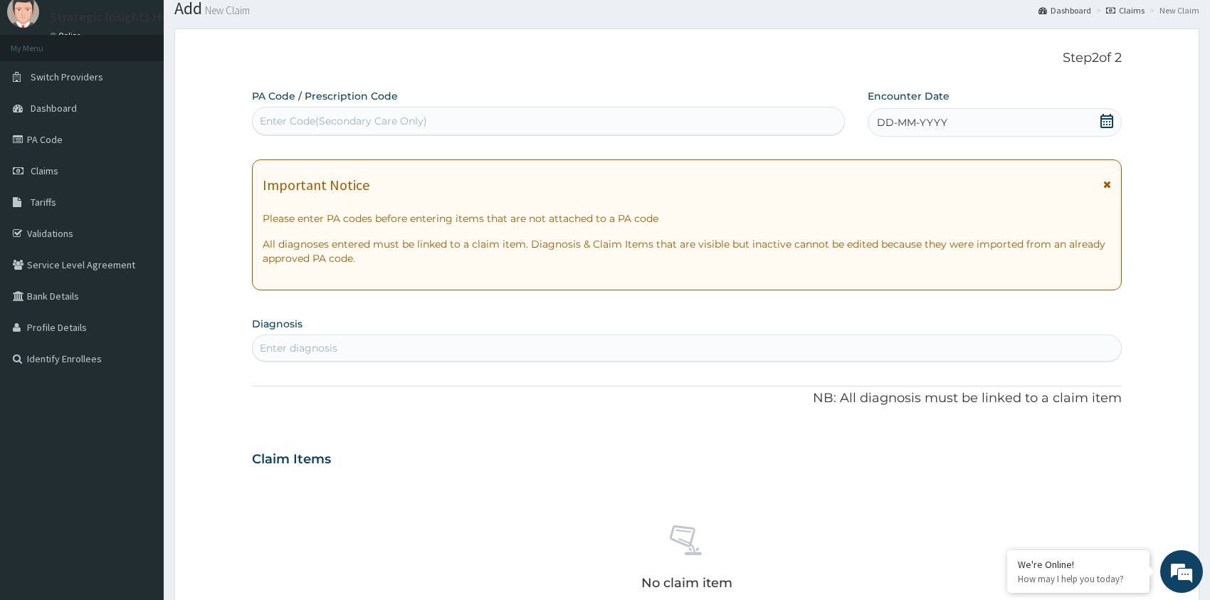
scroll to position [0, 0]
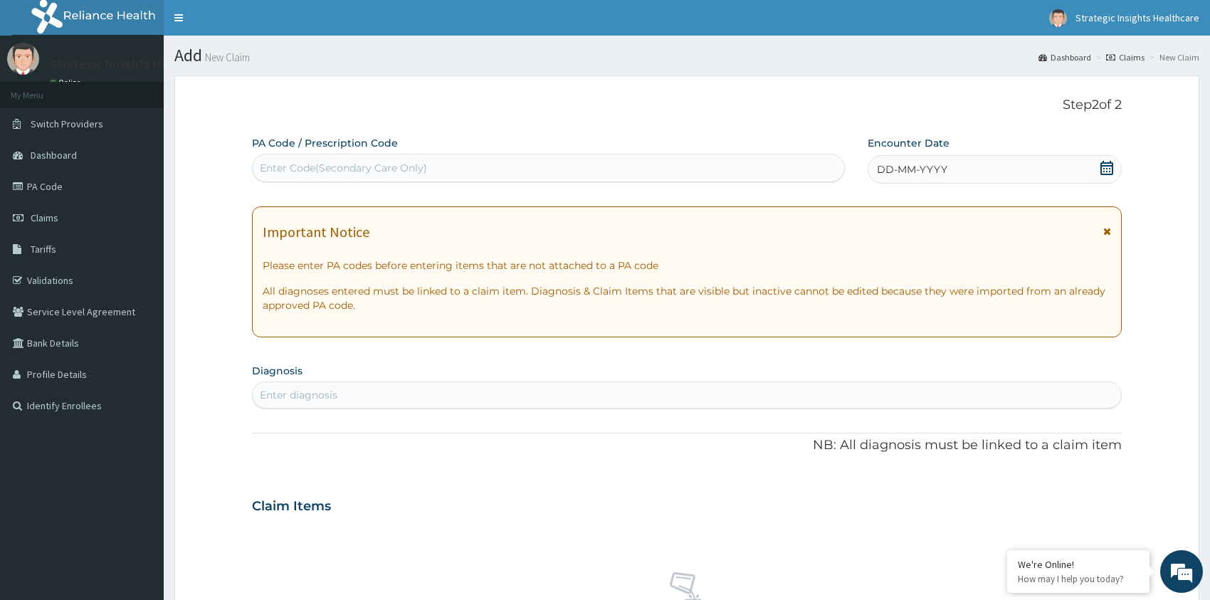
click at [451, 162] on div "Enter Code(Secondary Care Only)" at bounding box center [549, 168] width 592 height 23
paste input "PA/304808"
type input "PA/304808"
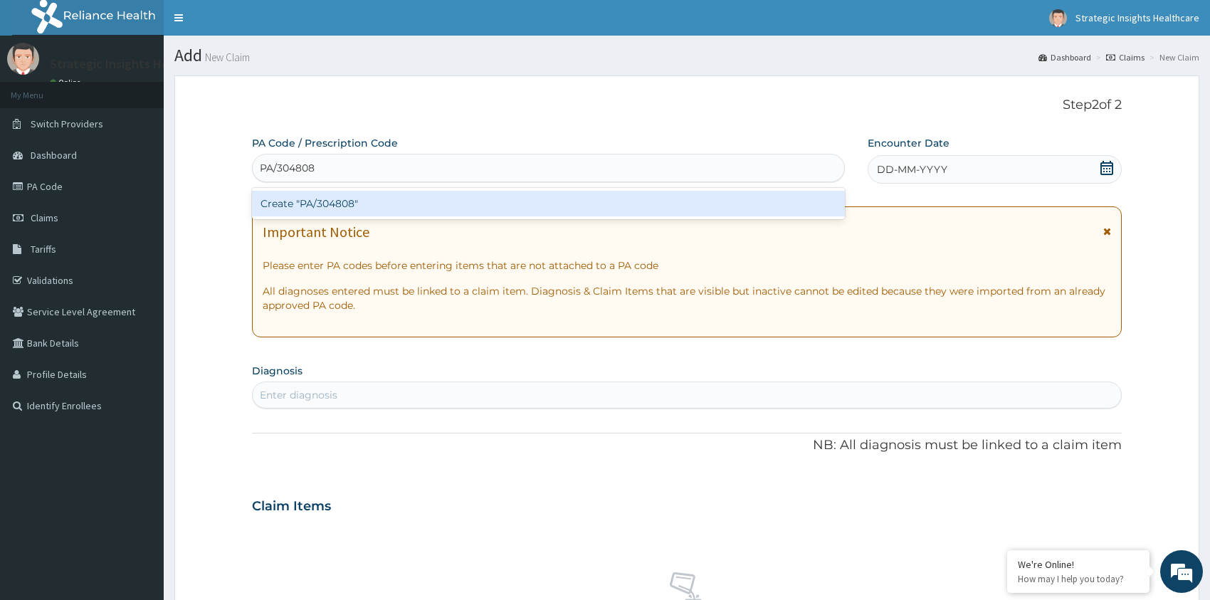
click at [420, 209] on div "Create "PA/304808"" at bounding box center [548, 204] width 593 height 26
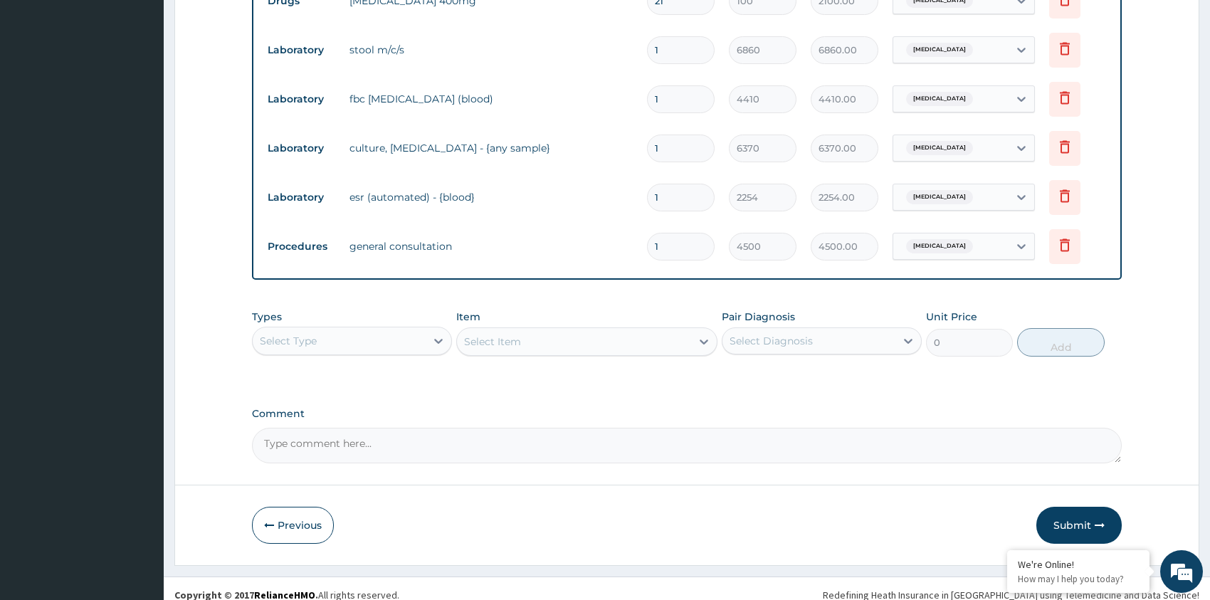
scroll to position [804, 0]
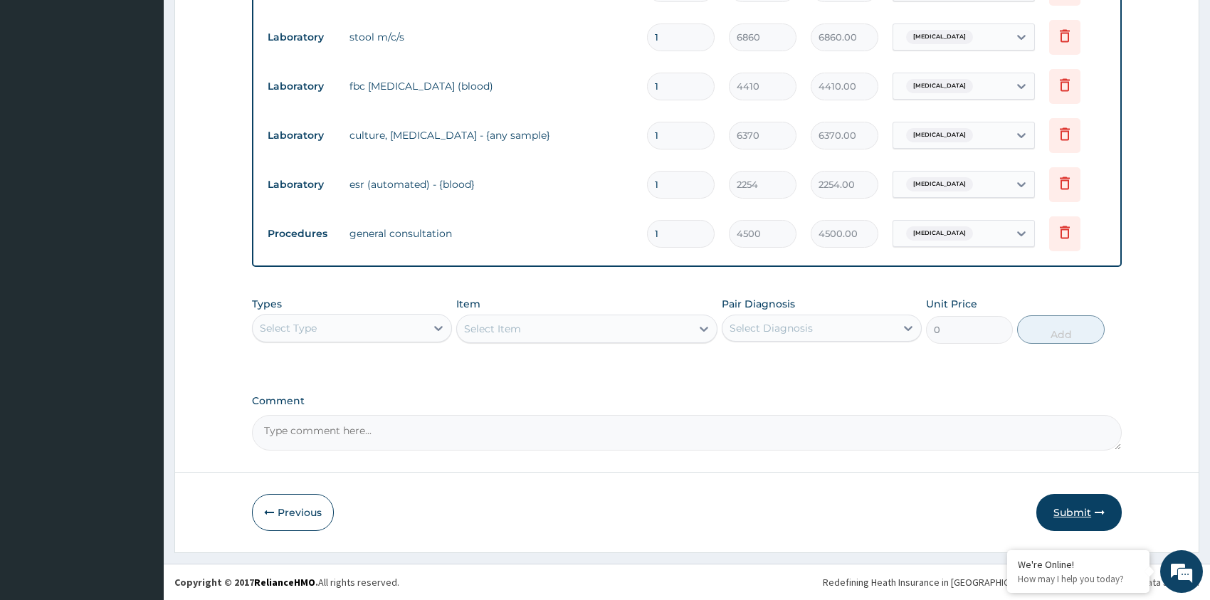
click at [1079, 513] on button "Submit" at bounding box center [1079, 512] width 85 height 37
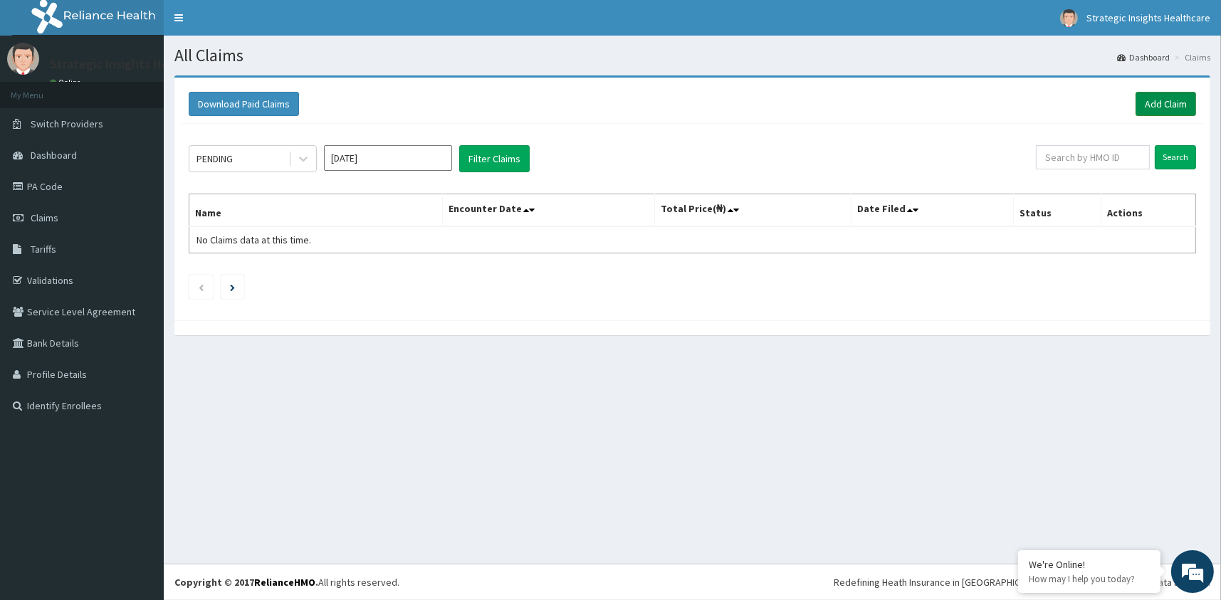
click at [1163, 100] on link "Add Claim" at bounding box center [1166, 104] width 61 height 24
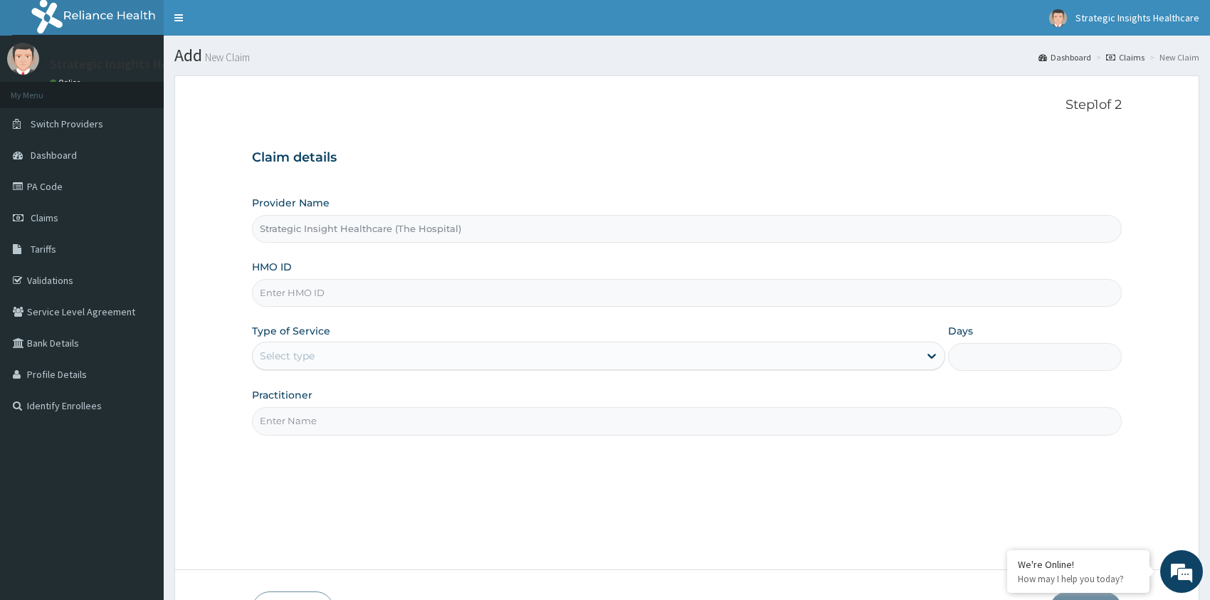
click at [392, 294] on input "HMO ID" at bounding box center [687, 293] width 870 height 28
type input "VUL/10003/A"
click at [333, 351] on div "Select type" at bounding box center [586, 356] width 667 height 23
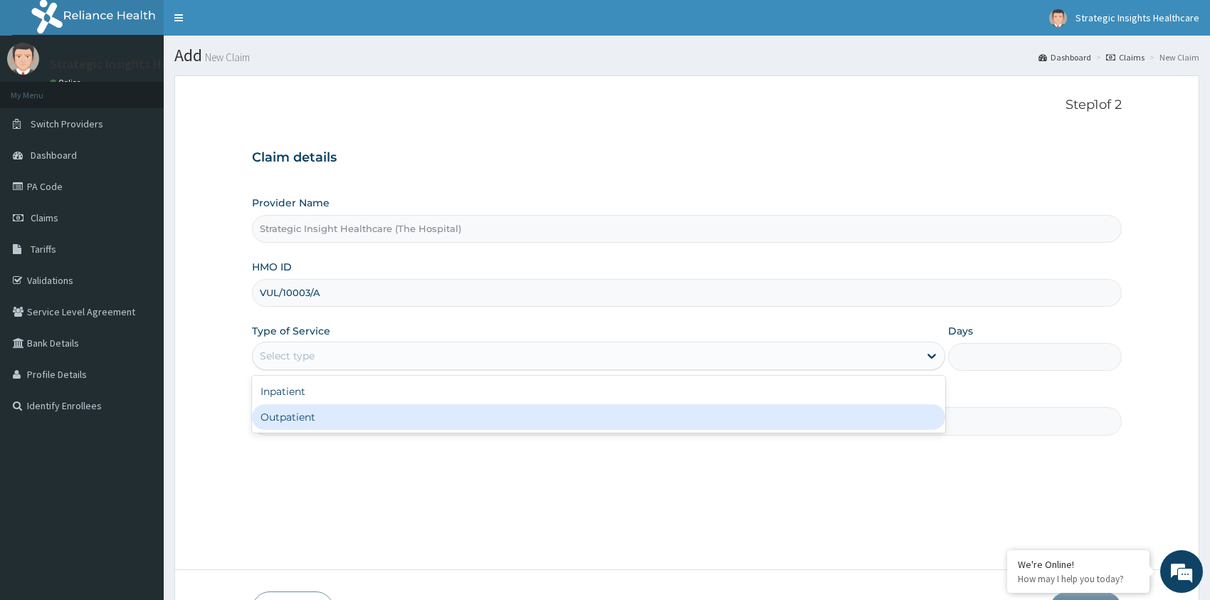
click at [353, 423] on div "Outpatient" at bounding box center [599, 417] width 694 height 26
type input "1"
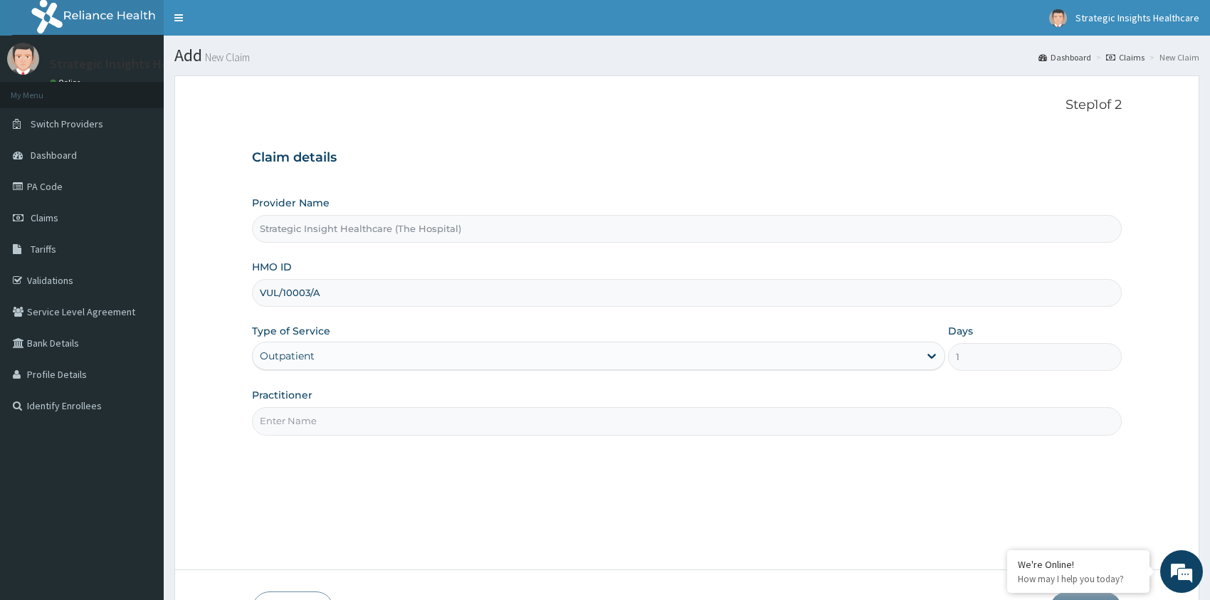
click at [342, 424] on input "Practitioner" at bounding box center [687, 421] width 870 height 28
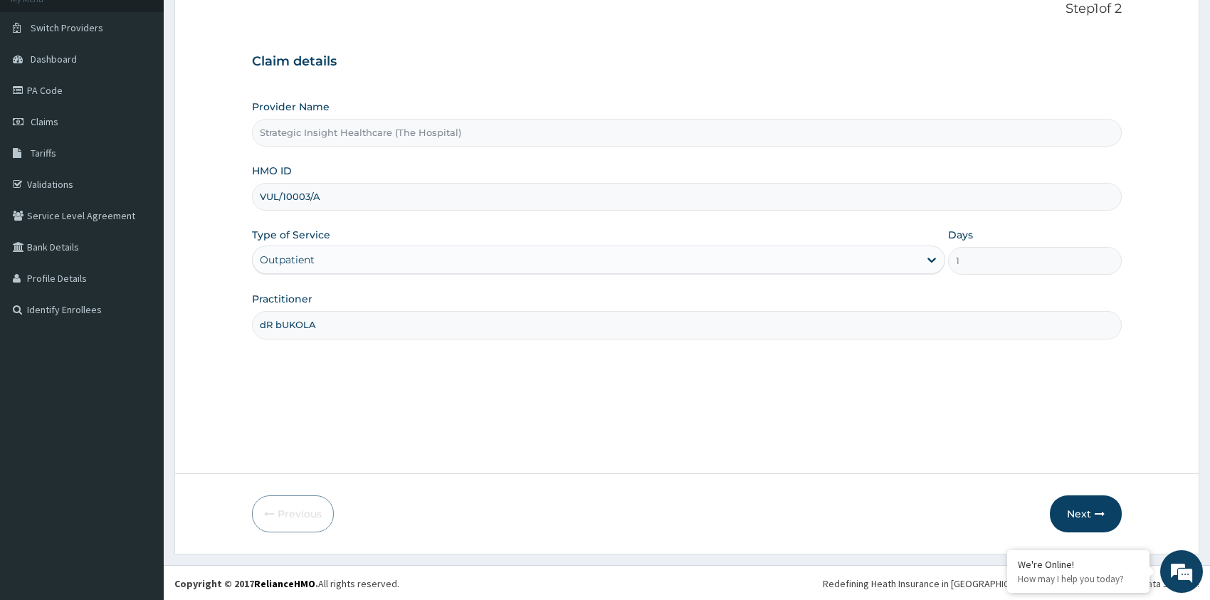
scroll to position [97, 0]
type input "dR bUKOLA"
click at [1081, 512] on button "Next" at bounding box center [1086, 513] width 72 height 37
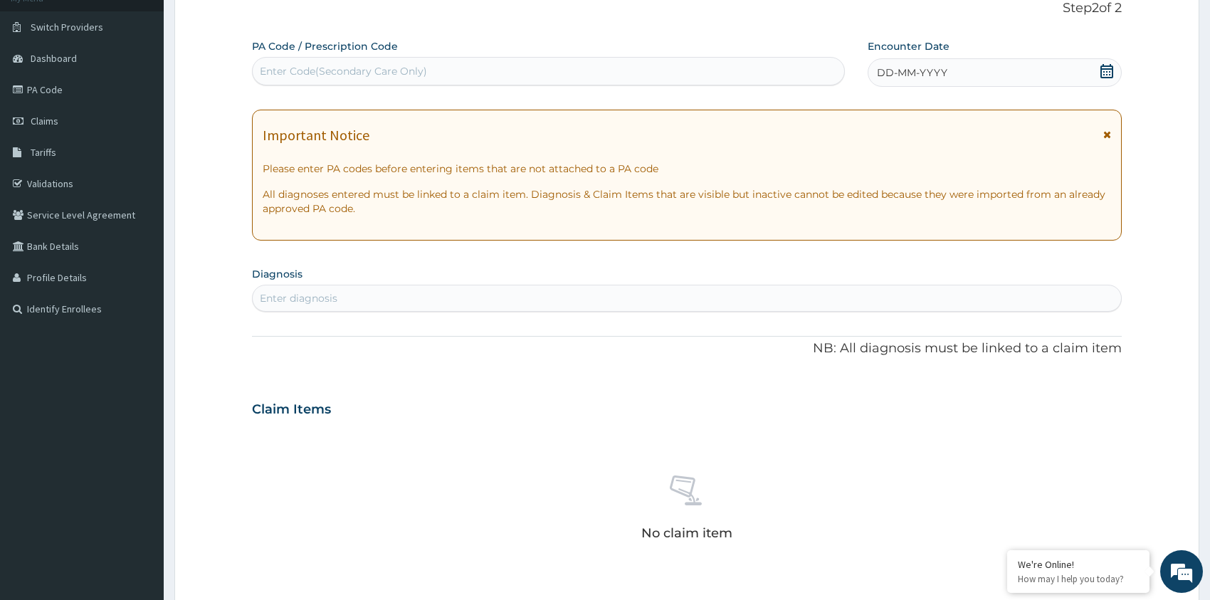
click at [360, 70] on div "Enter Code(Secondary Care Only)" at bounding box center [343, 71] width 167 height 14
paste input "PA/25A968"
type input "PA/25A968"
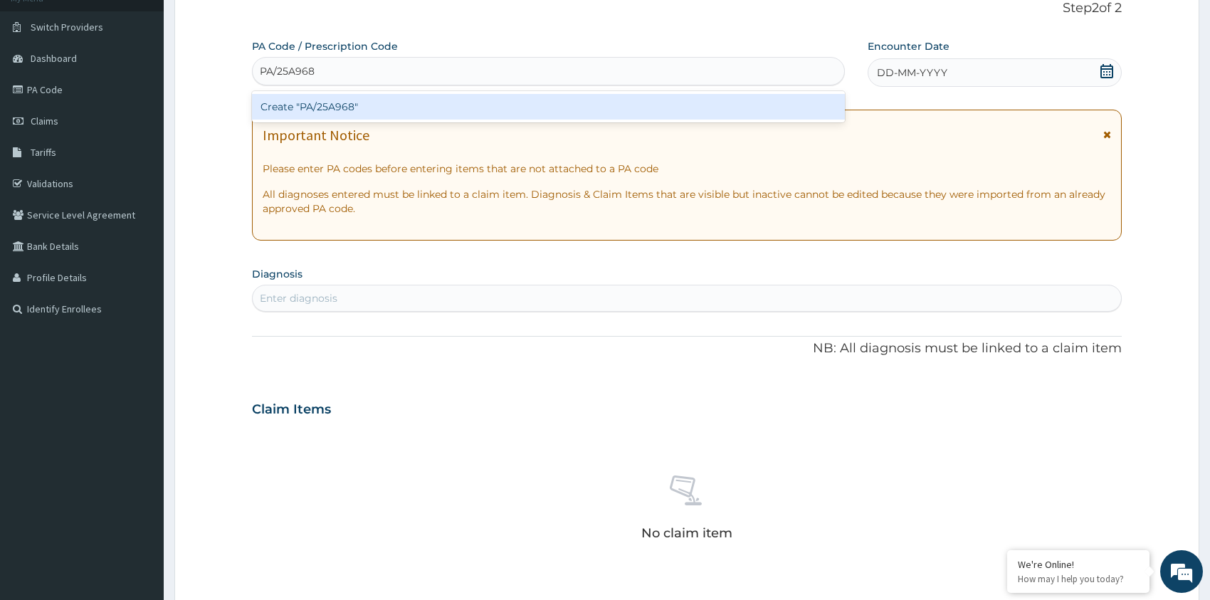
click at [355, 107] on div "Create "PA/25A968"" at bounding box center [548, 107] width 593 height 26
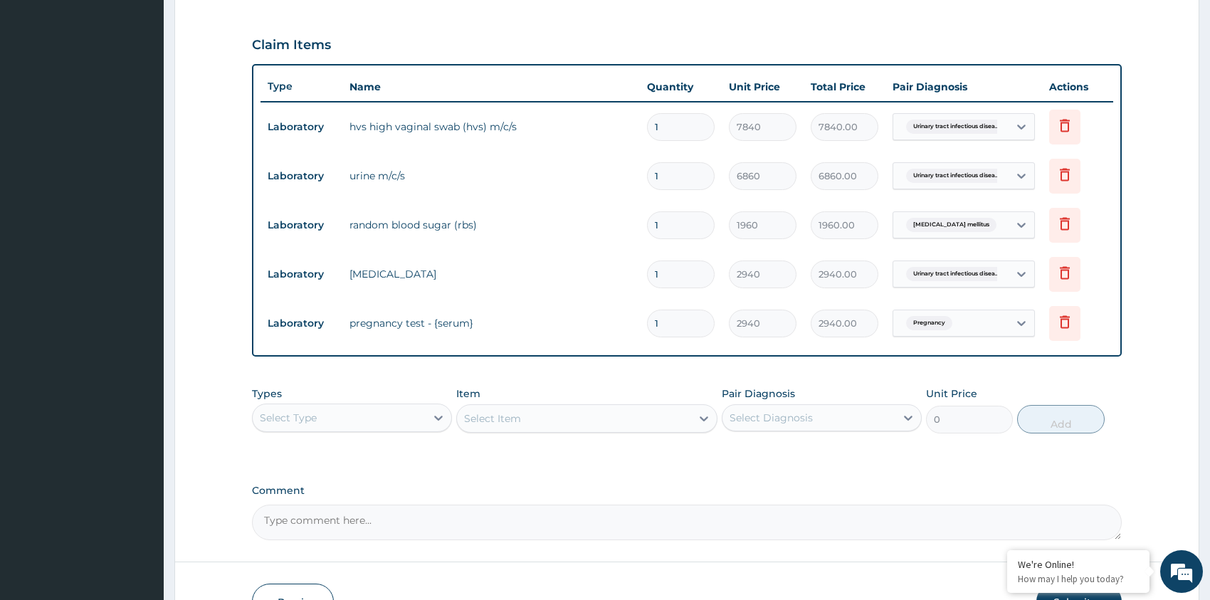
scroll to position [485, 0]
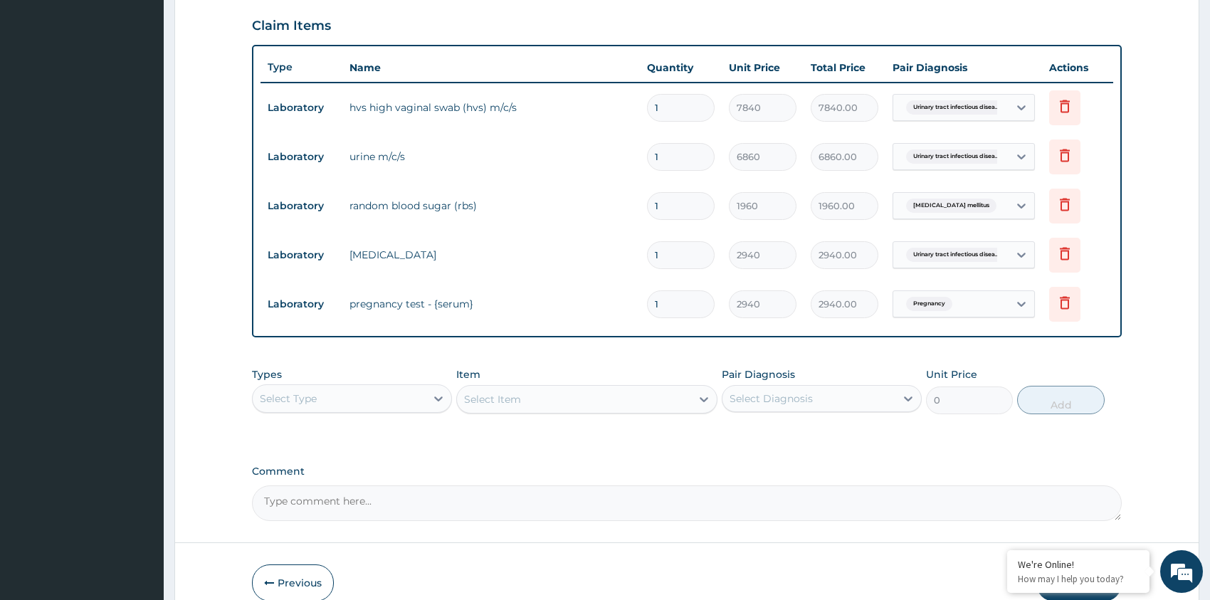
click at [356, 400] on div "Select Type" at bounding box center [339, 398] width 173 height 23
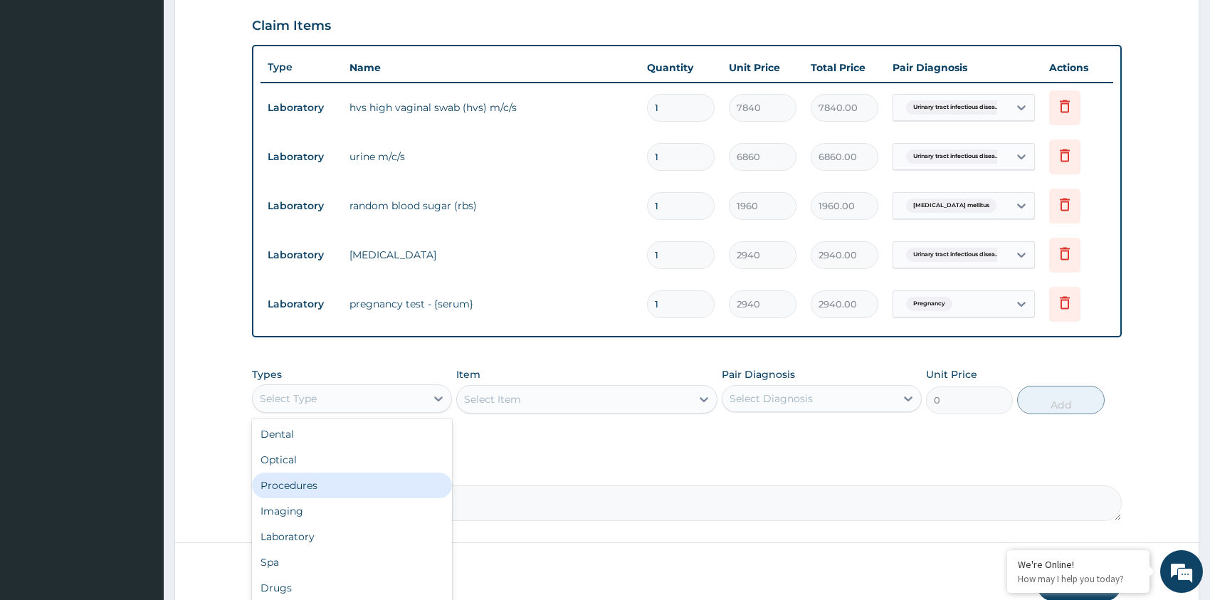
click at [353, 483] on div "Procedures" at bounding box center [352, 486] width 200 height 26
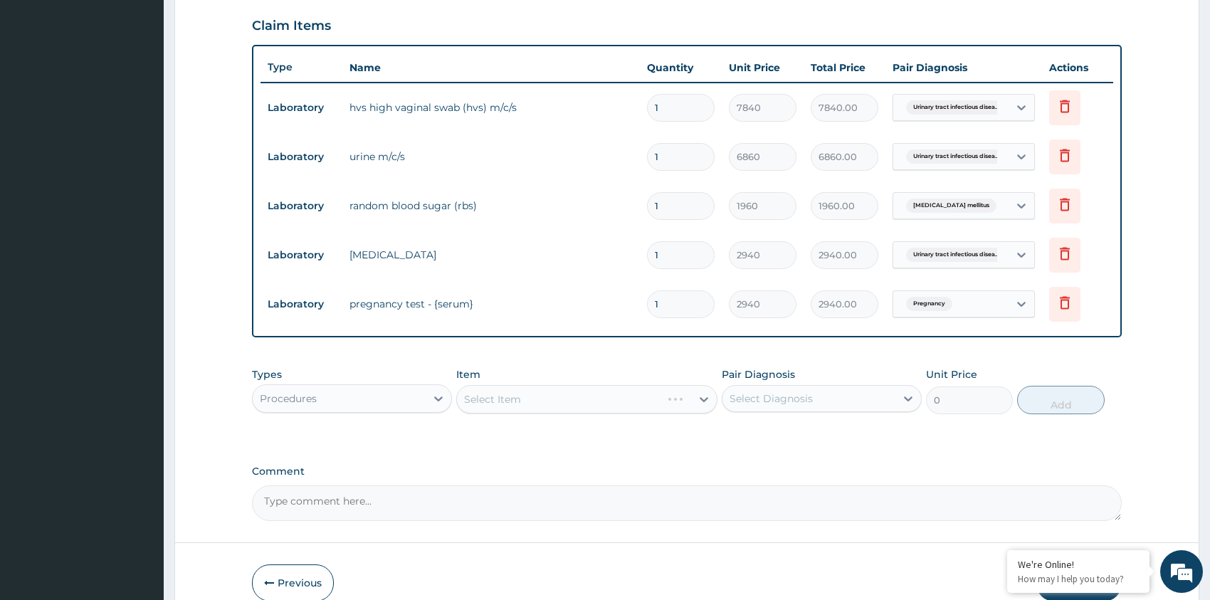
click at [513, 404] on div "Select Item" at bounding box center [586, 399] width 261 height 28
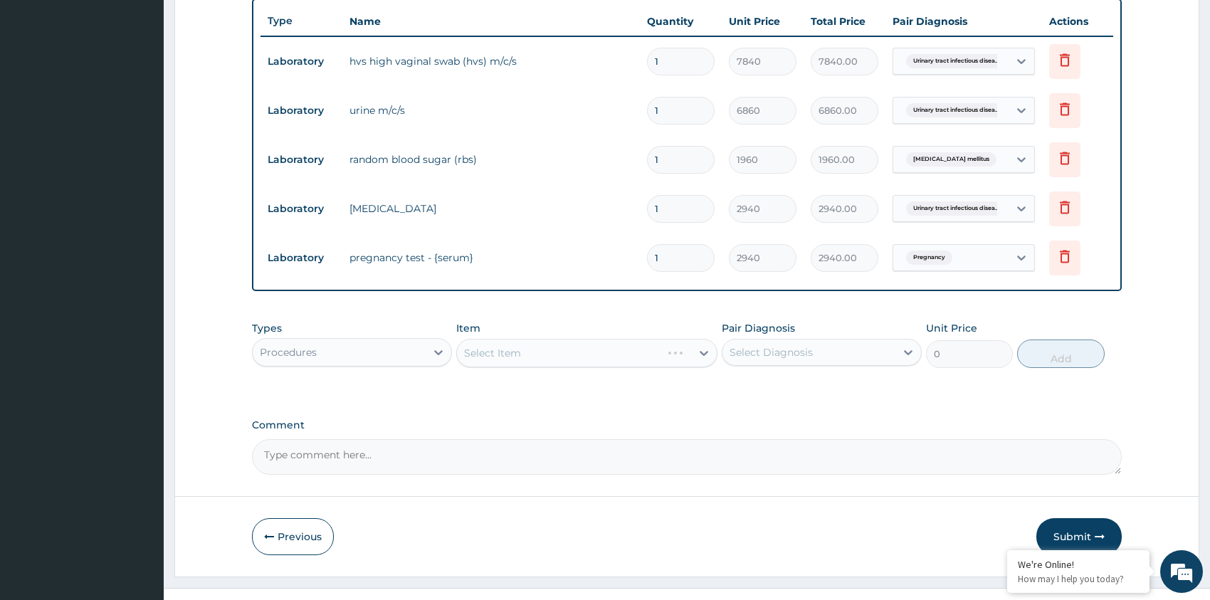
scroll to position [556, 0]
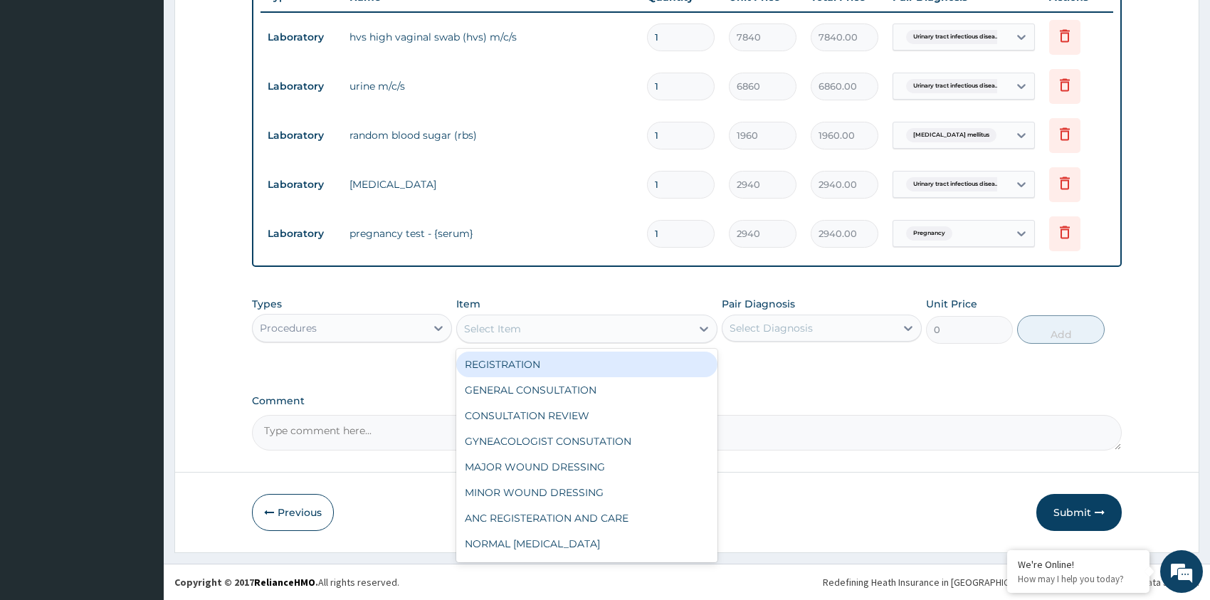
click at [662, 328] on div "Select Item" at bounding box center [574, 329] width 234 height 23
drag, startPoint x: 593, startPoint y: 368, endPoint x: 601, endPoint y: 366, distance: 8.1
click at [594, 367] on div "REGISTRATION" at bounding box center [586, 365] width 261 height 26
type input "4375"
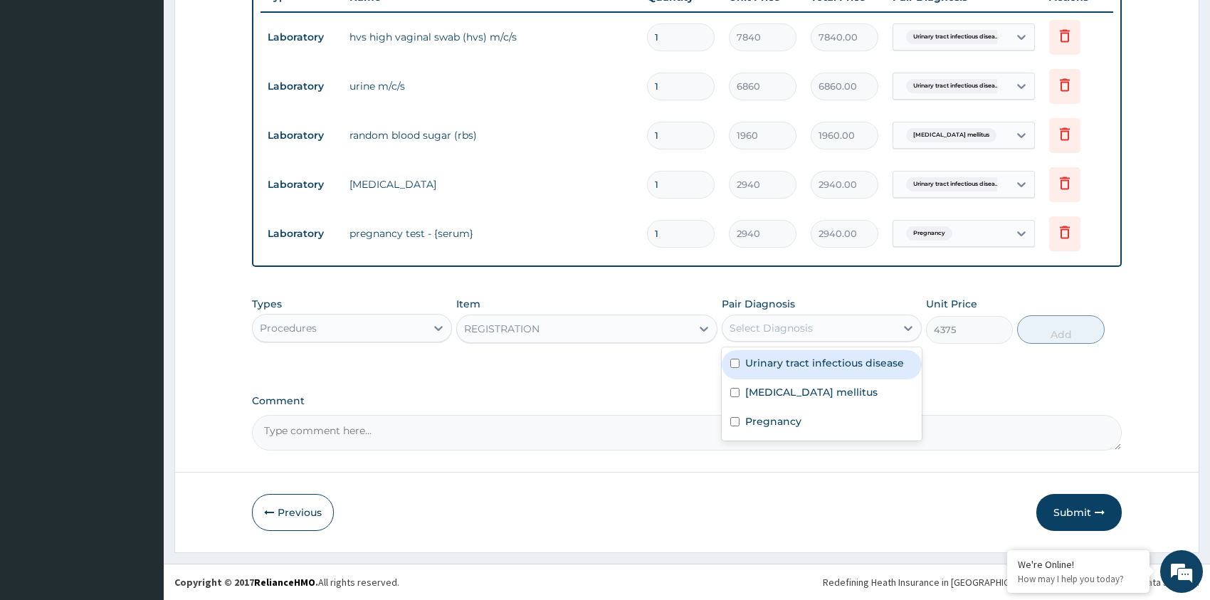
drag, startPoint x: 751, startPoint y: 331, endPoint x: 758, endPoint y: 340, distance: 11.1
click at [753, 333] on div "Select Diagnosis" at bounding box center [771, 328] width 83 height 14
drag, startPoint x: 780, startPoint y: 370, endPoint x: 781, endPoint y: 377, distance: 7.3
click at [780, 370] on label "Urinary tract infectious disease" at bounding box center [824, 363] width 159 height 14
checkbox input "true"
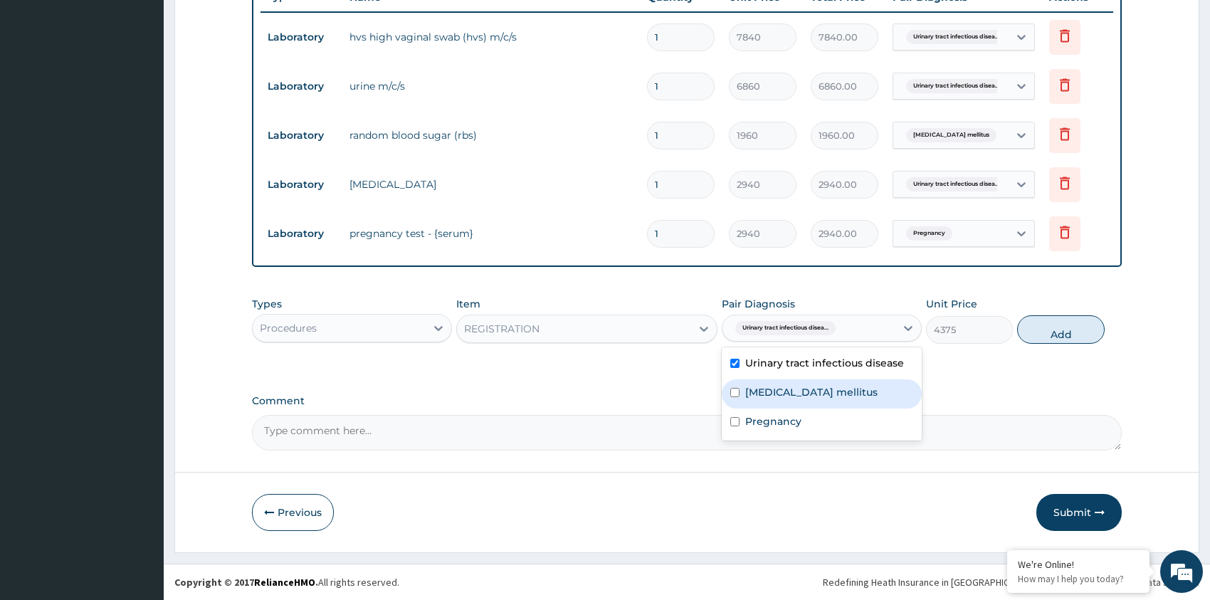
drag, startPoint x: 783, startPoint y: 393, endPoint x: 785, endPoint y: 407, distance: 14.3
click at [783, 397] on label "Diabetes mellitus" at bounding box center [811, 392] width 132 height 14
checkbox input "true"
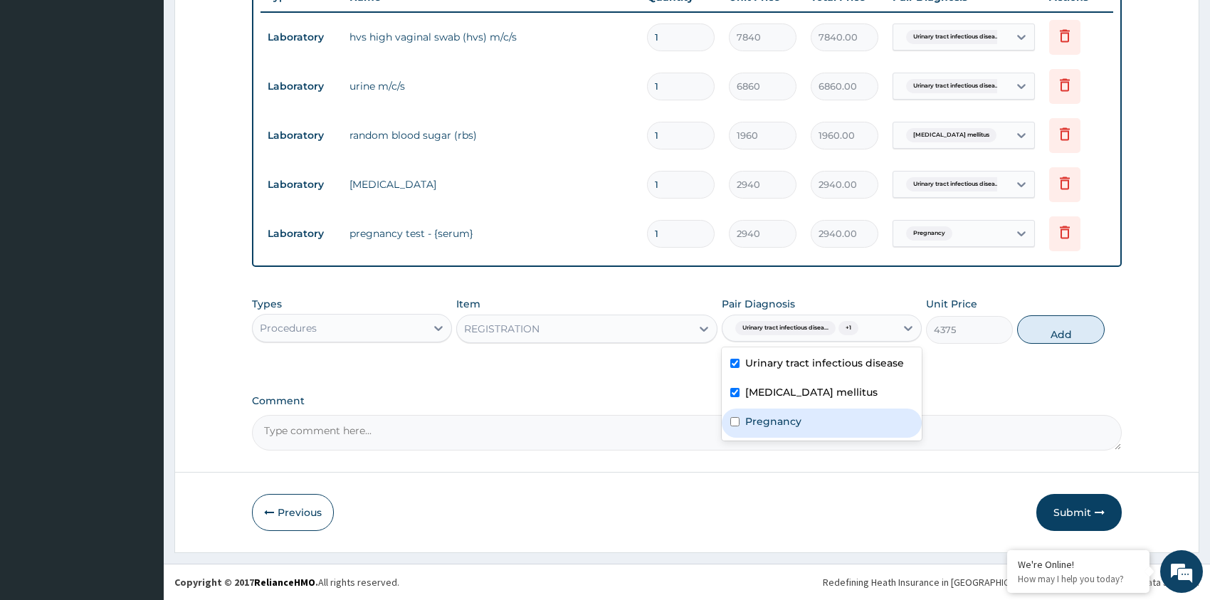
drag, startPoint x: 785, startPoint y: 421, endPoint x: 815, endPoint y: 415, distance: 29.7
click at [787, 421] on label "Pregnancy" at bounding box center [773, 421] width 56 height 14
checkbox input "true"
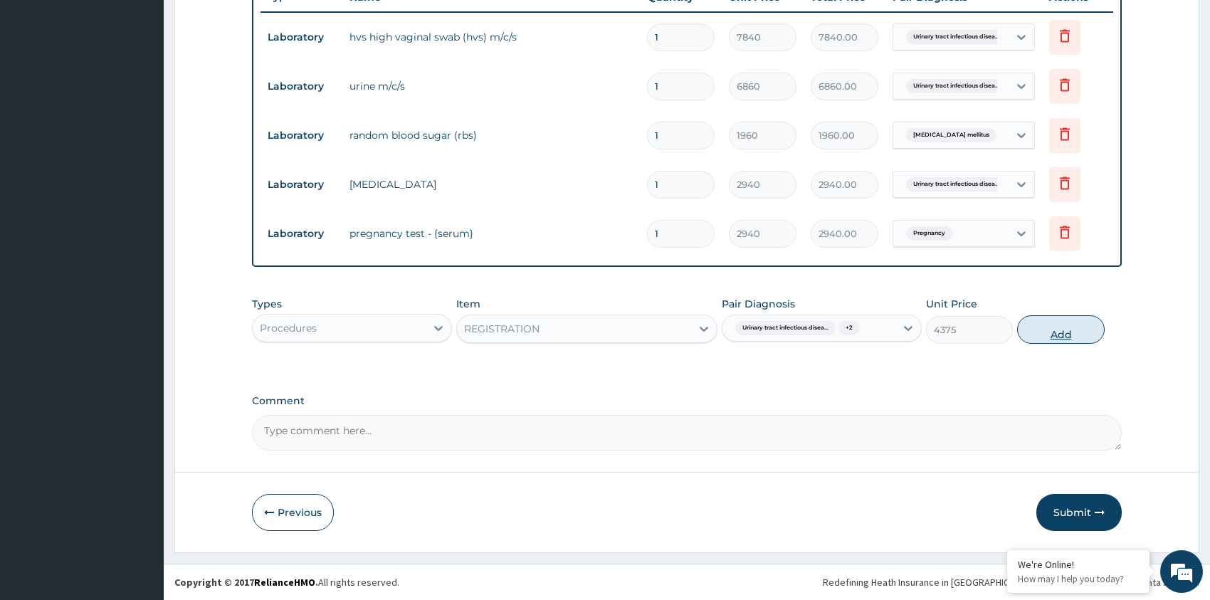
click at [1040, 333] on button "Add" at bounding box center [1060, 329] width 87 height 28
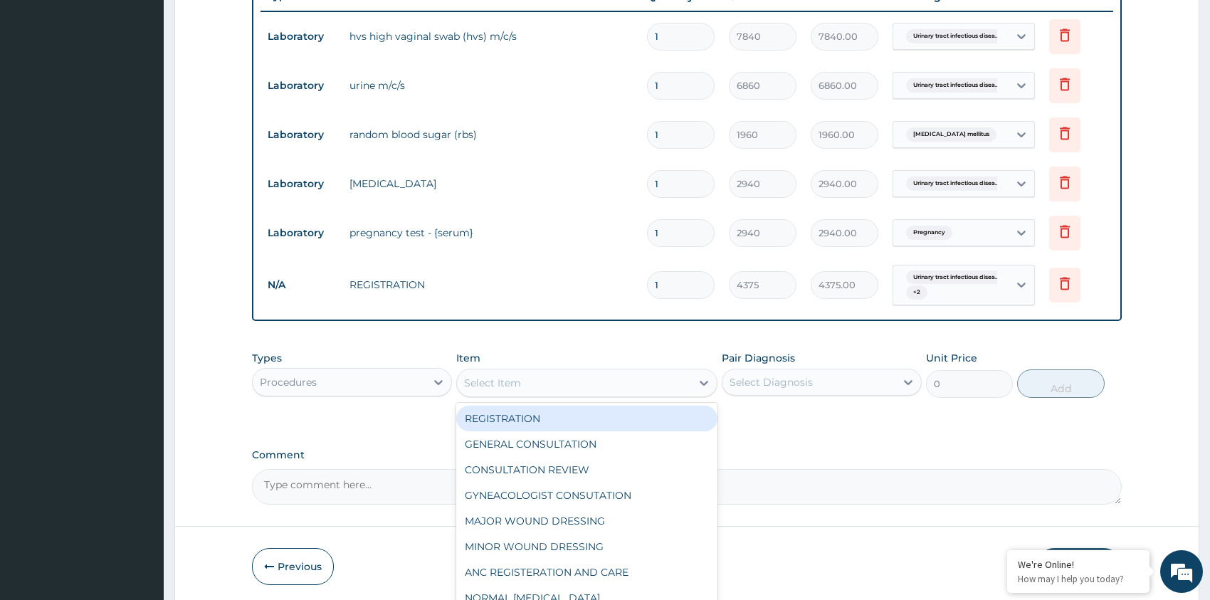
click at [585, 380] on div "Select Item" at bounding box center [574, 383] width 234 height 23
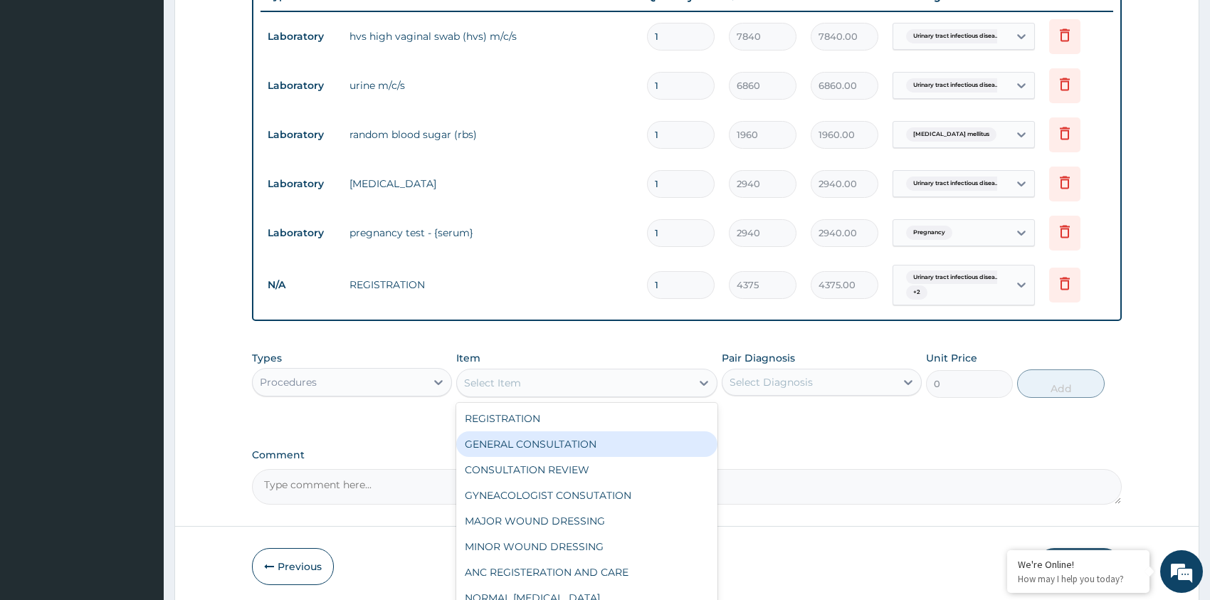
drag, startPoint x: 609, startPoint y: 457, endPoint x: 619, endPoint y: 452, distance: 11.1
click at [611, 456] on div "GENERAL CONSULTATION" at bounding box center [586, 444] width 261 height 26
type input "4500"
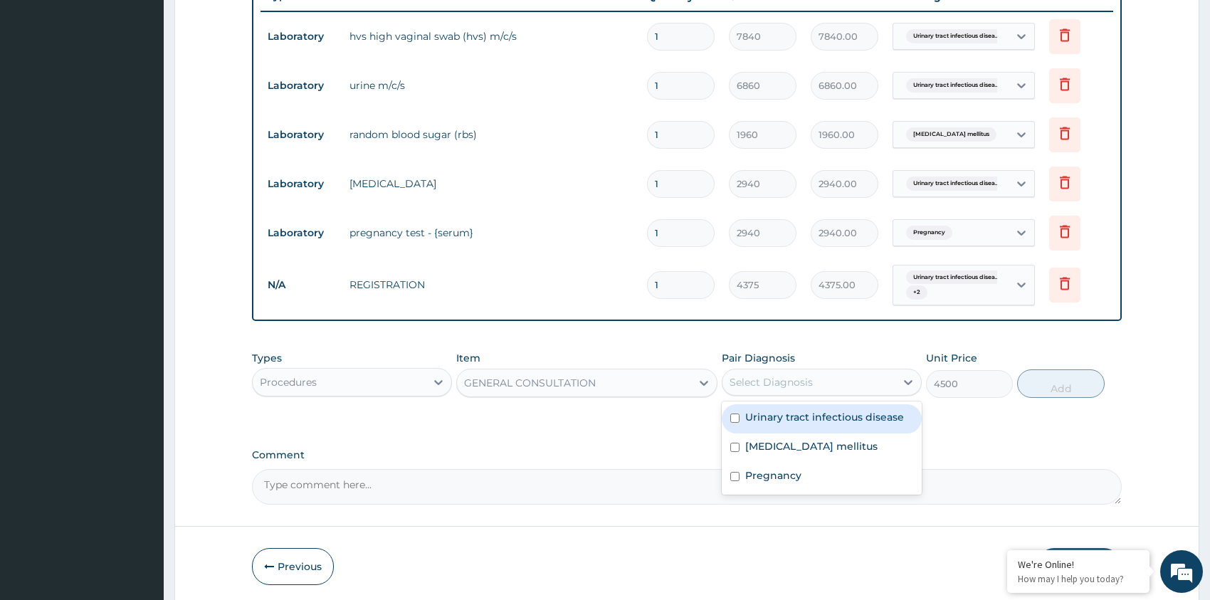
click at [770, 386] on div "Select Diagnosis" at bounding box center [771, 382] width 83 height 14
click at [790, 419] on label "Urinary tract infectious disease" at bounding box center [824, 417] width 159 height 14
checkbox input "true"
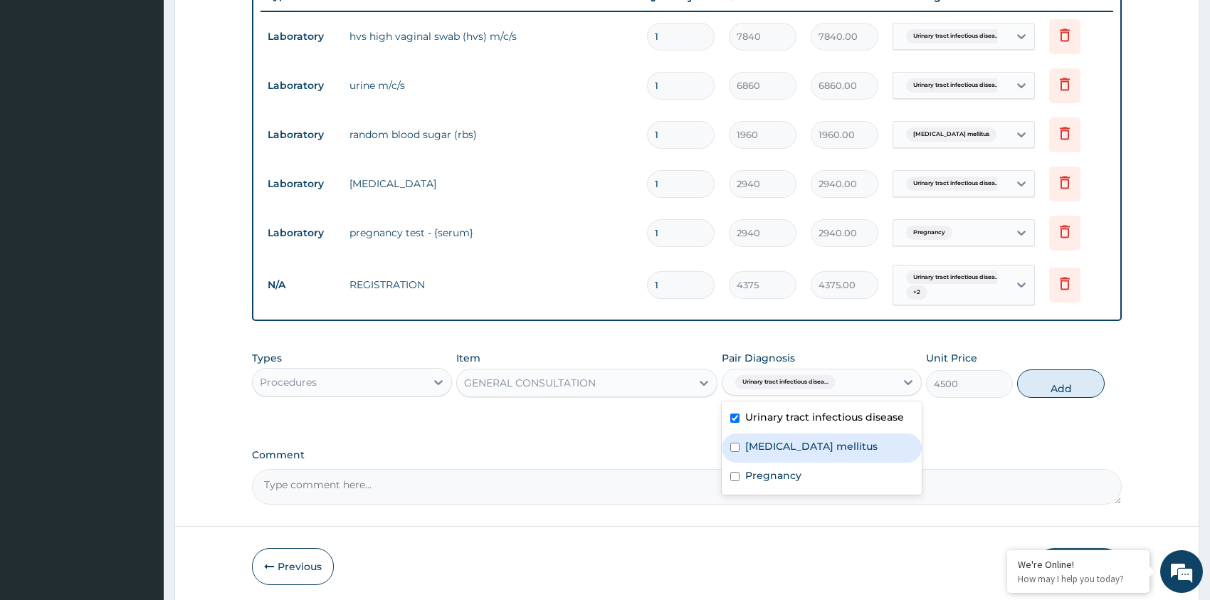
drag, startPoint x: 792, startPoint y: 448, endPoint x: 801, endPoint y: 469, distance: 22.3
click at [792, 449] on label "Diabetes mellitus" at bounding box center [811, 446] width 132 height 14
checkbox input "true"
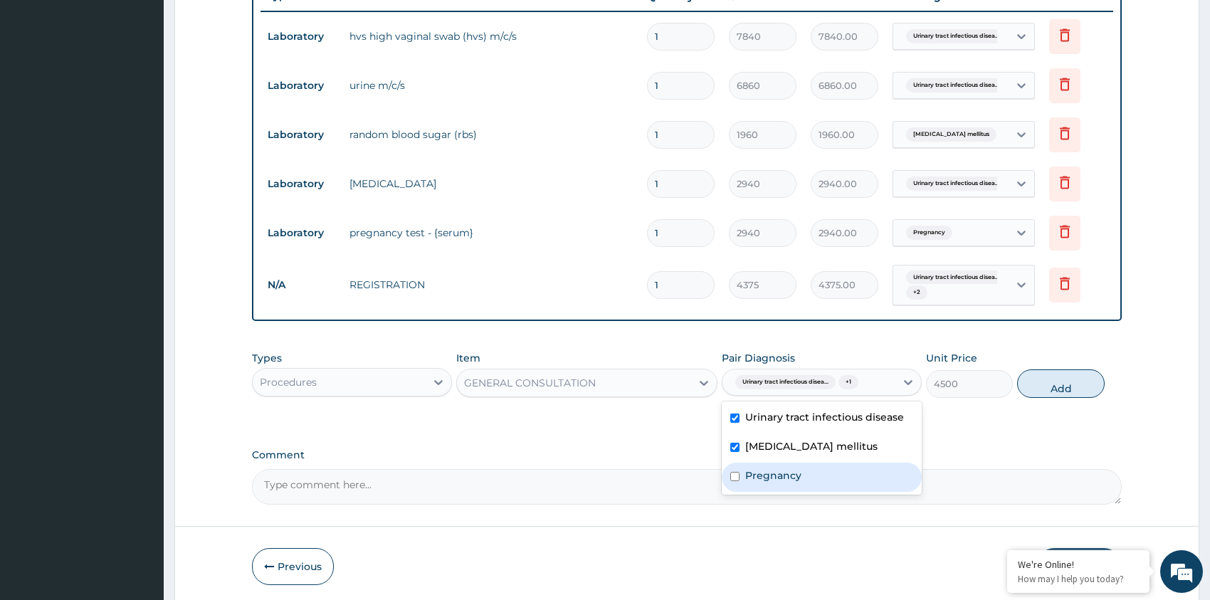
click at [801, 471] on div "Pregnancy" at bounding box center [822, 477] width 200 height 29
checkbox input "true"
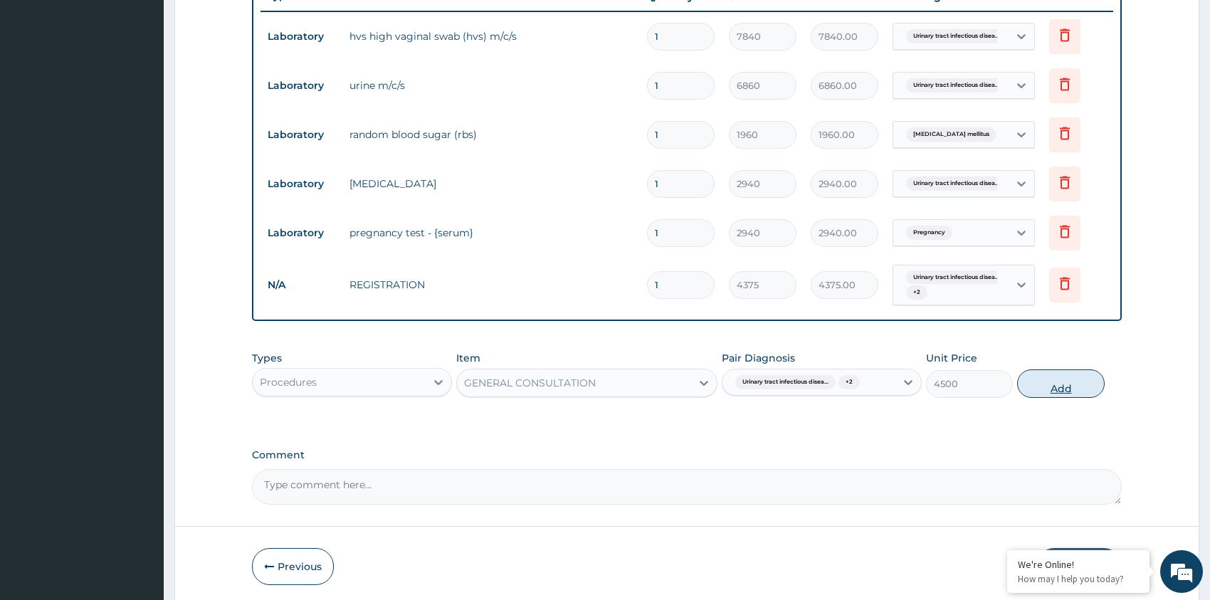
click at [1037, 389] on button "Add" at bounding box center [1060, 384] width 87 height 28
type input "0"
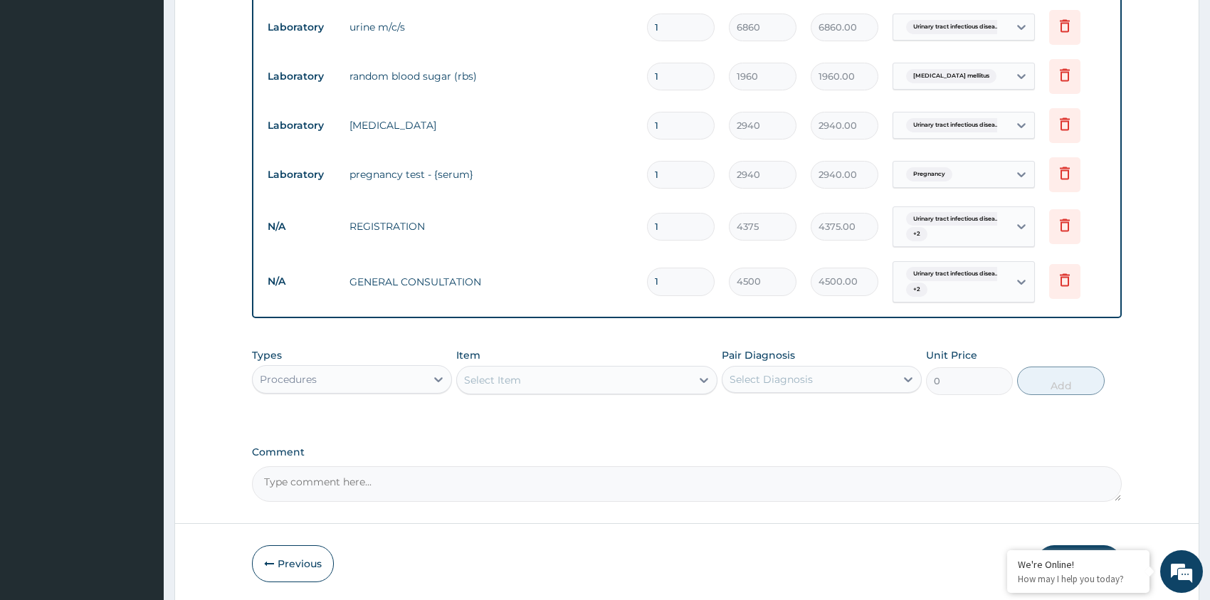
scroll to position [666, 0]
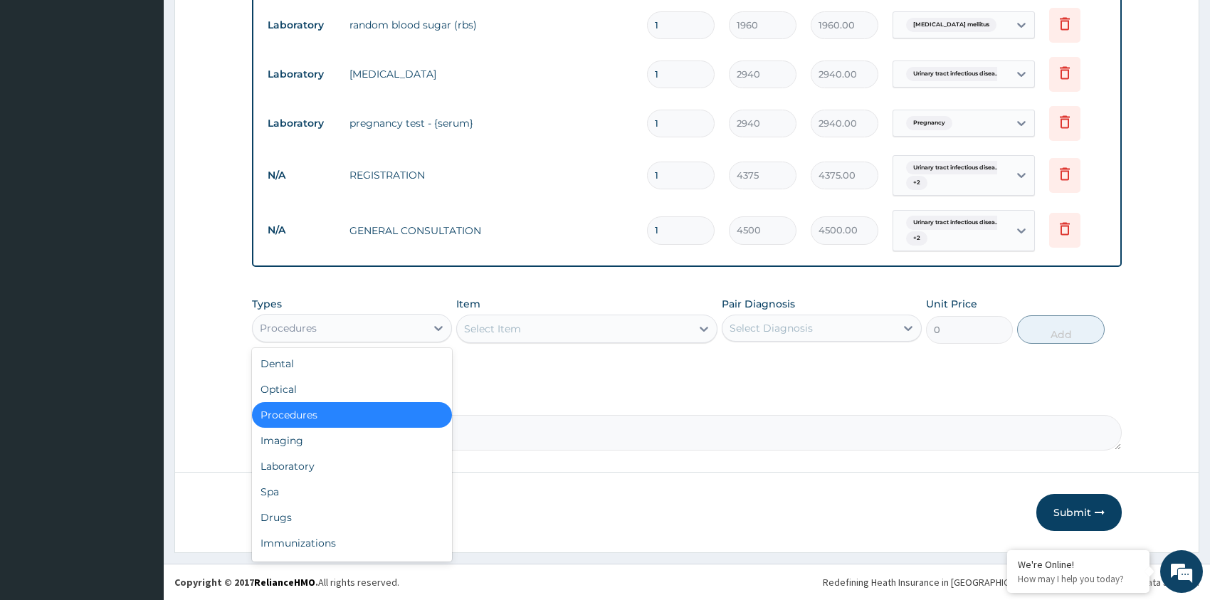
click at [392, 331] on div "Procedures" at bounding box center [339, 328] width 173 height 23
click at [375, 459] on div "Laboratory" at bounding box center [352, 467] width 200 height 26
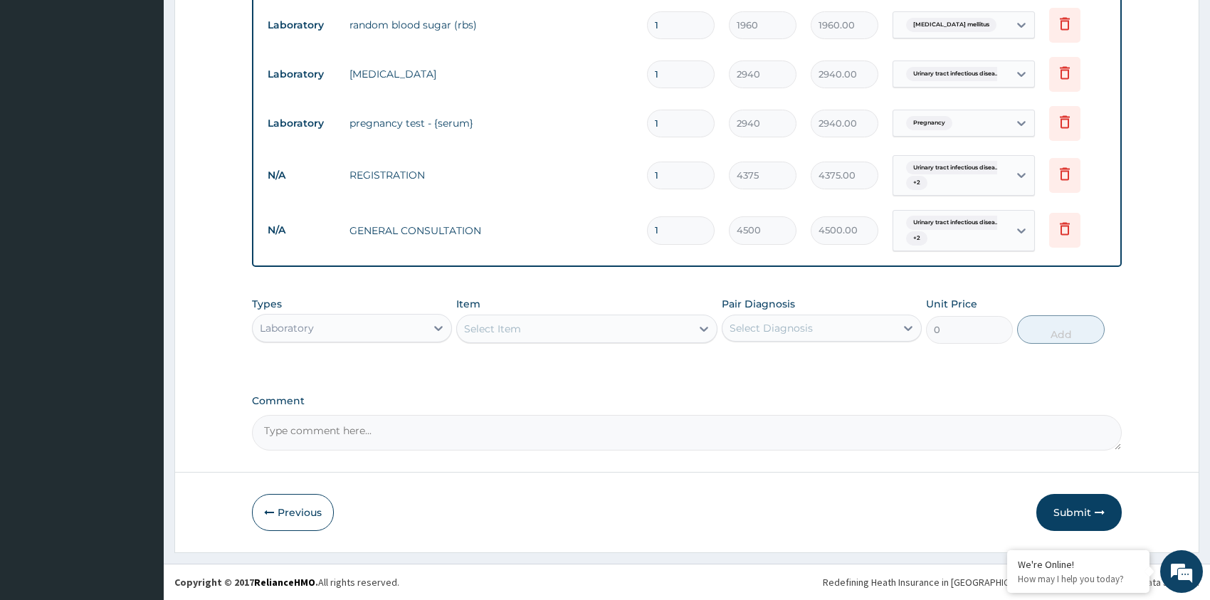
click at [590, 332] on div "Select Item" at bounding box center [574, 329] width 234 height 23
type input "FULL"
click at [675, 361] on div "FBC FULL BLOOD COUNT (BLOOD)" at bounding box center [586, 365] width 261 height 26
type input "4410"
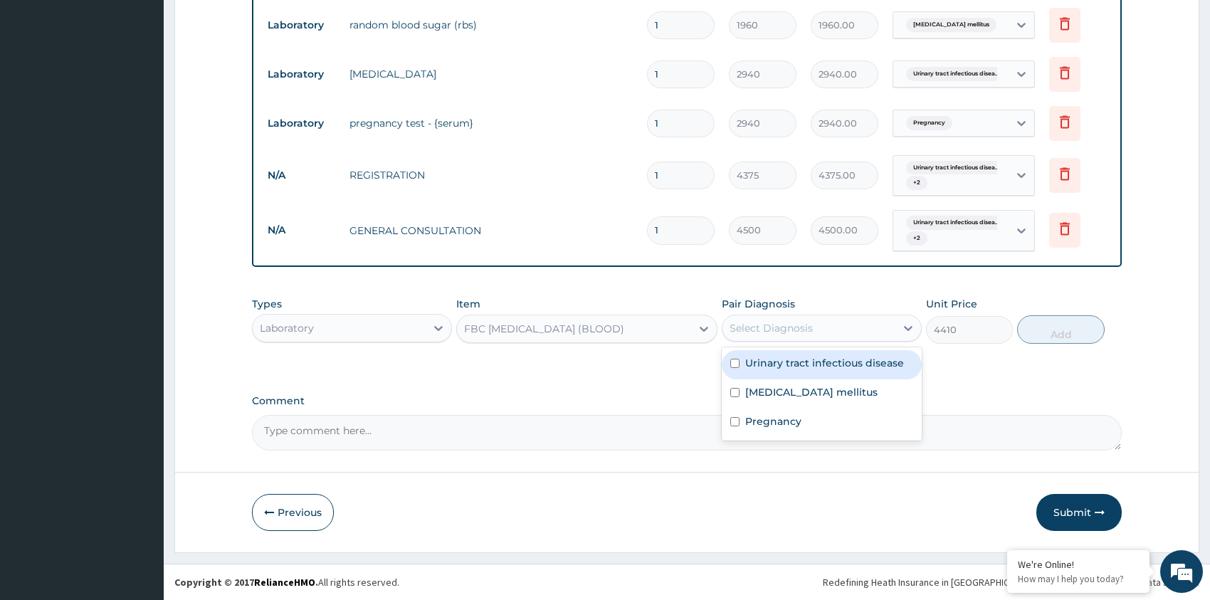
click at [795, 330] on div "Select Diagnosis" at bounding box center [771, 328] width 83 height 14
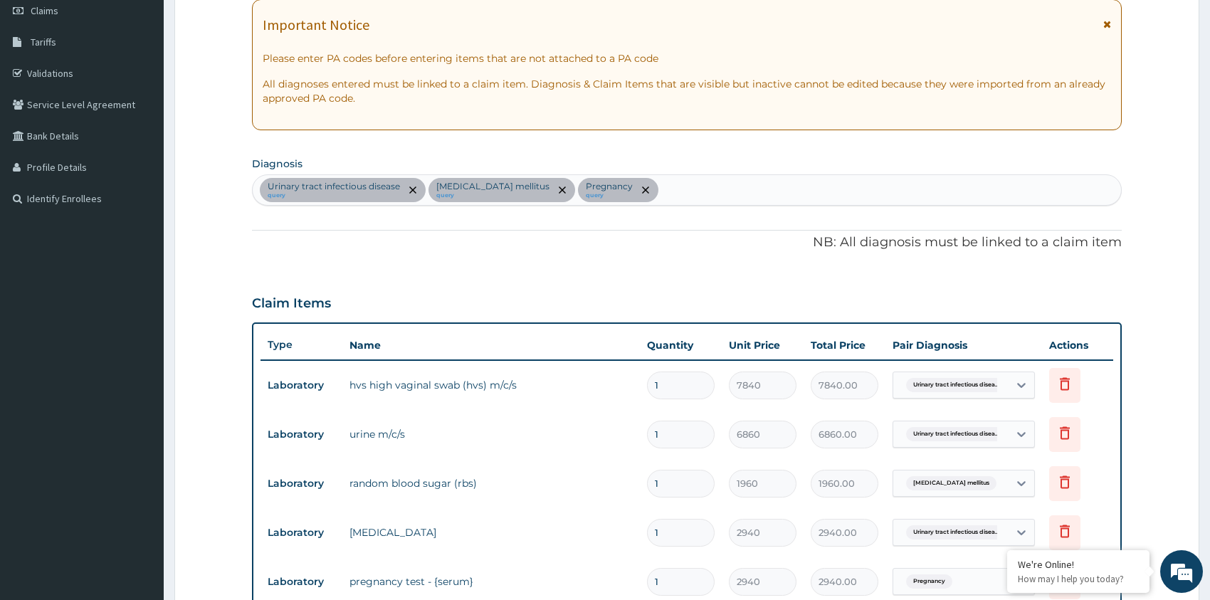
scroll to position [167, 0]
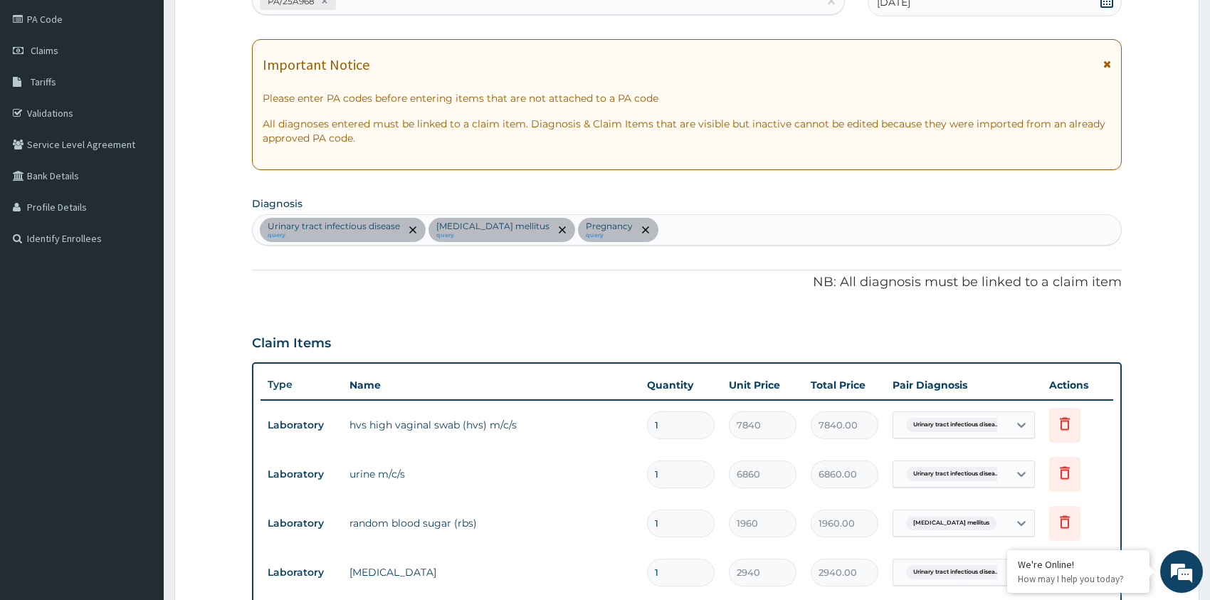
click at [668, 231] on div "Urinary tract infectious disease query Diabetes mellitus query Pregnancy query" at bounding box center [687, 230] width 869 height 30
type input "UPPER RES"
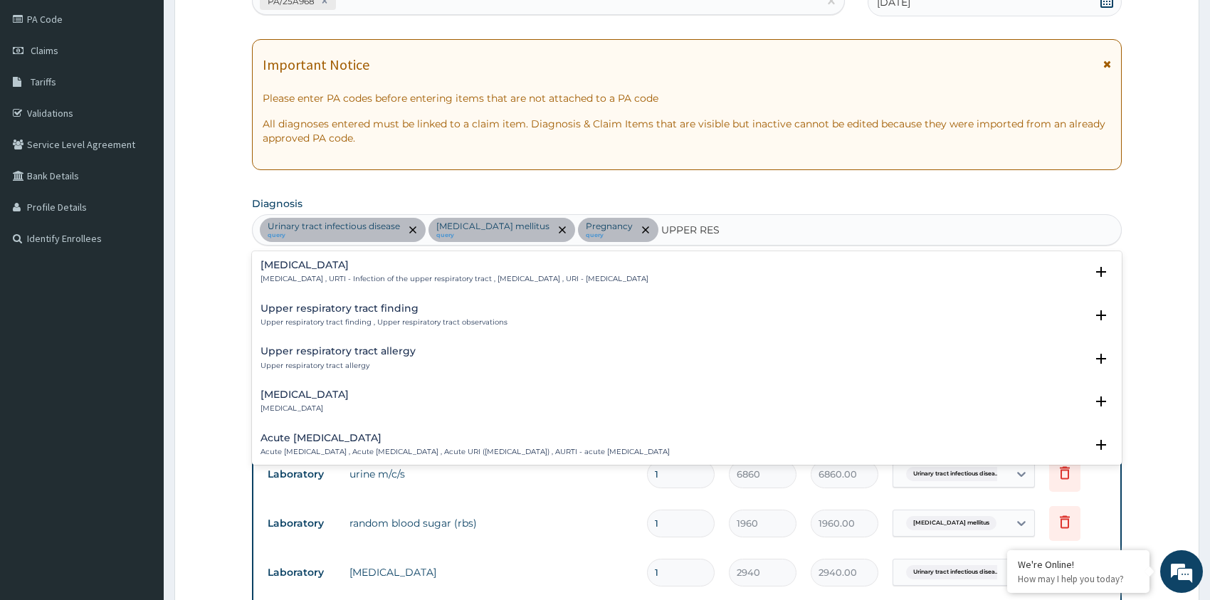
click at [341, 274] on p "Upper respiratory infection , URTI - Infection of the upper respiratory tract ,…" at bounding box center [455, 279] width 388 height 10
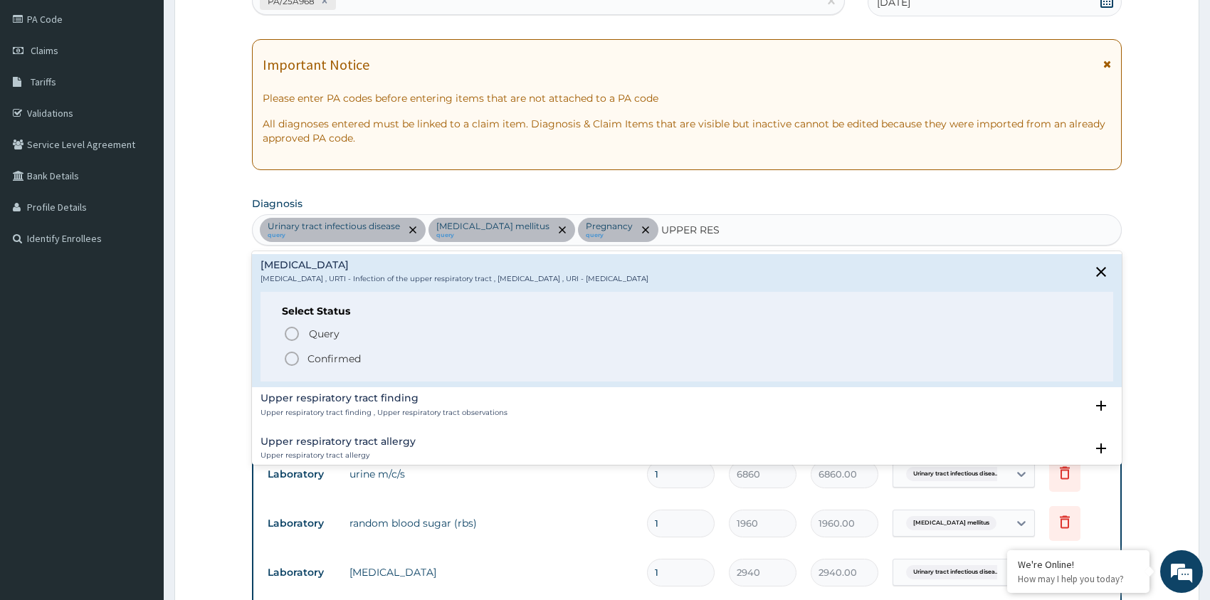
click at [332, 352] on p "Confirmed" at bounding box center [334, 359] width 53 height 14
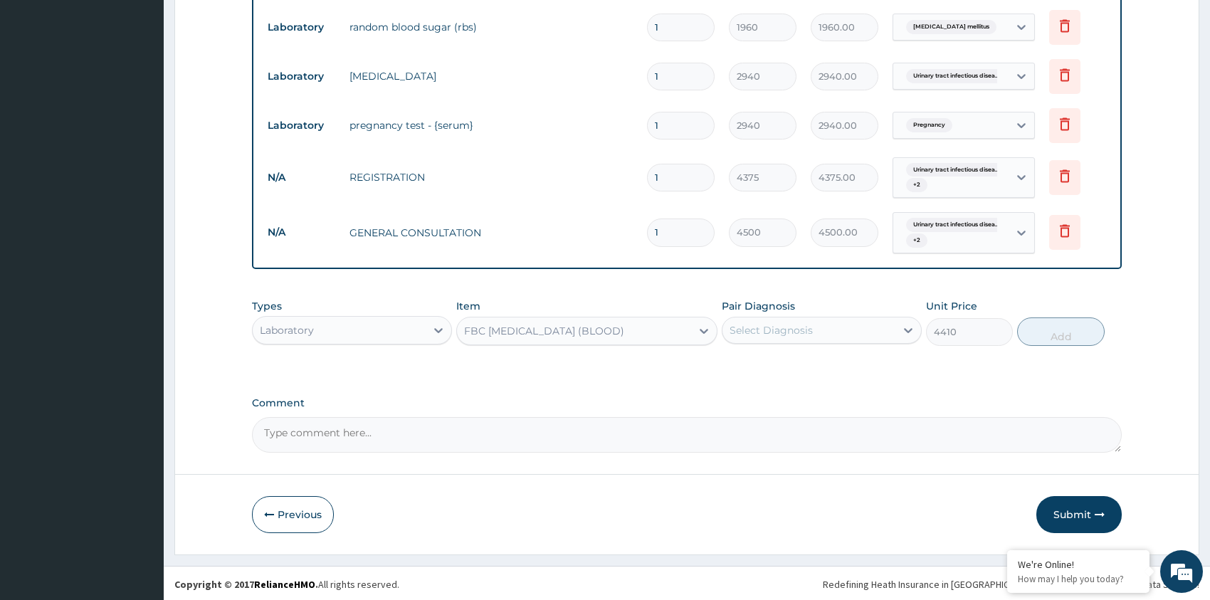
scroll to position [666, 0]
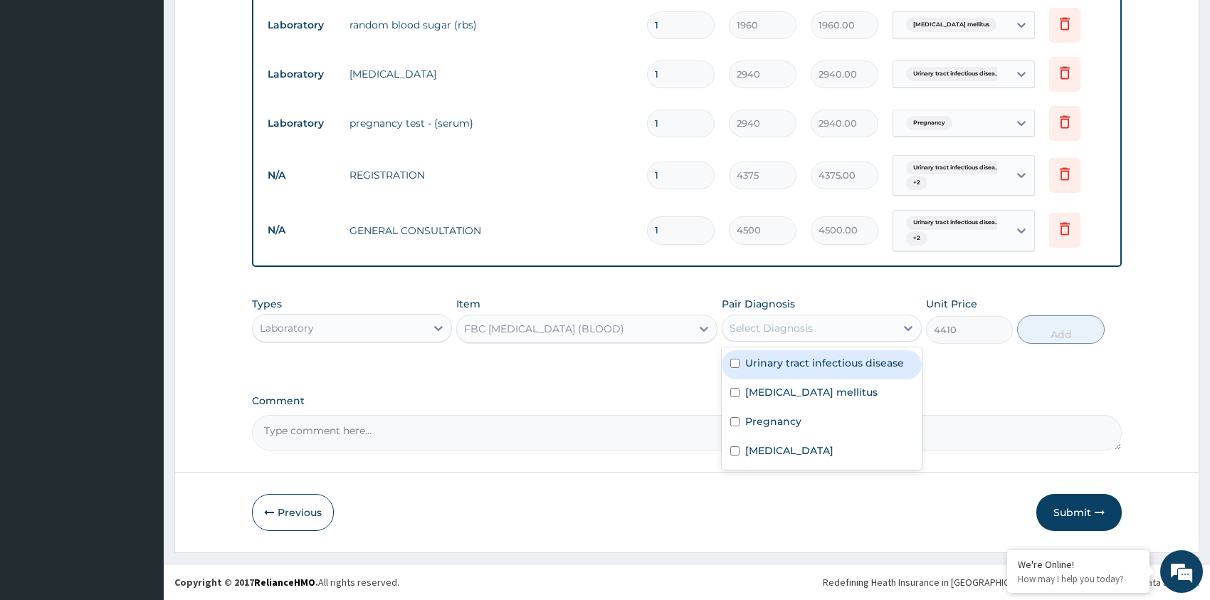
click at [839, 318] on div "Select Diagnosis" at bounding box center [809, 328] width 173 height 23
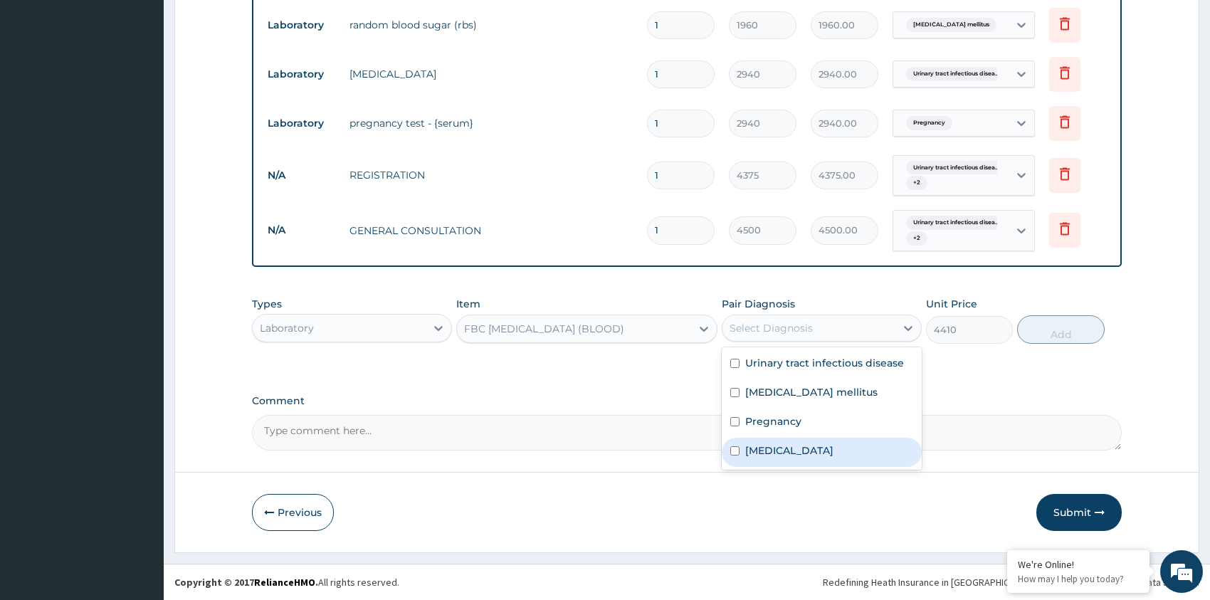
click at [834, 452] on label "Upper respiratory infection" at bounding box center [789, 451] width 88 height 14
checkbox input "true"
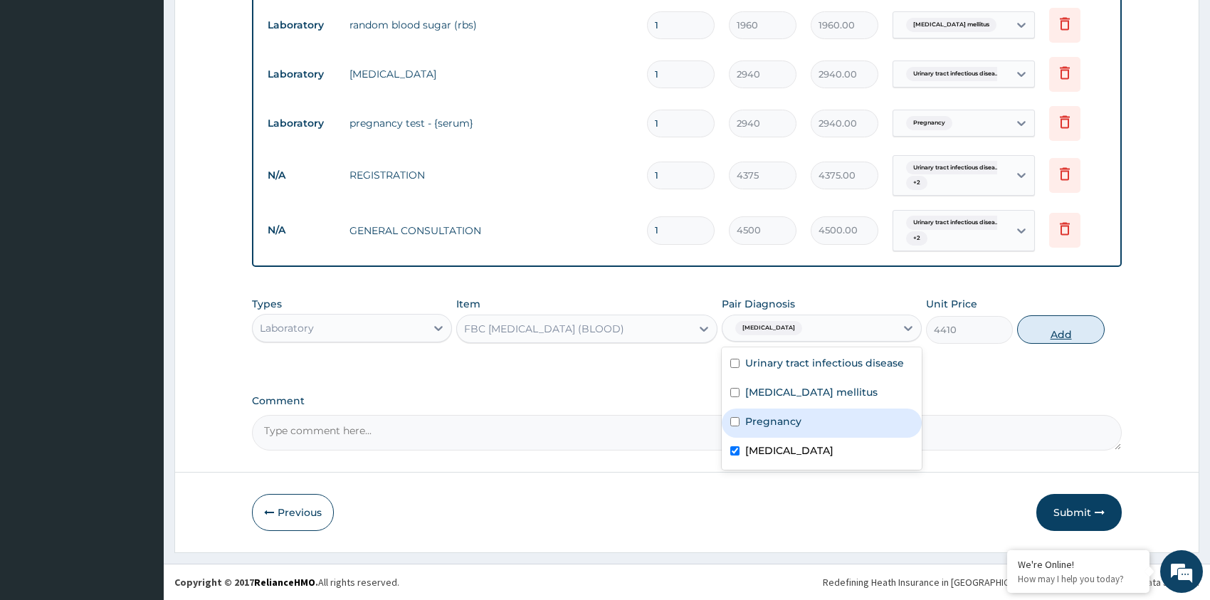
click at [1045, 330] on button "Add" at bounding box center [1060, 329] width 87 height 28
type input "0"
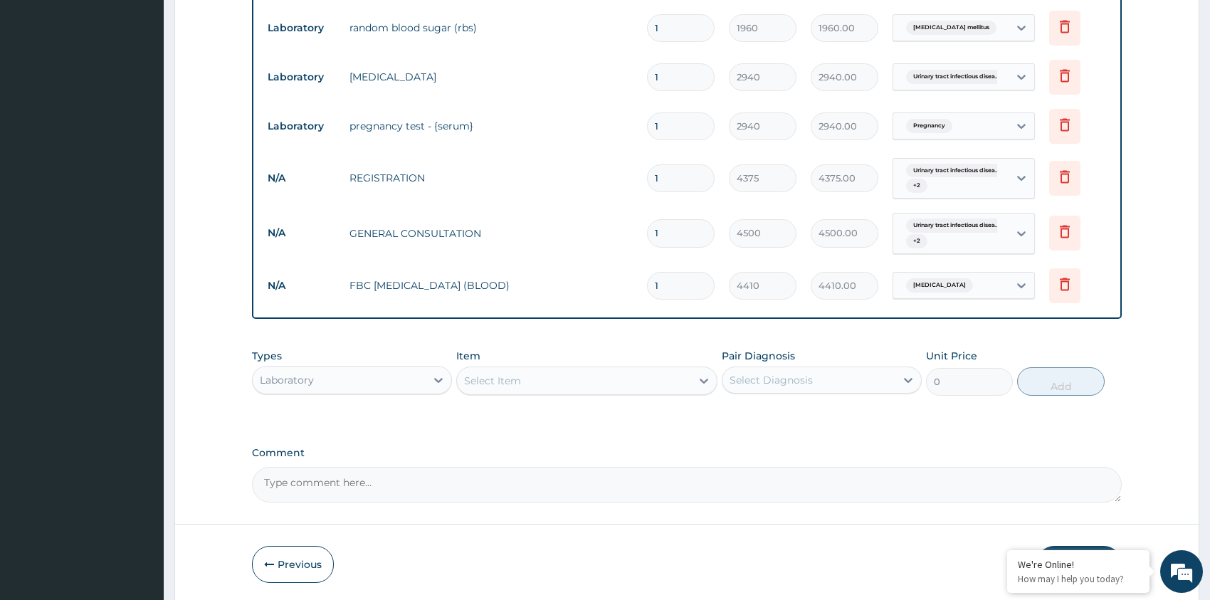
scroll to position [716, 0]
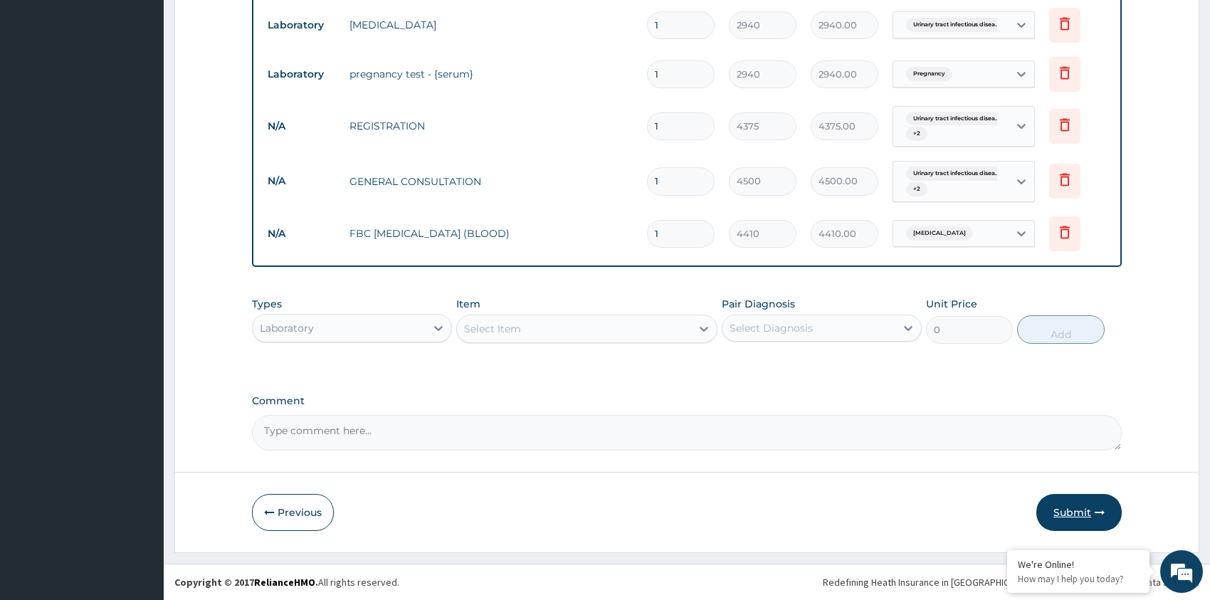
click at [1087, 506] on button "Submit" at bounding box center [1079, 512] width 85 height 37
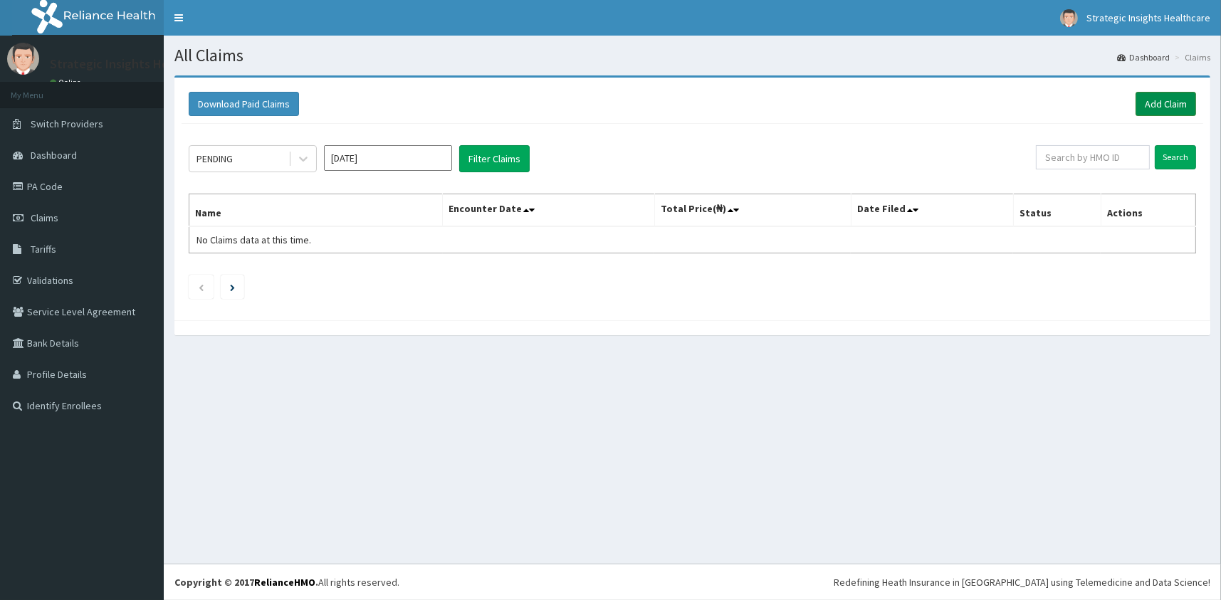
click at [1161, 102] on link "Add Claim" at bounding box center [1166, 104] width 61 height 24
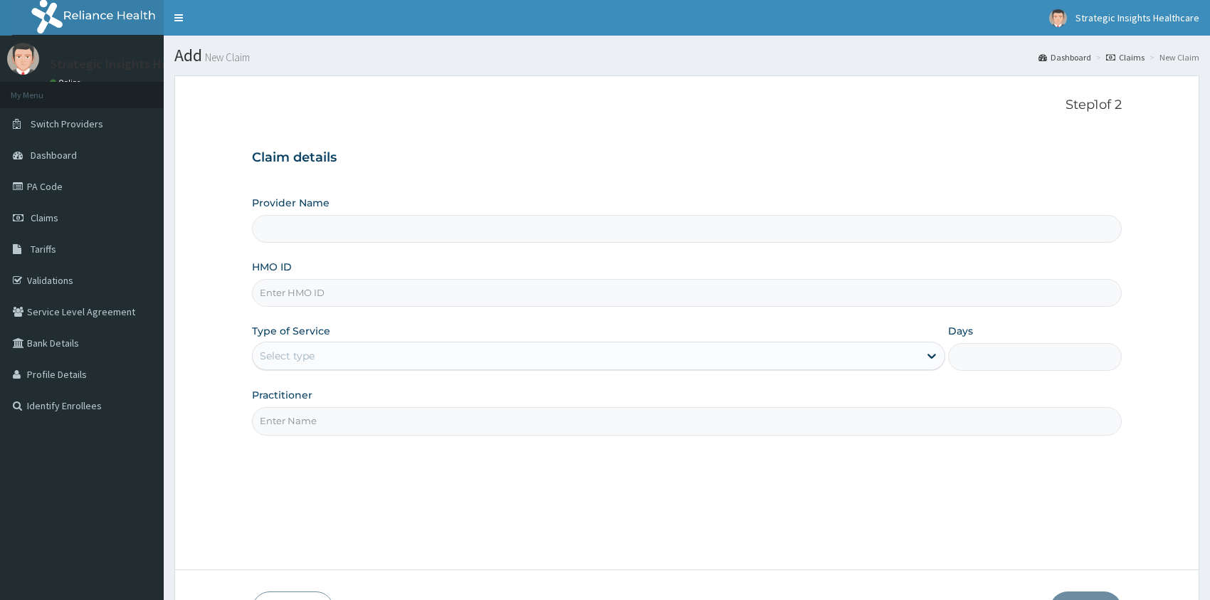
click at [321, 295] on input "HMO ID" at bounding box center [687, 293] width 870 height 28
type input "Strategic Insight Healthcare (The Hospital)"
type input "VUL/10003/A"
click at [338, 357] on div "Select type" at bounding box center [586, 356] width 667 height 23
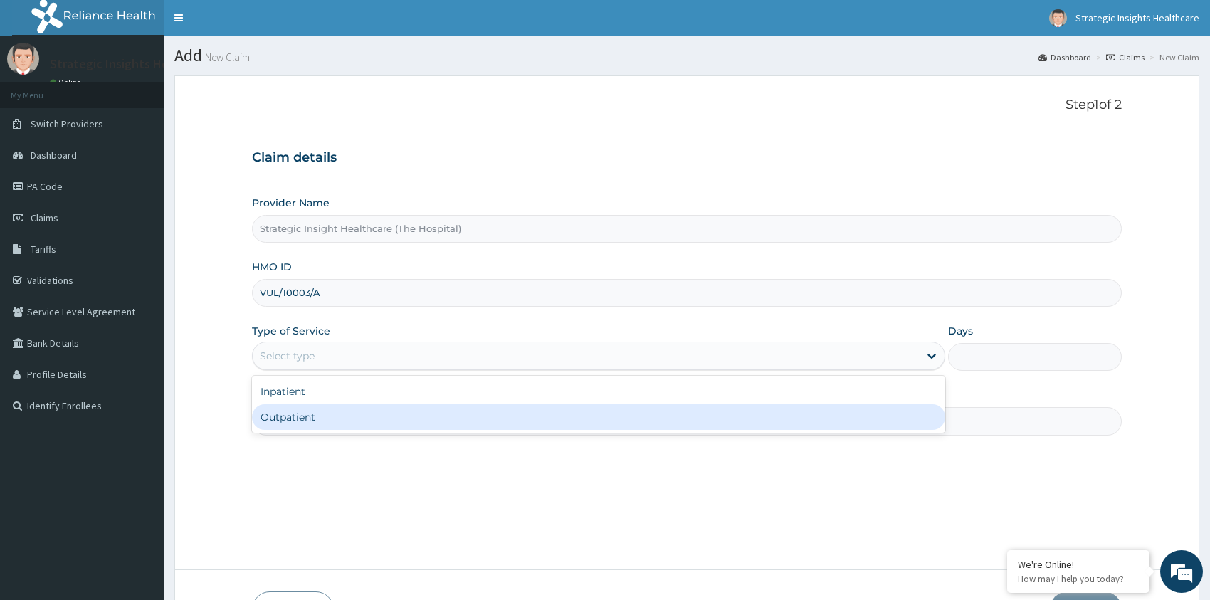
click at [367, 419] on div "Outpatient" at bounding box center [599, 417] width 694 height 26
type input "1"
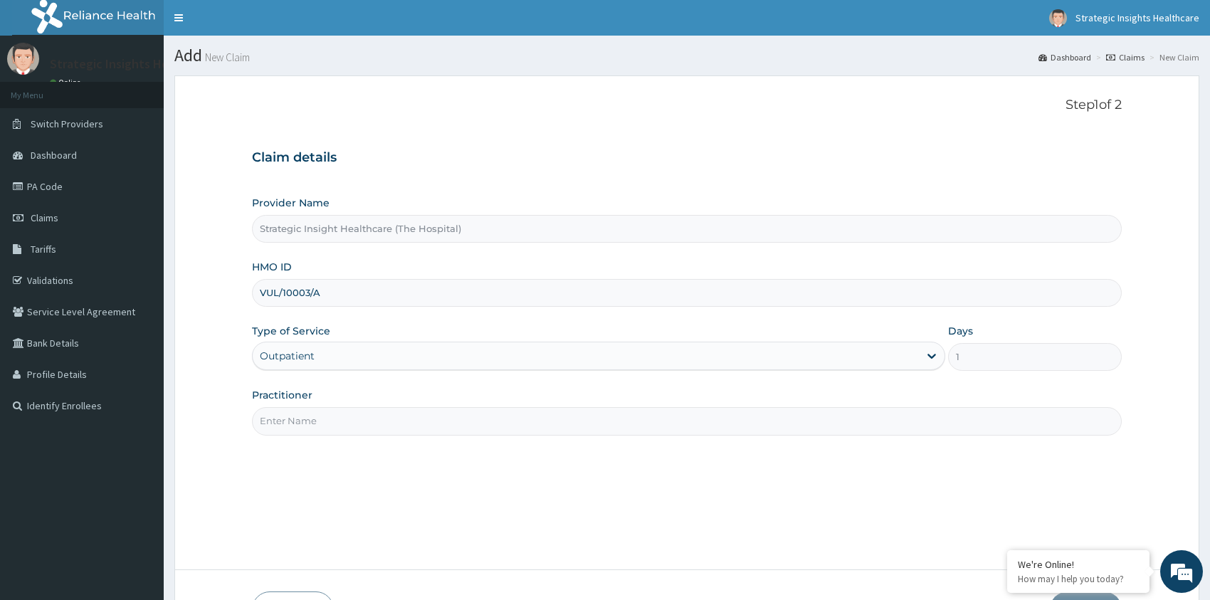
click at [363, 414] on input "Practitioner" at bounding box center [687, 421] width 870 height 28
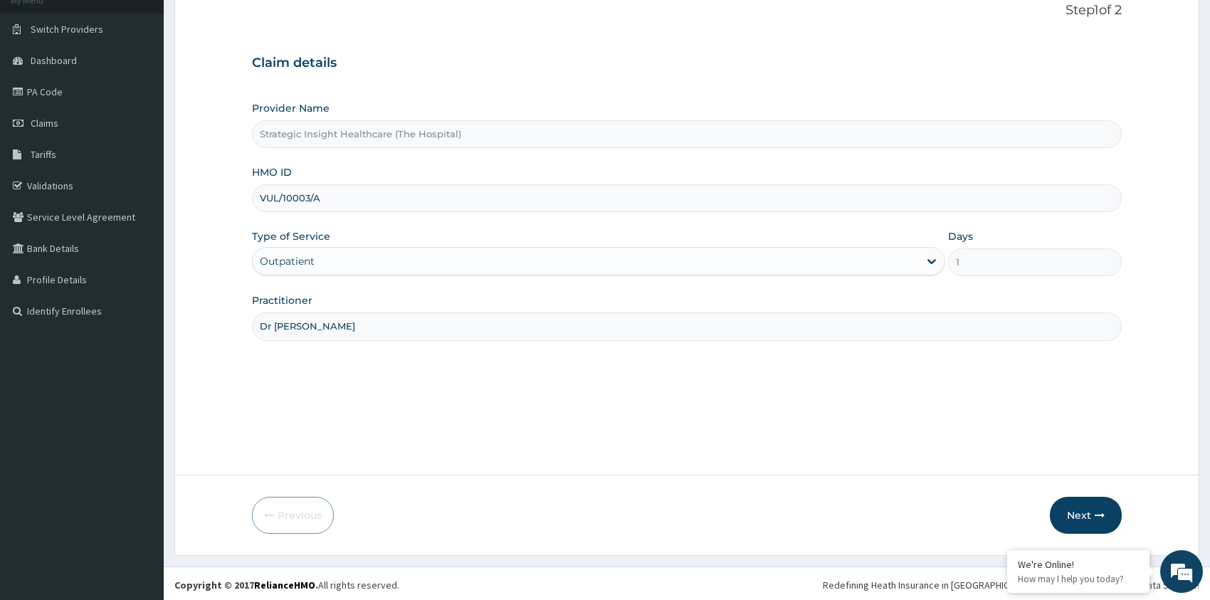
scroll to position [97, 0]
type input "Dr [PERSON_NAME]"
click at [1078, 508] on button "Next" at bounding box center [1086, 513] width 72 height 37
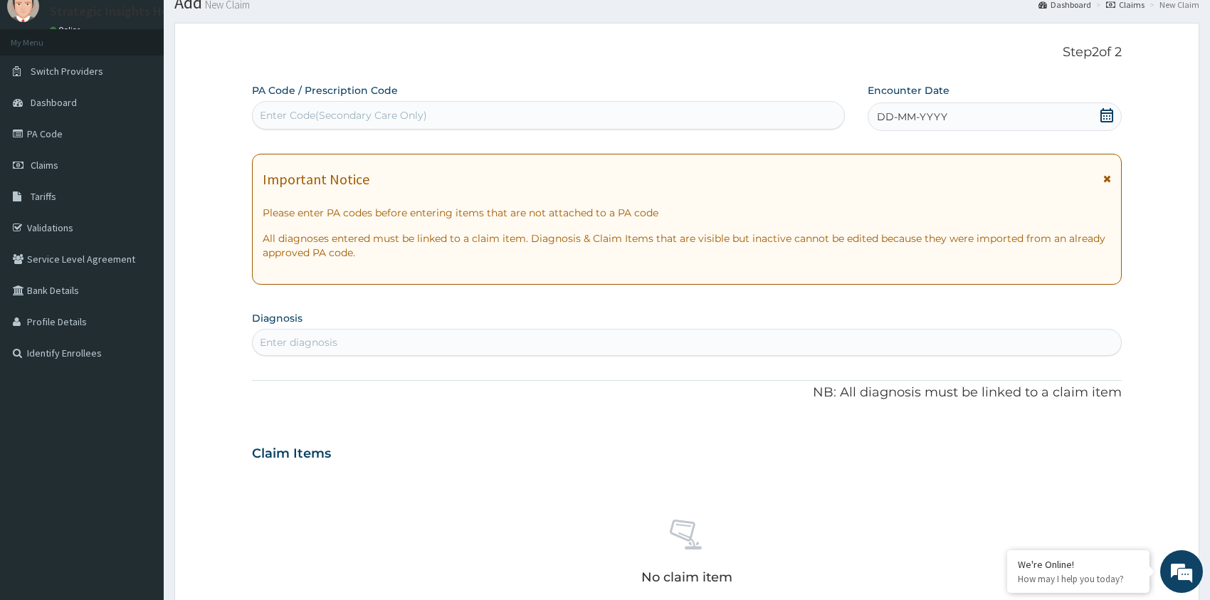
scroll to position [0, 0]
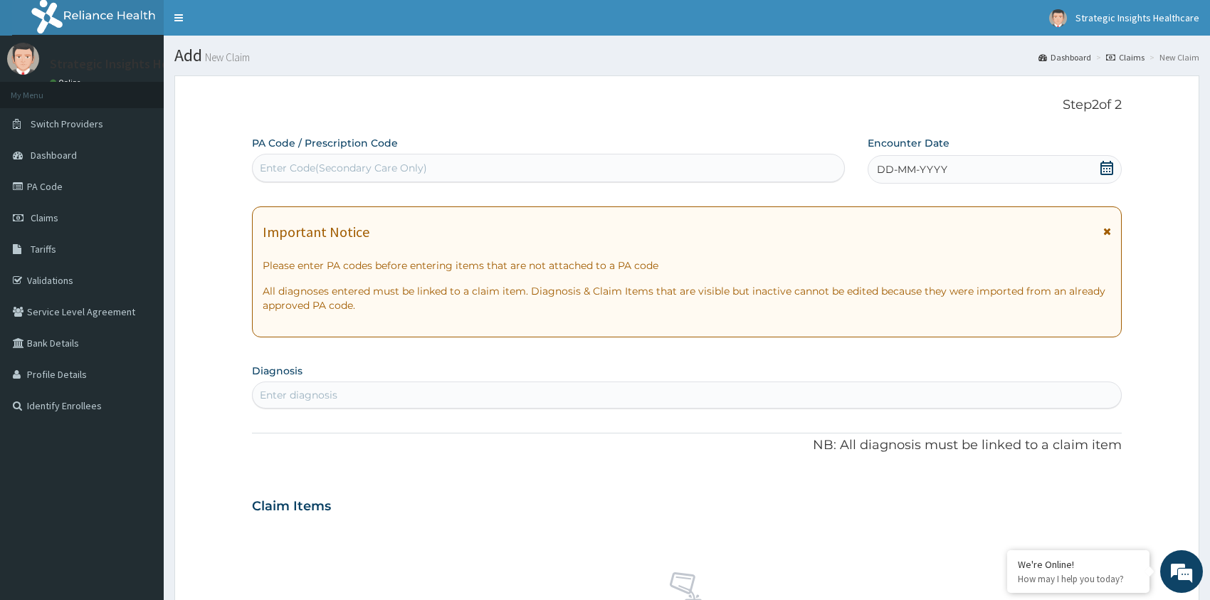
click at [340, 157] on div "Enter Code(Secondary Care Only)" at bounding box center [549, 168] width 592 height 23
paste input "PA/96C391"
type input "PA/96C391"
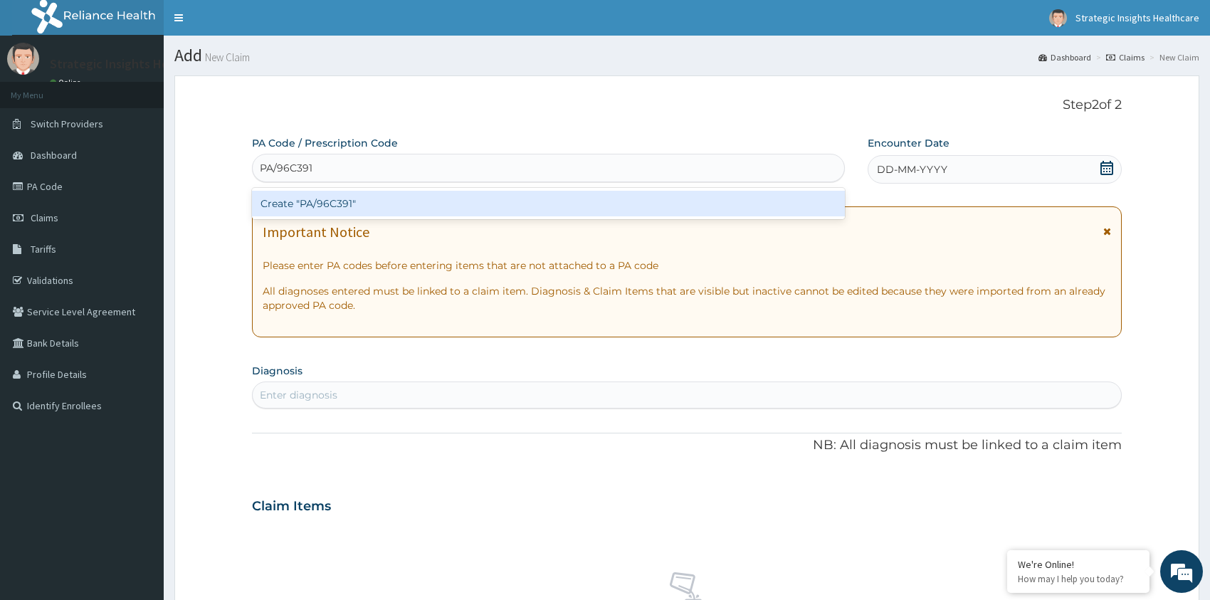
click at [345, 202] on div "Create "PA/96C391"" at bounding box center [548, 204] width 593 height 26
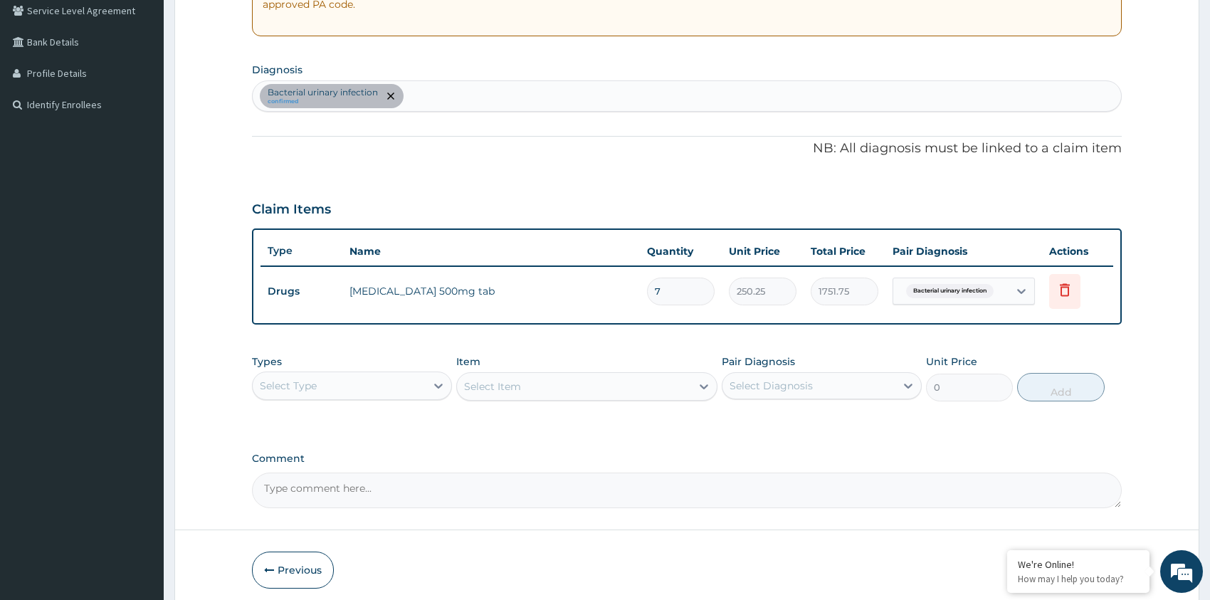
scroll to position [357, 0]
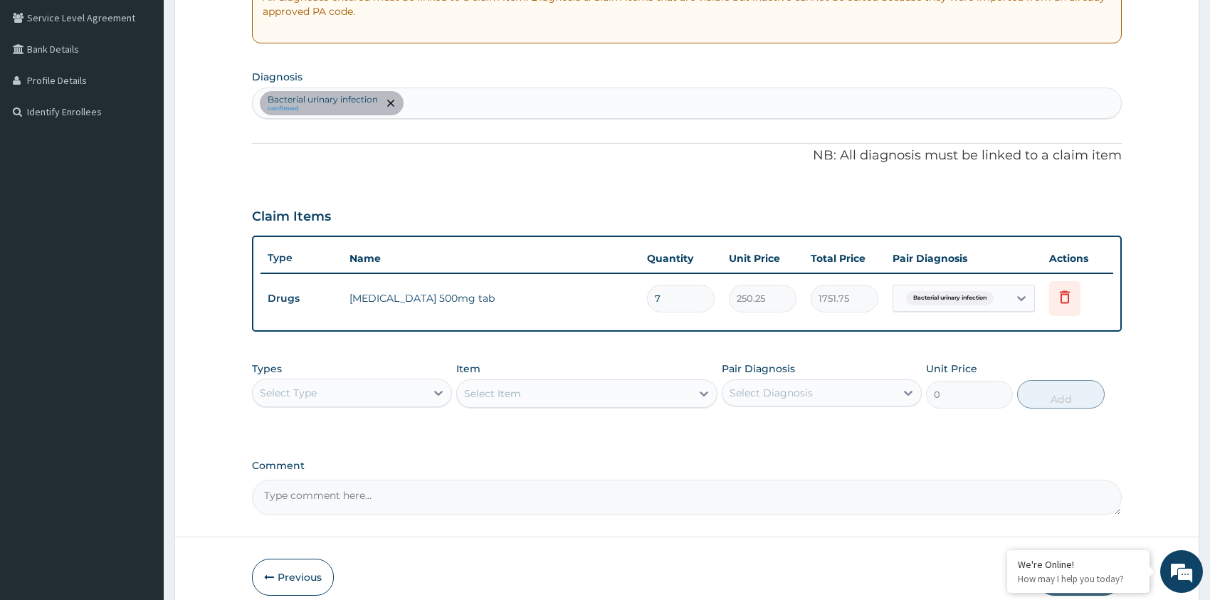
type input "6"
type input "1501.50"
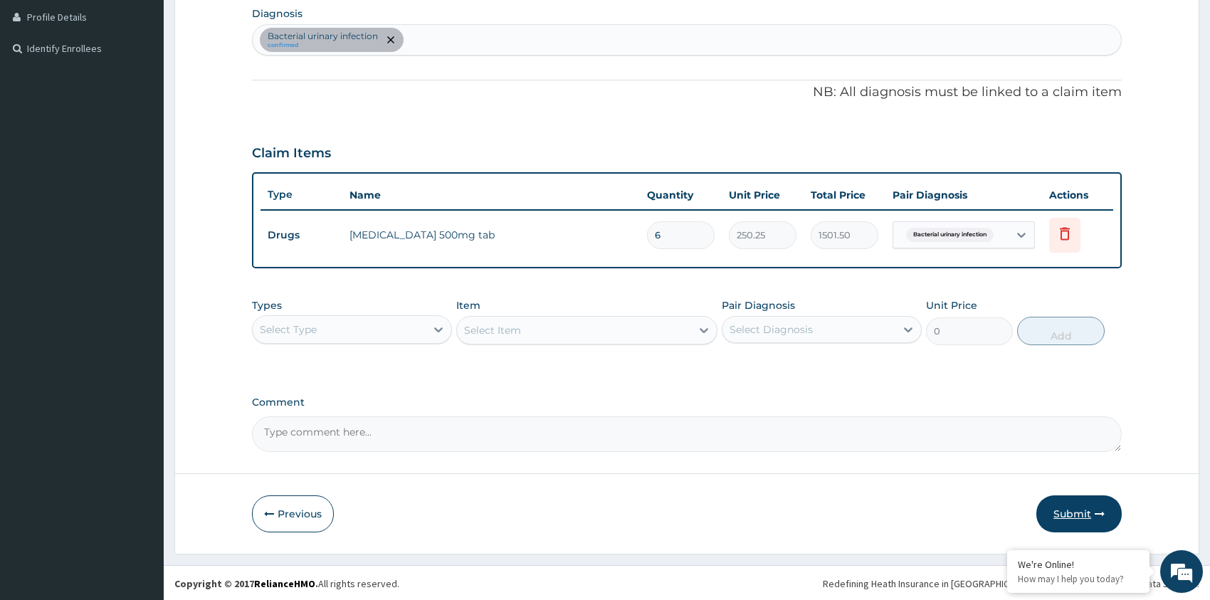
type input "6"
click at [1076, 518] on button "Submit" at bounding box center [1079, 514] width 85 height 37
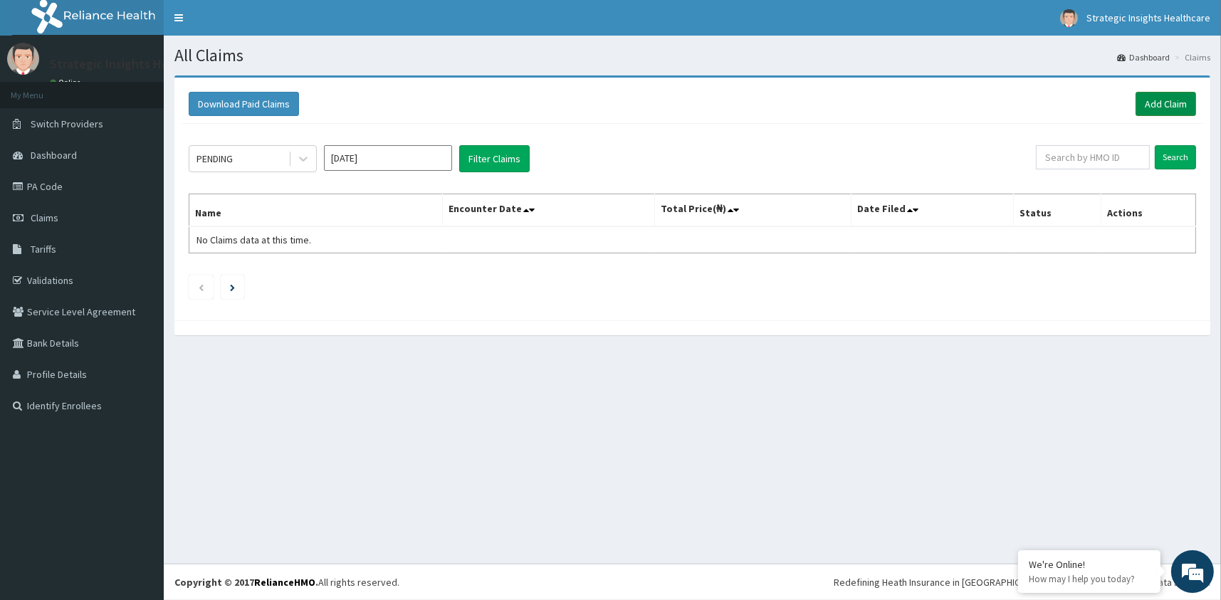
click at [1149, 104] on link "Add Claim" at bounding box center [1166, 104] width 61 height 24
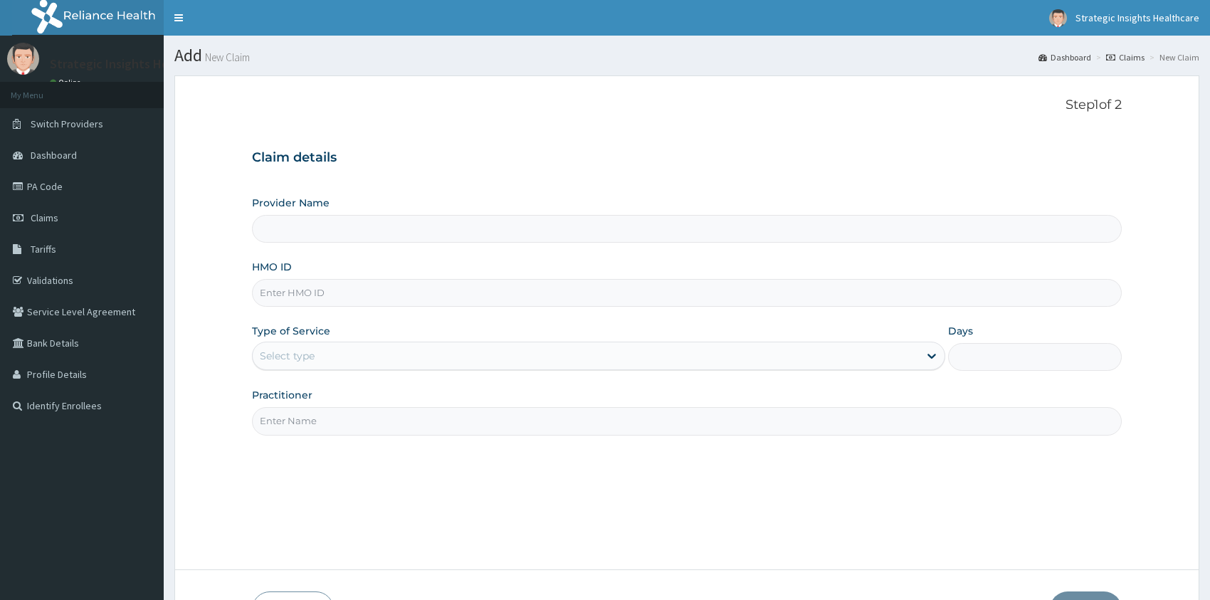
type input "Strategic Insight Healthcare (The Hospital)"
click at [320, 293] on input "HMO ID" at bounding box center [687, 293] width 870 height 28
type input "vul/10003/a"
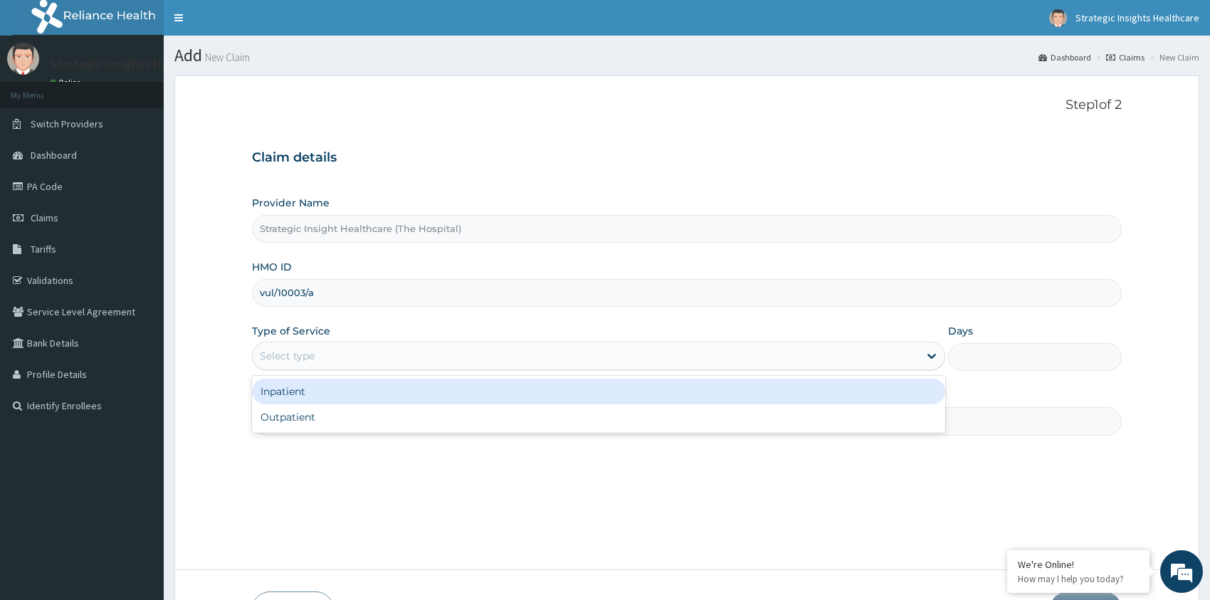
click at [309, 355] on div "Select type" at bounding box center [287, 356] width 55 height 14
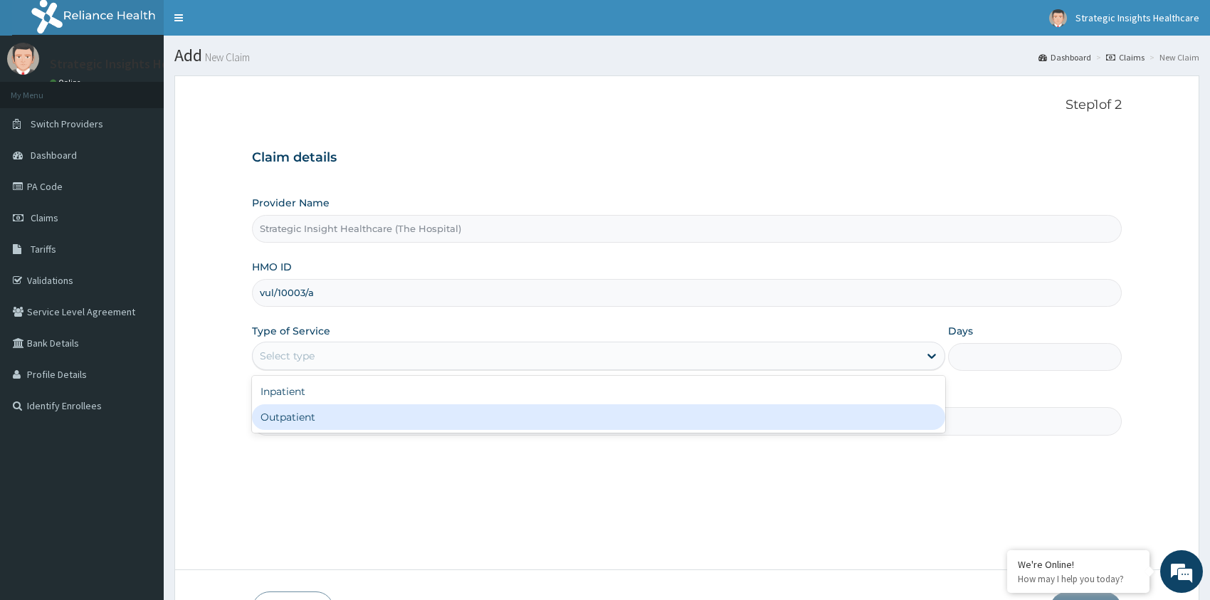
click at [365, 412] on div "Outpatient" at bounding box center [599, 417] width 694 height 26
type input "1"
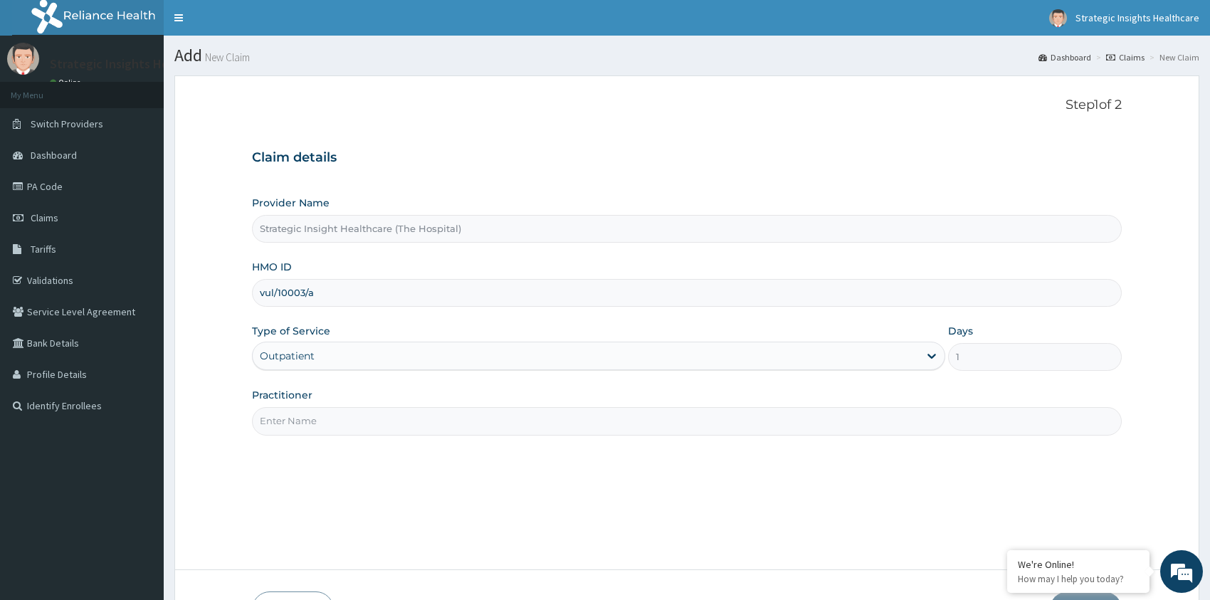
click at [321, 419] on input "Practitioner" at bounding box center [687, 421] width 870 height 28
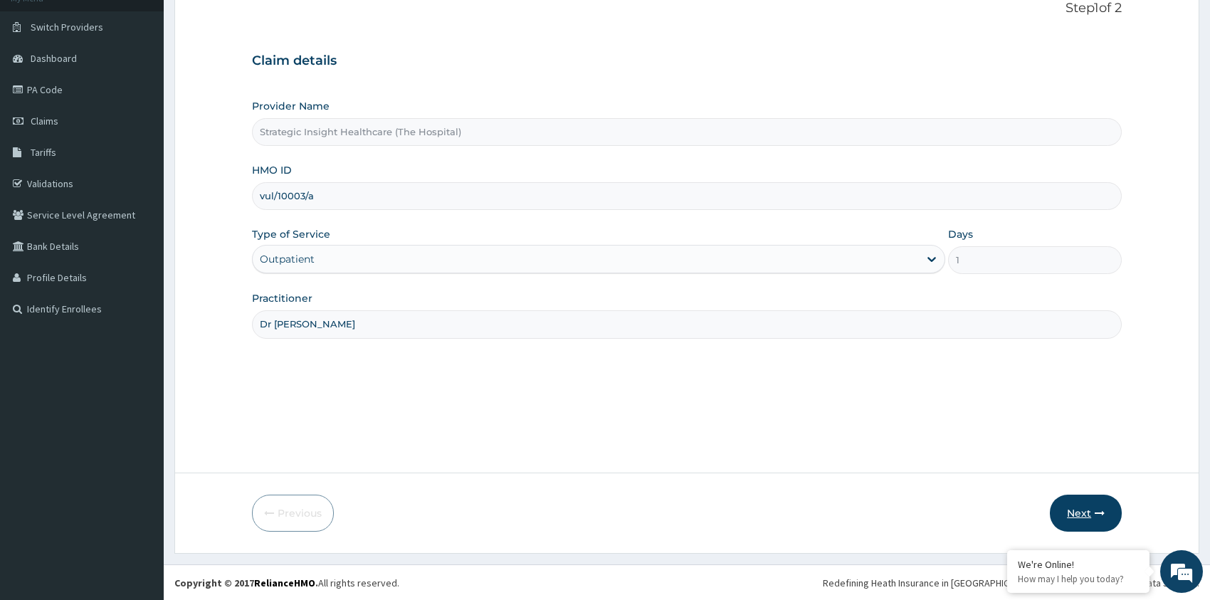
type input "Dr [PERSON_NAME]"
click at [1072, 508] on button "Next" at bounding box center [1086, 513] width 72 height 37
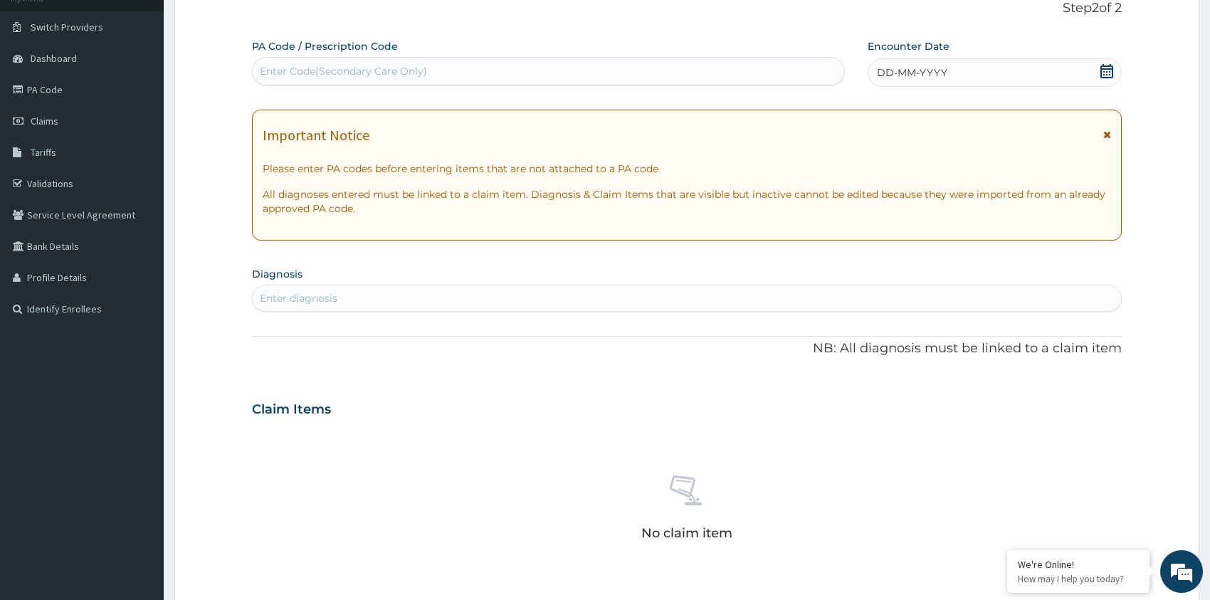
click at [449, 66] on div "Enter Code(Secondary Care Only)" at bounding box center [549, 71] width 592 height 23
paste input "PA/826239"
type input "PA/826239"
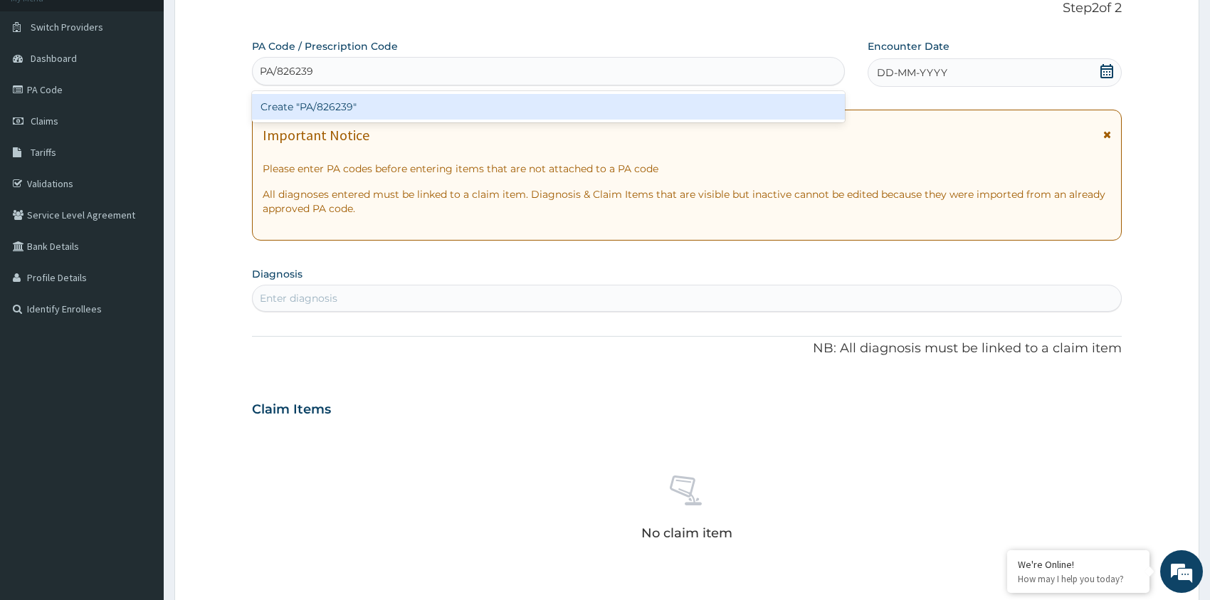
click at [365, 105] on div "Create "PA/826239"" at bounding box center [548, 107] width 593 height 26
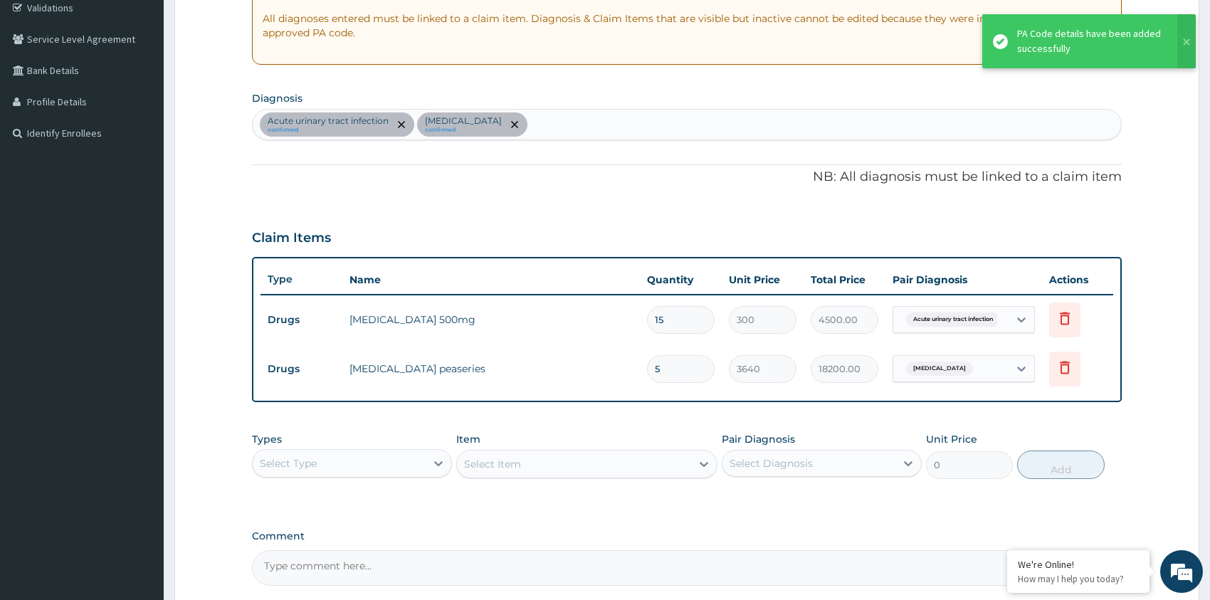
scroll to position [407, 0]
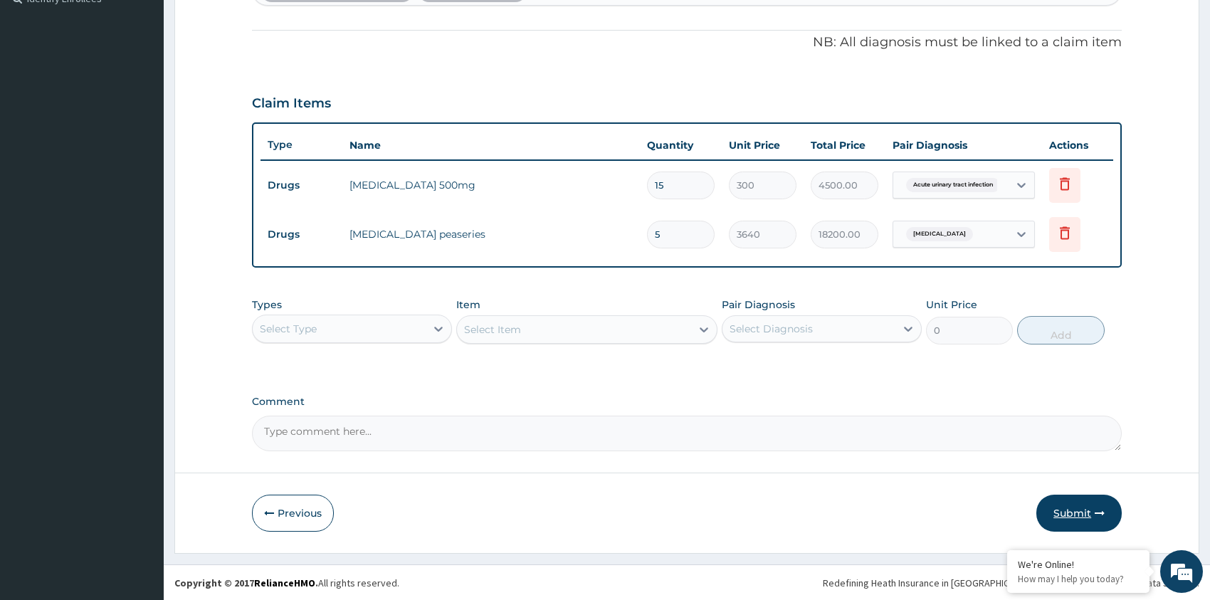
click at [1063, 503] on button "Submit" at bounding box center [1079, 513] width 85 height 37
